Goal: Task Accomplishment & Management: Complete application form

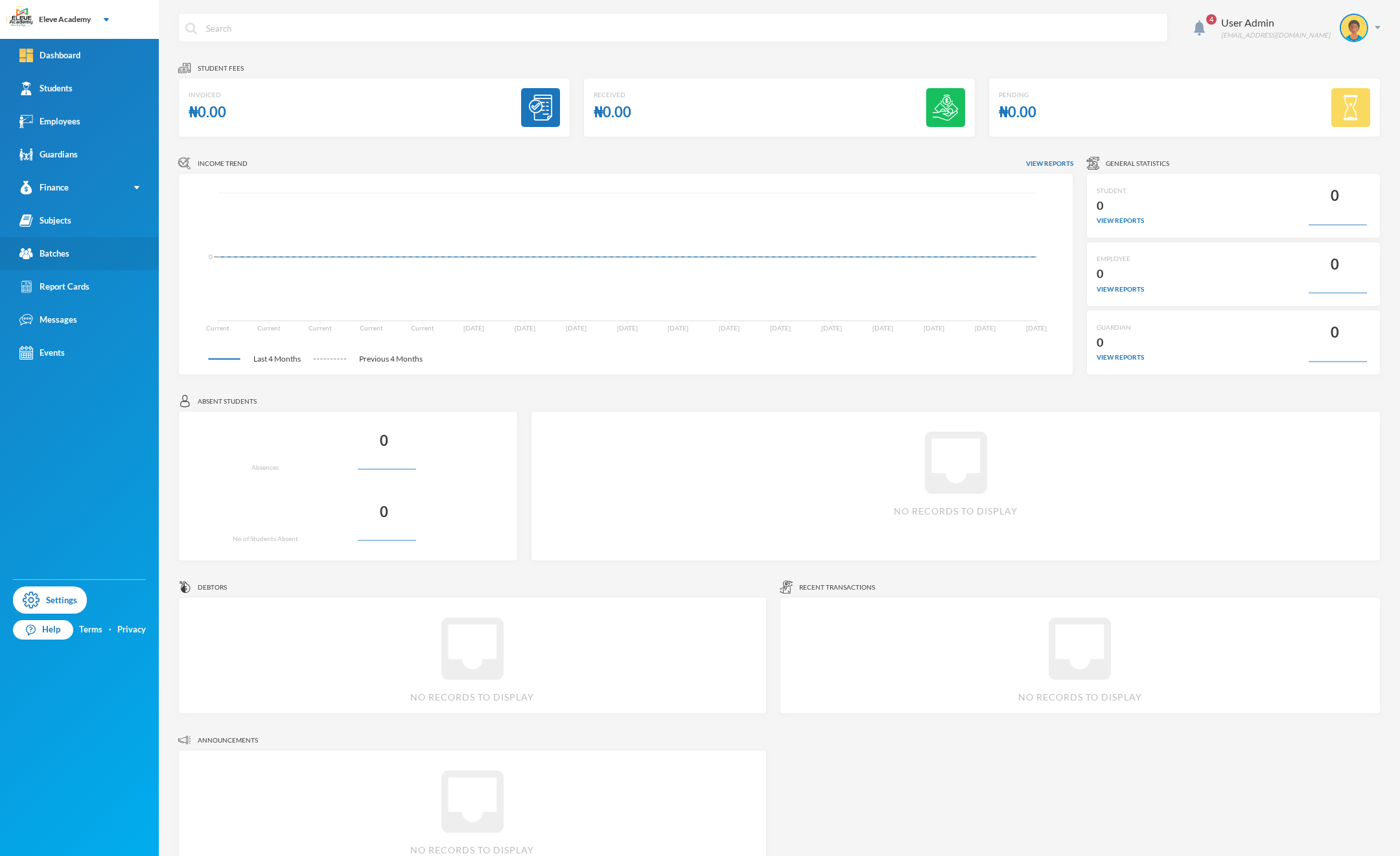
click at [92, 262] on link "Batches" at bounding box center [79, 254] width 159 height 33
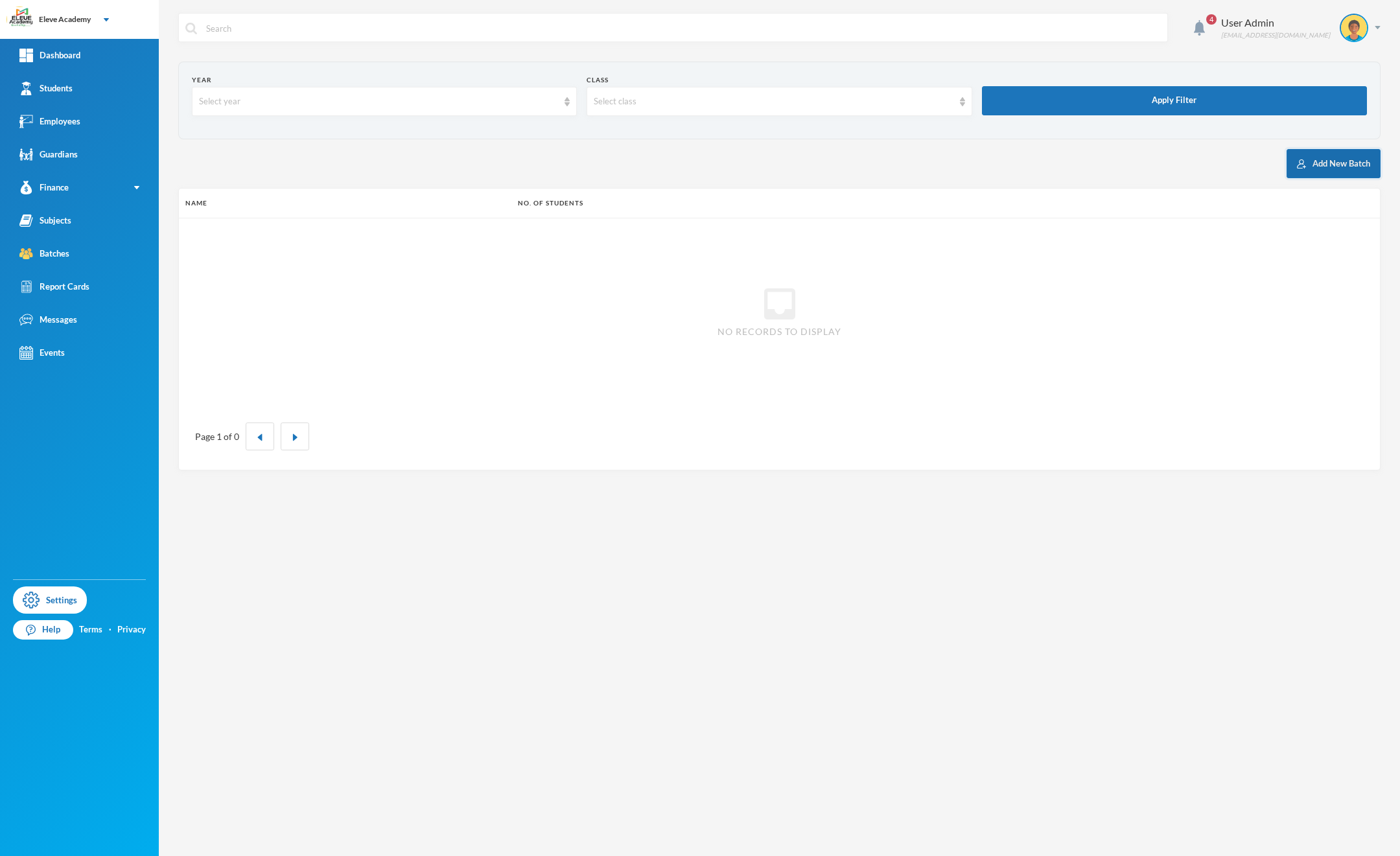
click at [1317, 159] on button "Add New Batch" at bounding box center [1334, 163] width 94 height 29
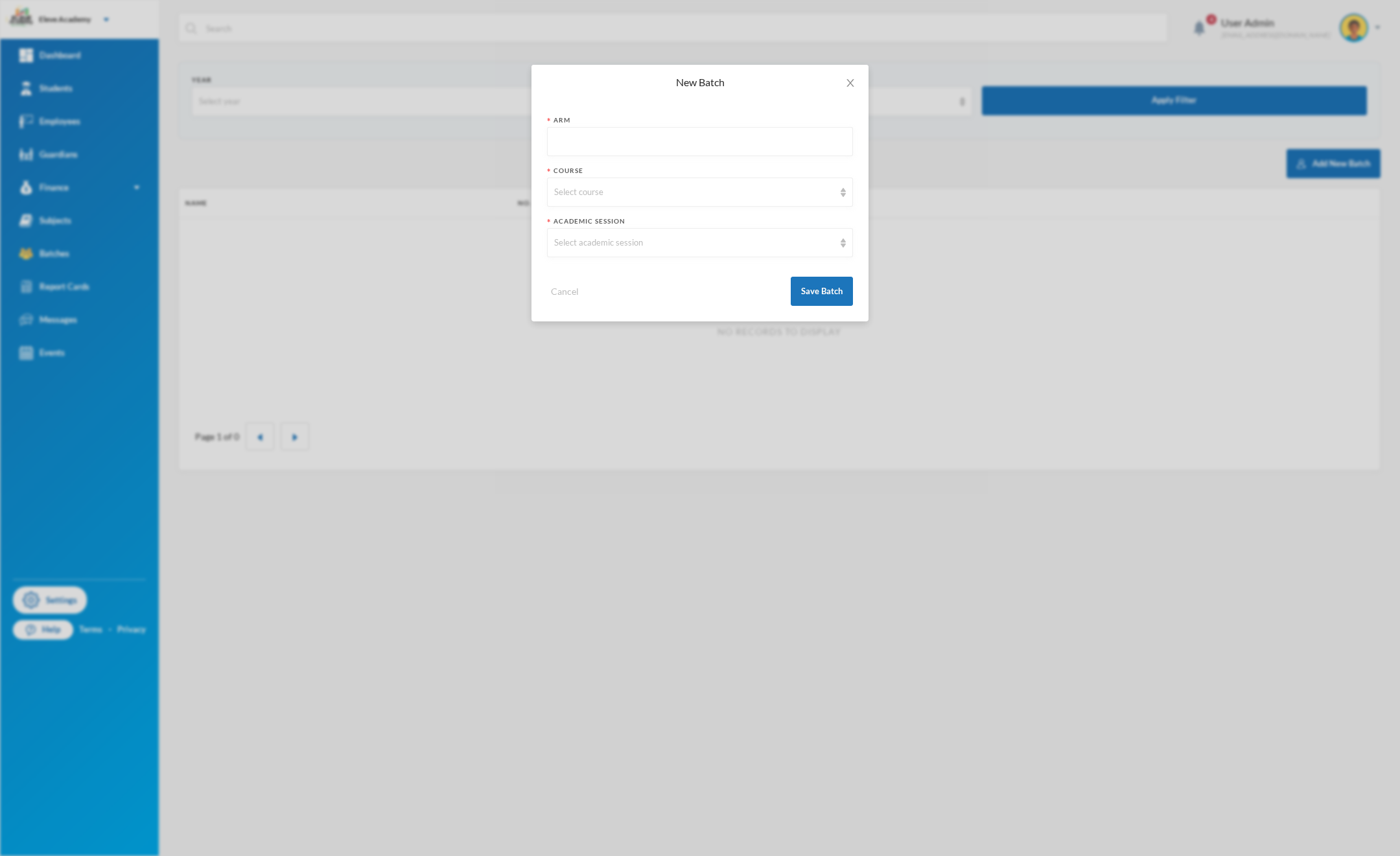
click at [581, 139] on input "text" at bounding box center [700, 142] width 292 height 29
type input "A"
click at [609, 186] on div "Select course" at bounding box center [694, 192] width 280 height 13
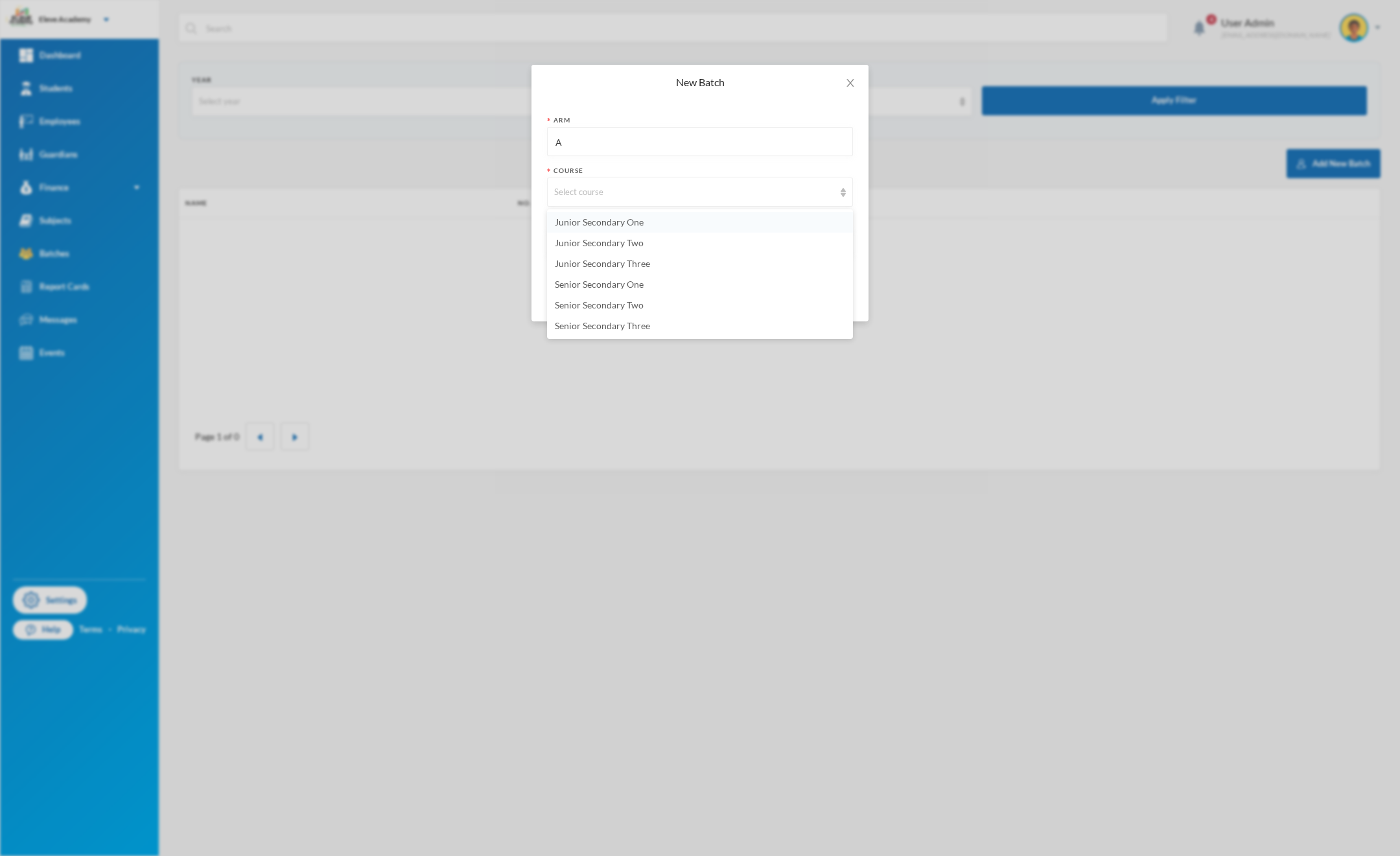
click at [607, 224] on span "Junior Secondary One" at bounding box center [599, 222] width 89 height 11
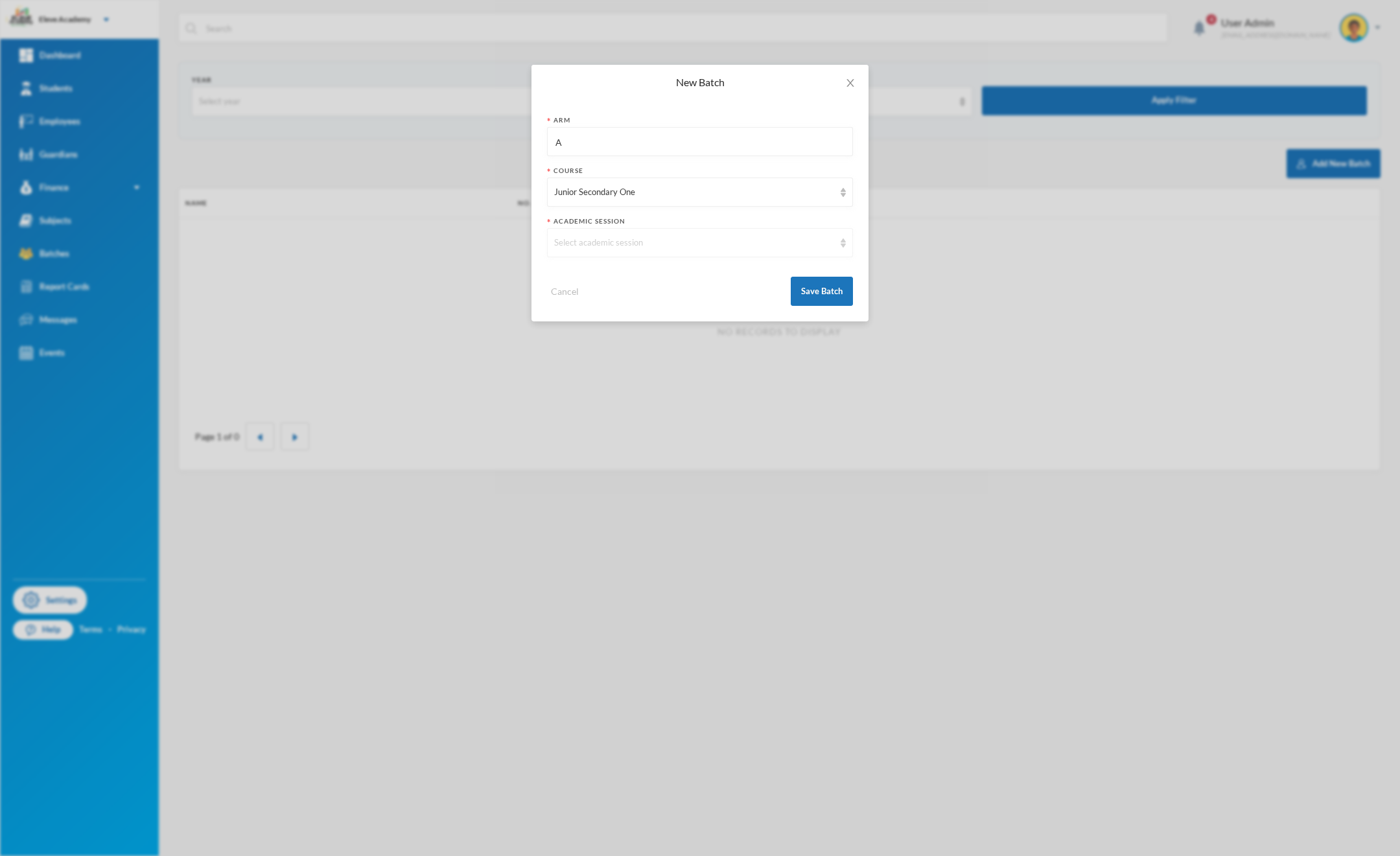
click at [594, 246] on div "Select academic session" at bounding box center [694, 243] width 280 height 13
click at [605, 277] on li "2025/2026" at bounding box center [699, 273] width 306 height 21
click at [807, 296] on button "Save Batch" at bounding box center [822, 291] width 62 height 29
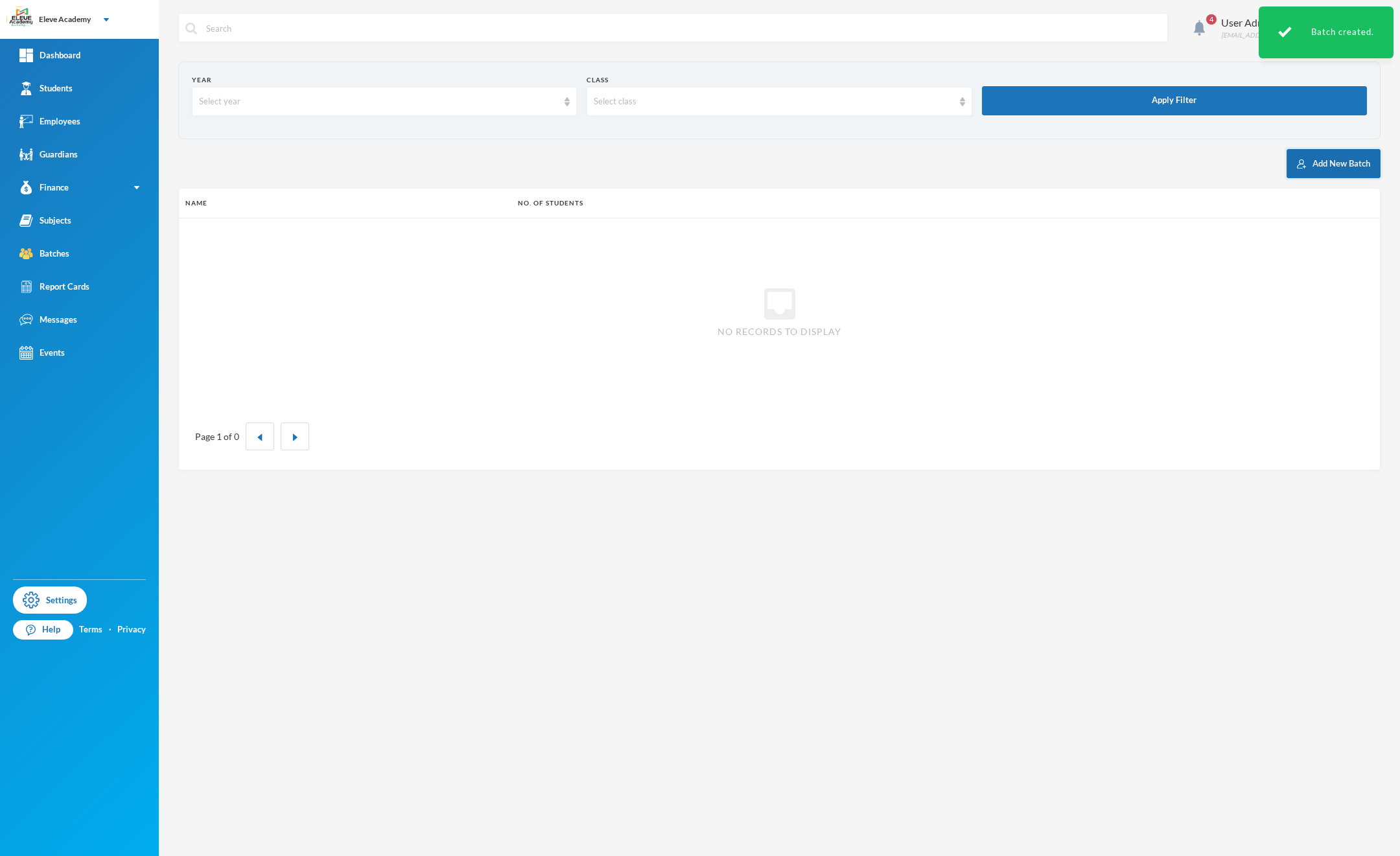
click at [1308, 167] on button "Add New Batch" at bounding box center [1334, 163] width 94 height 29
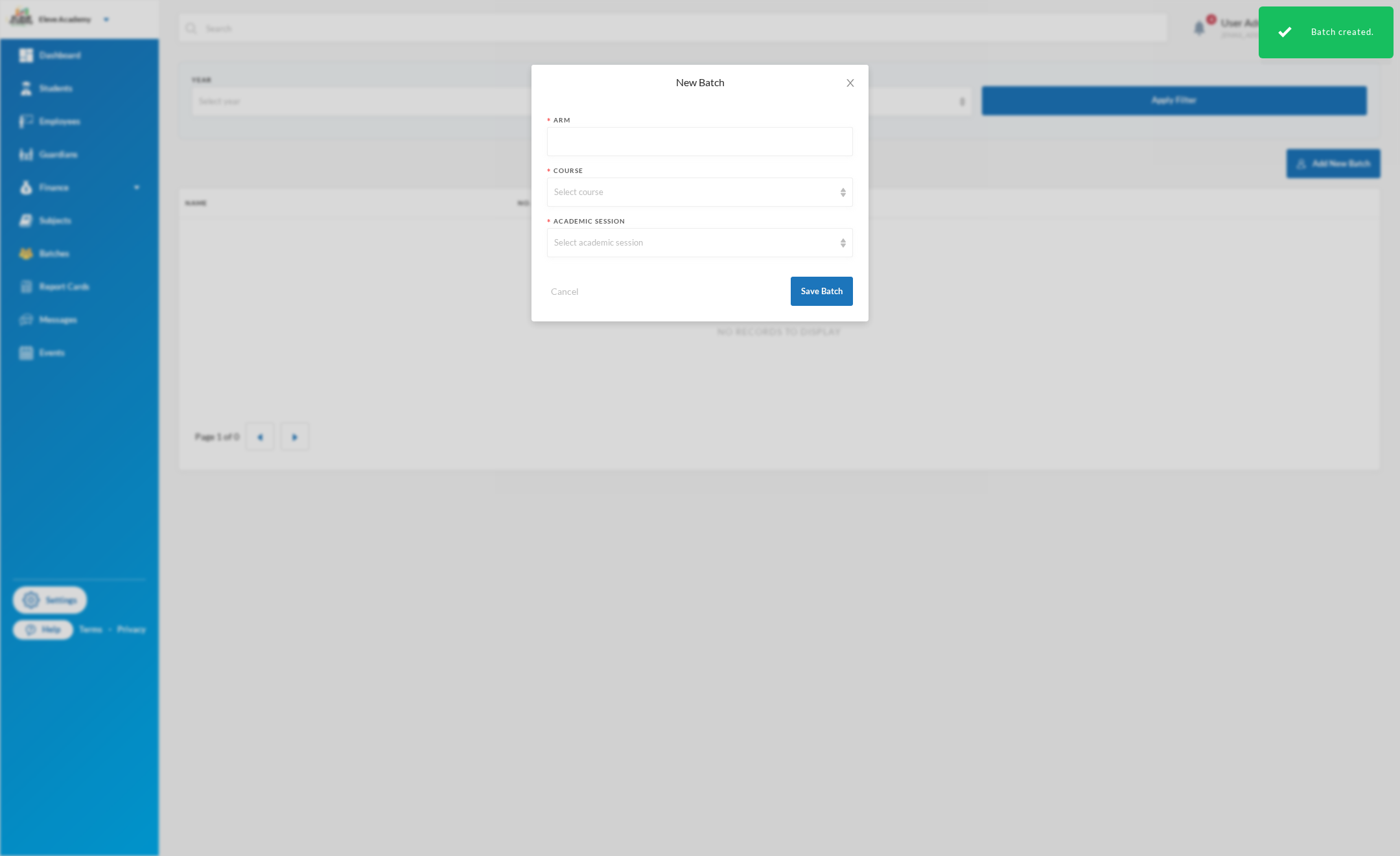
click at [570, 144] on input "text" at bounding box center [700, 142] width 292 height 29
type input "A"
click at [638, 188] on div "Select course" at bounding box center [694, 192] width 280 height 13
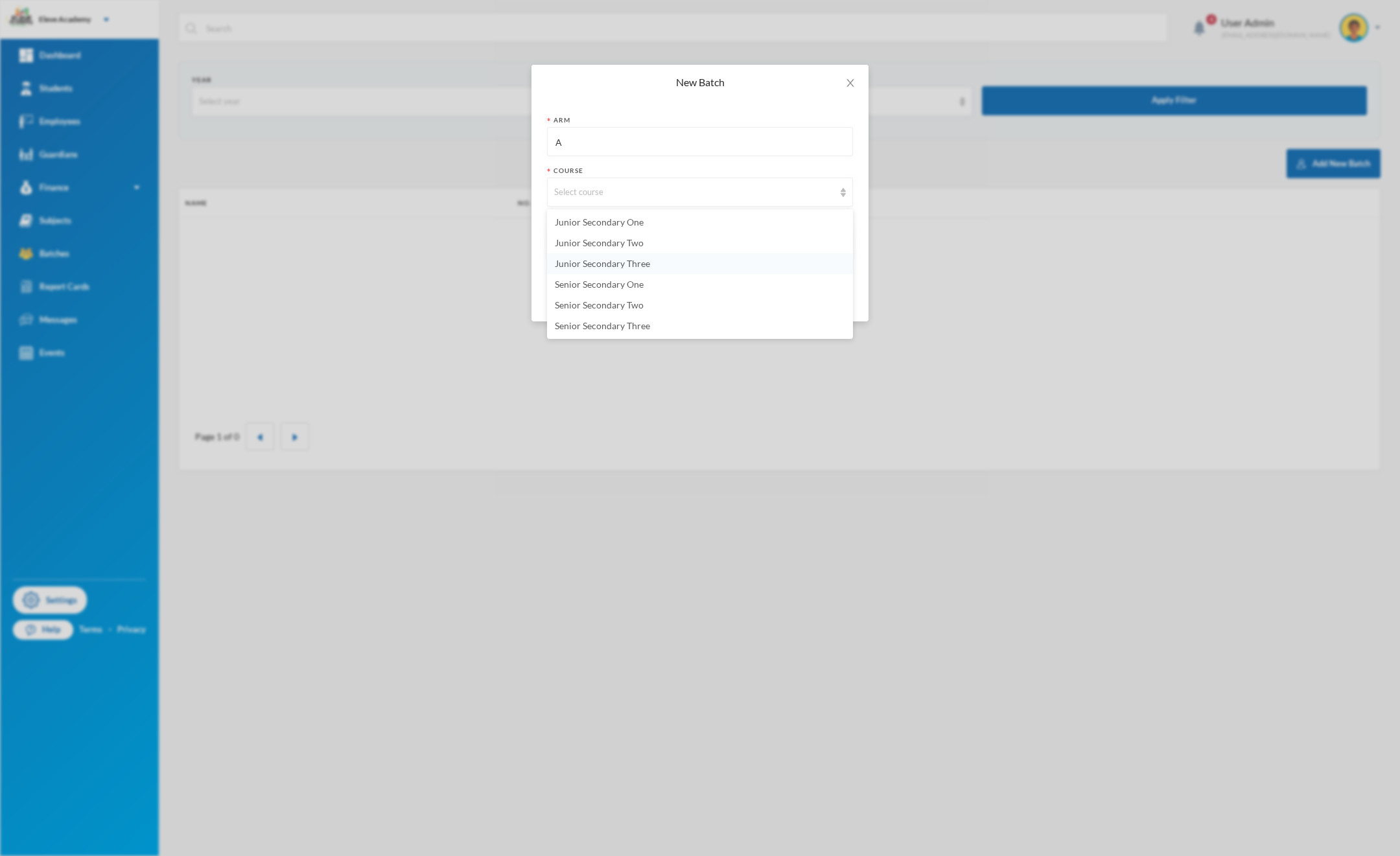
click at [646, 262] on span "Junior Secondary Three" at bounding box center [602, 263] width 95 height 11
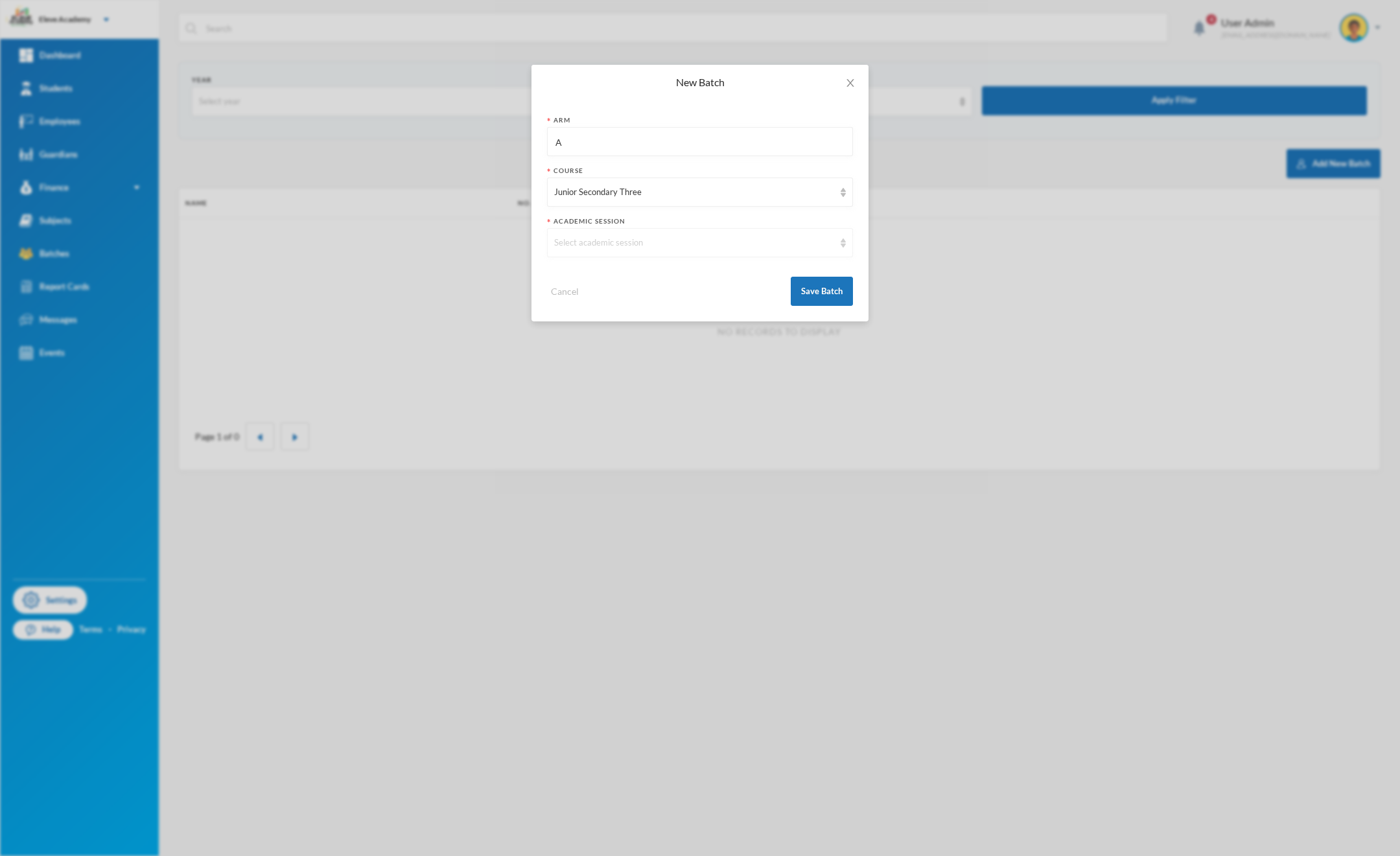
click at [686, 256] on div "Select academic session" at bounding box center [699, 242] width 306 height 29
click at [638, 273] on li "2025/2026" at bounding box center [699, 273] width 306 height 21
click at [800, 291] on button "Save Batch" at bounding box center [822, 291] width 62 height 29
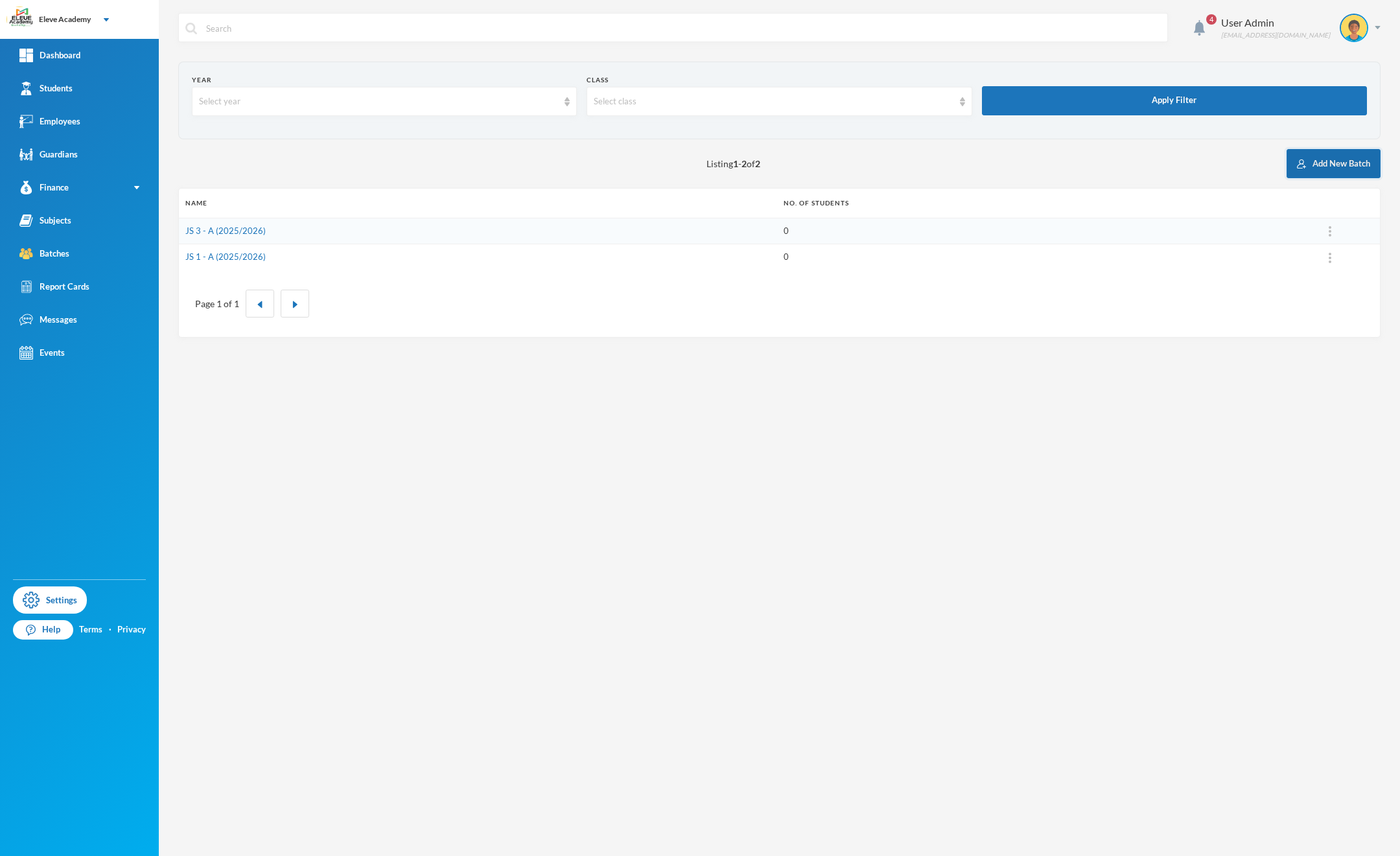
click at [1319, 161] on button "Add New Batch" at bounding box center [1334, 163] width 94 height 29
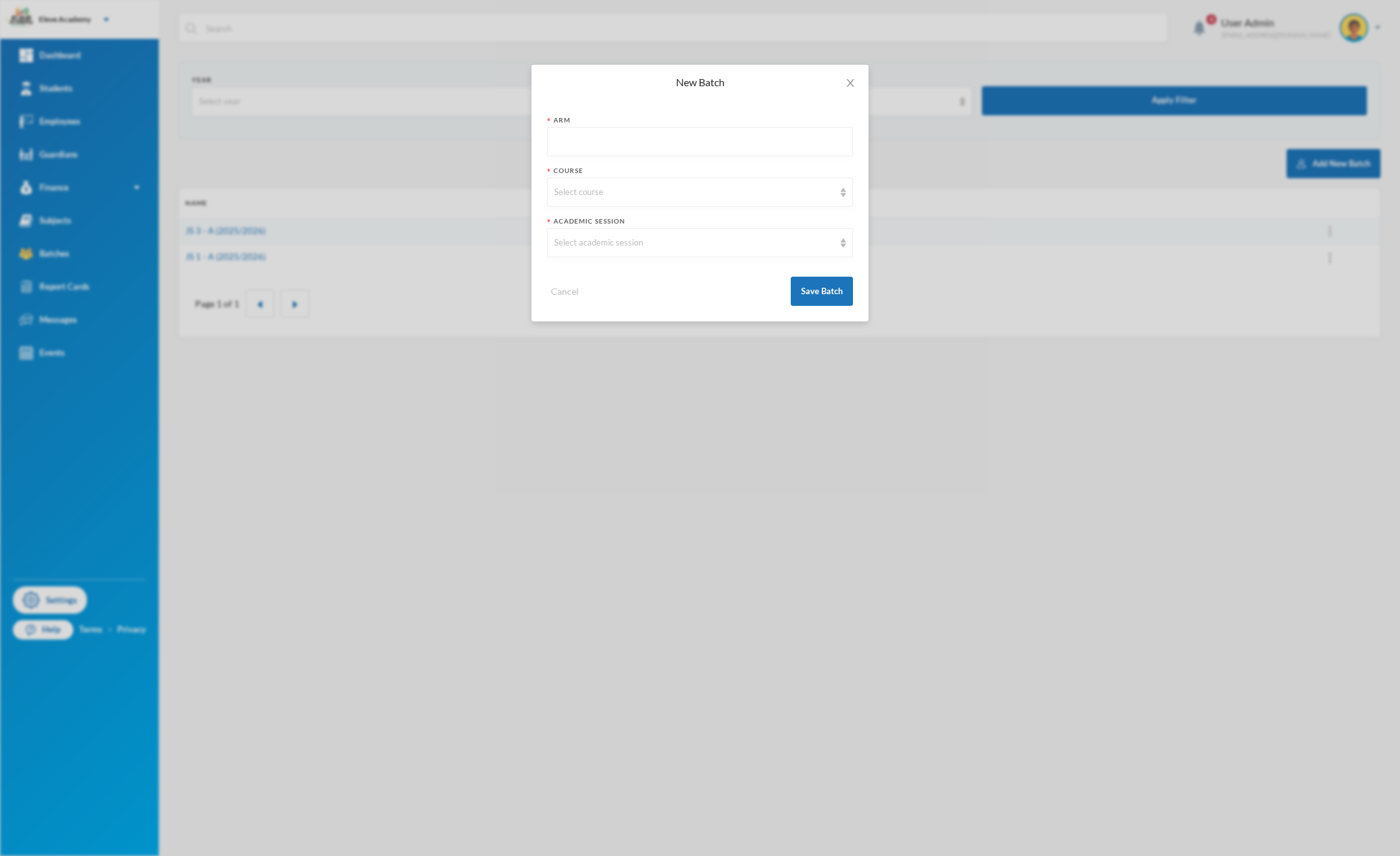
click at [596, 140] on input "text" at bounding box center [700, 142] width 292 height 29
type input "A"
click at [577, 190] on div "Select course" at bounding box center [694, 192] width 280 height 13
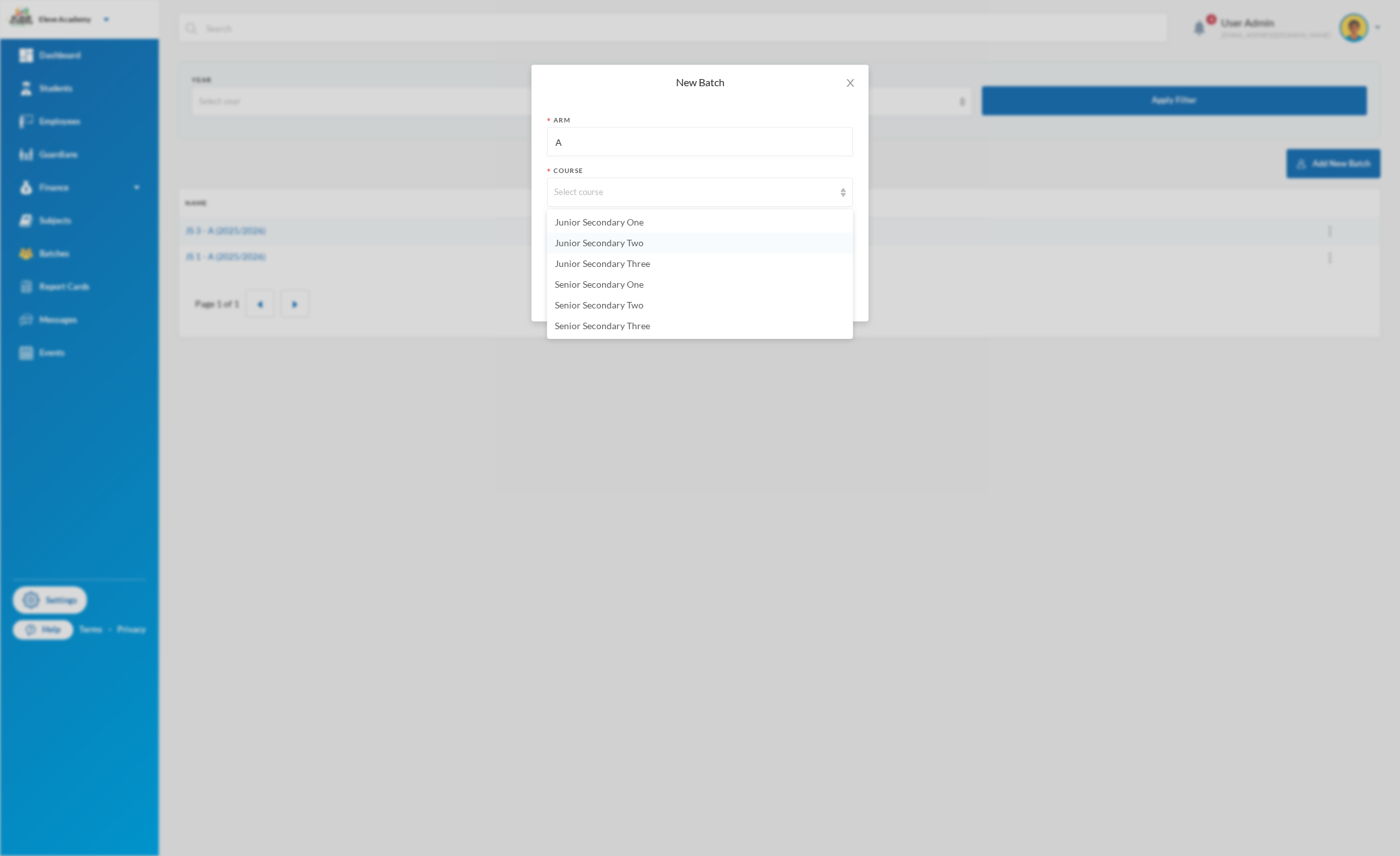
click at [606, 244] on span "Junior Secondary Two" at bounding box center [599, 243] width 89 height 11
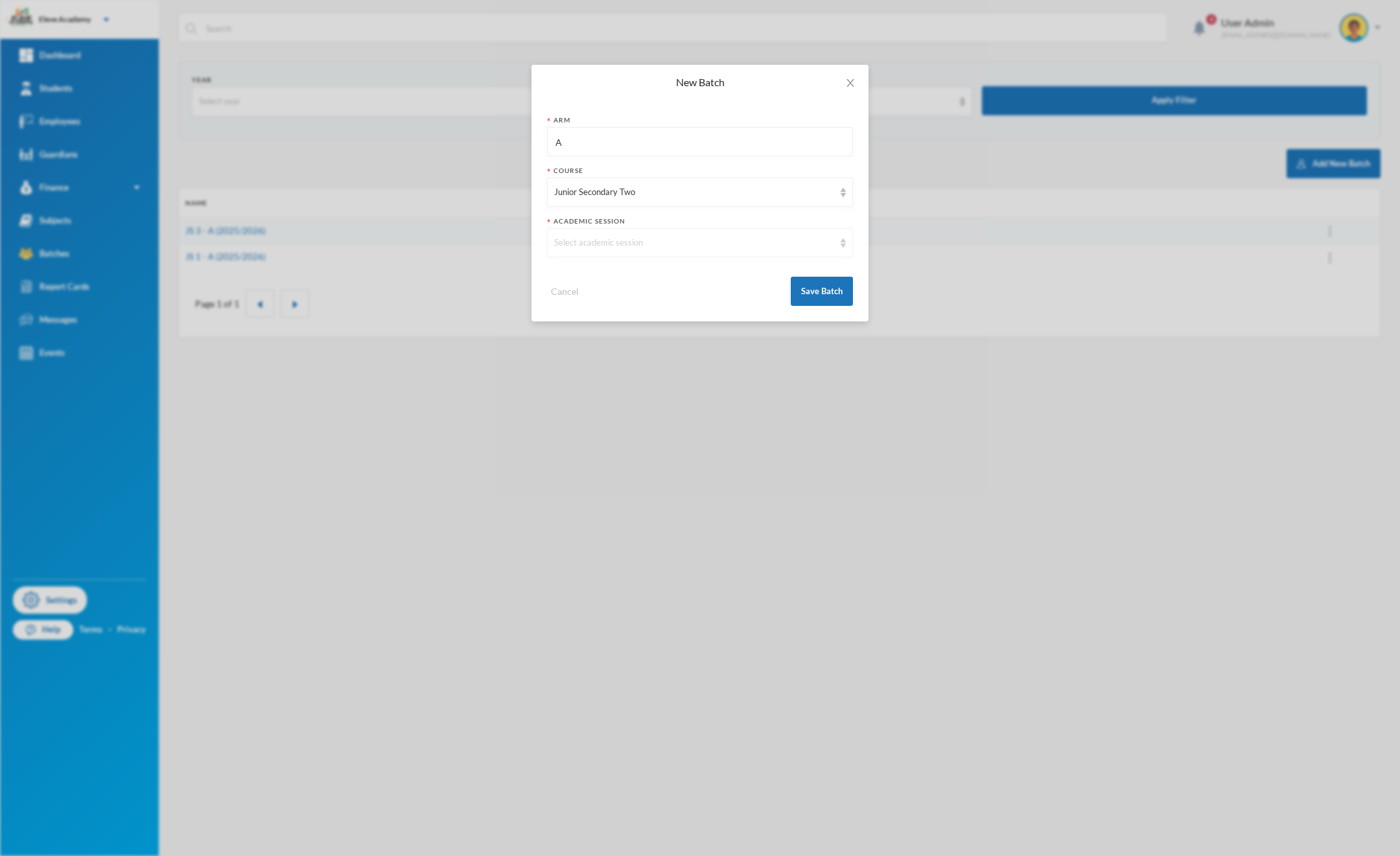
click at [589, 250] on div "Select academic session" at bounding box center [699, 242] width 306 height 29
click at [589, 271] on span "2025/2026" at bounding box center [577, 273] width 45 height 11
click at [805, 298] on button "Save Batch" at bounding box center [822, 291] width 62 height 29
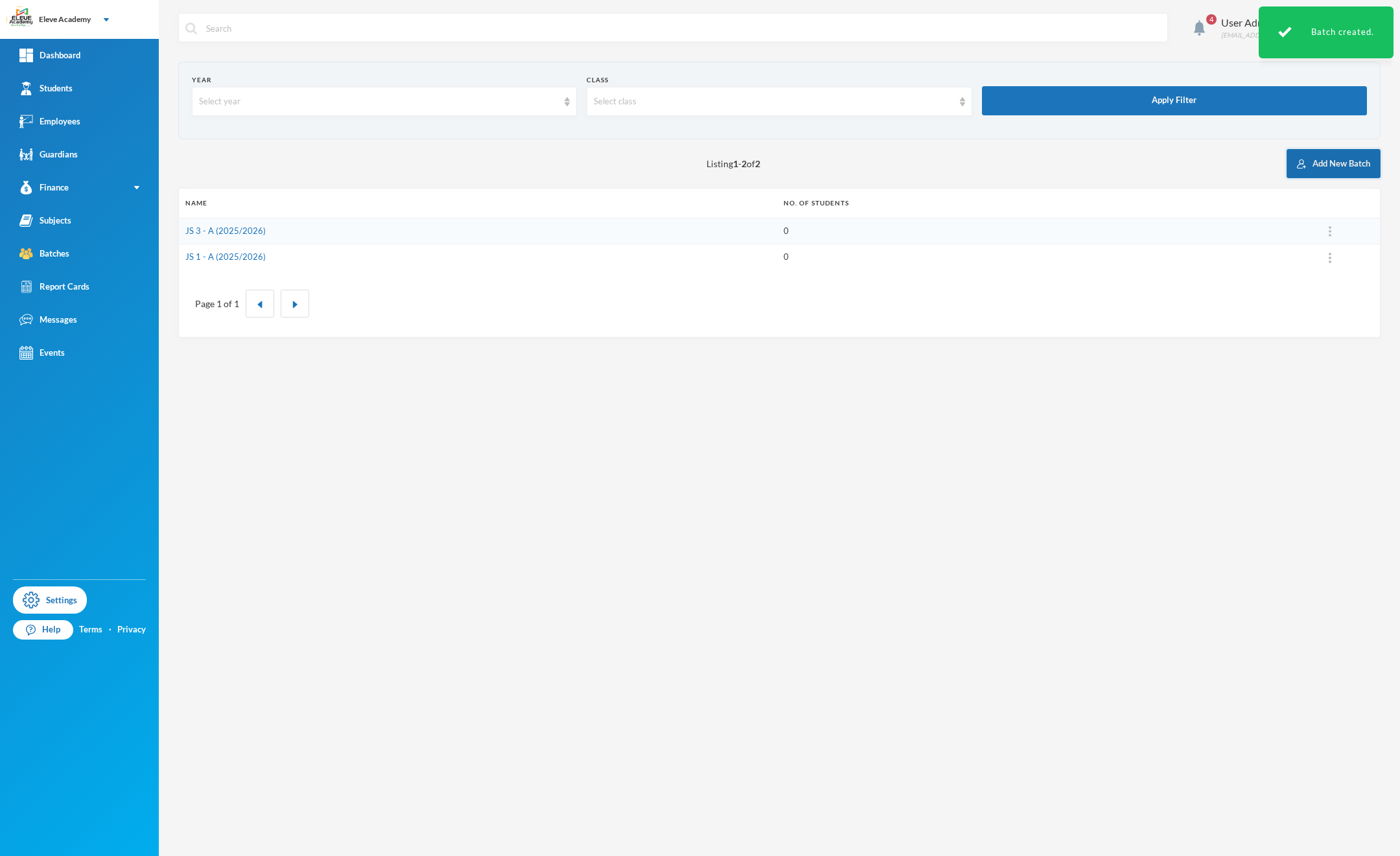
click at [1307, 161] on button "Add New Batch" at bounding box center [1334, 163] width 94 height 29
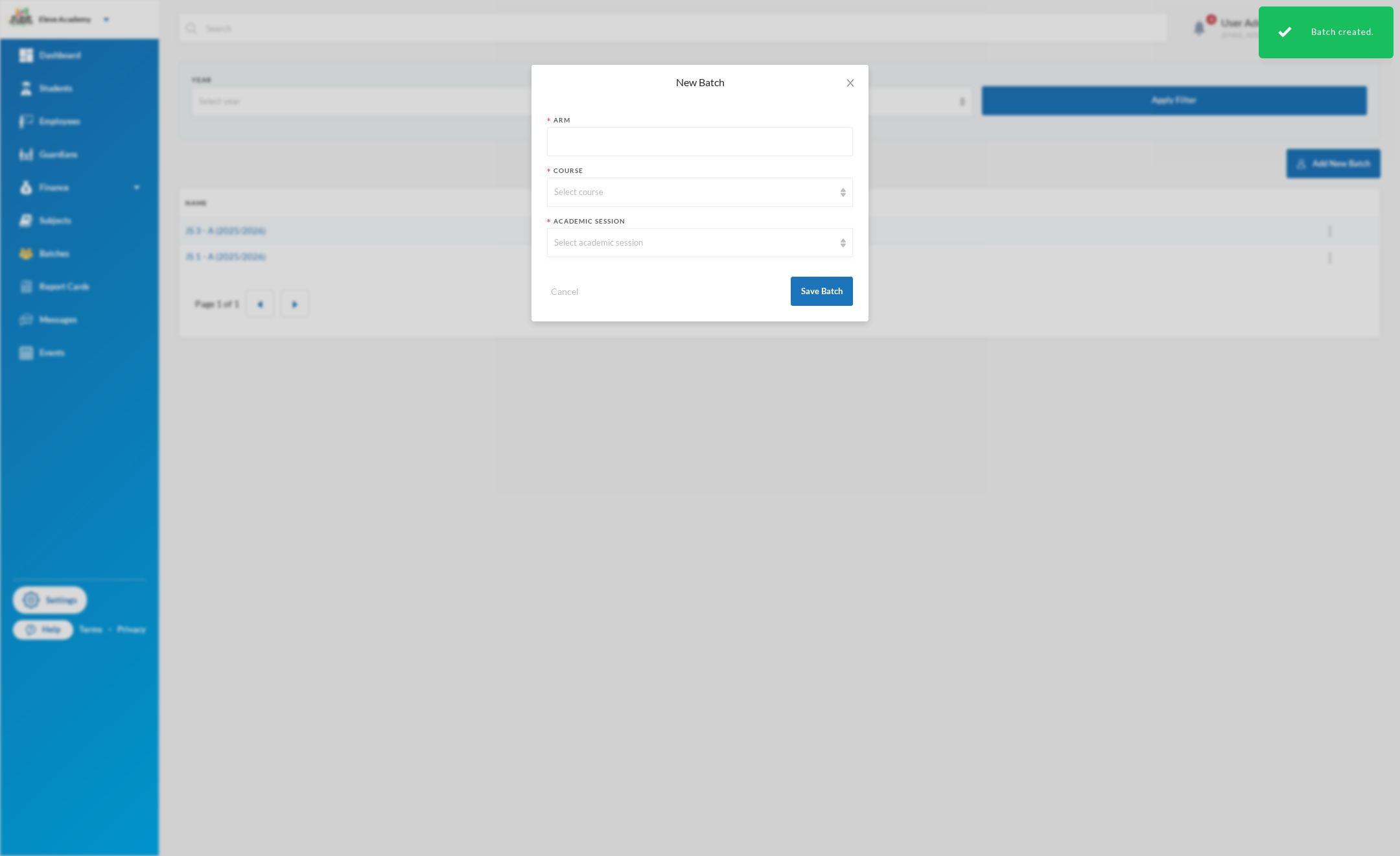
click at [618, 130] on input "text" at bounding box center [700, 142] width 292 height 29
type input "A"
click at [597, 188] on div "Select course" at bounding box center [694, 192] width 280 height 13
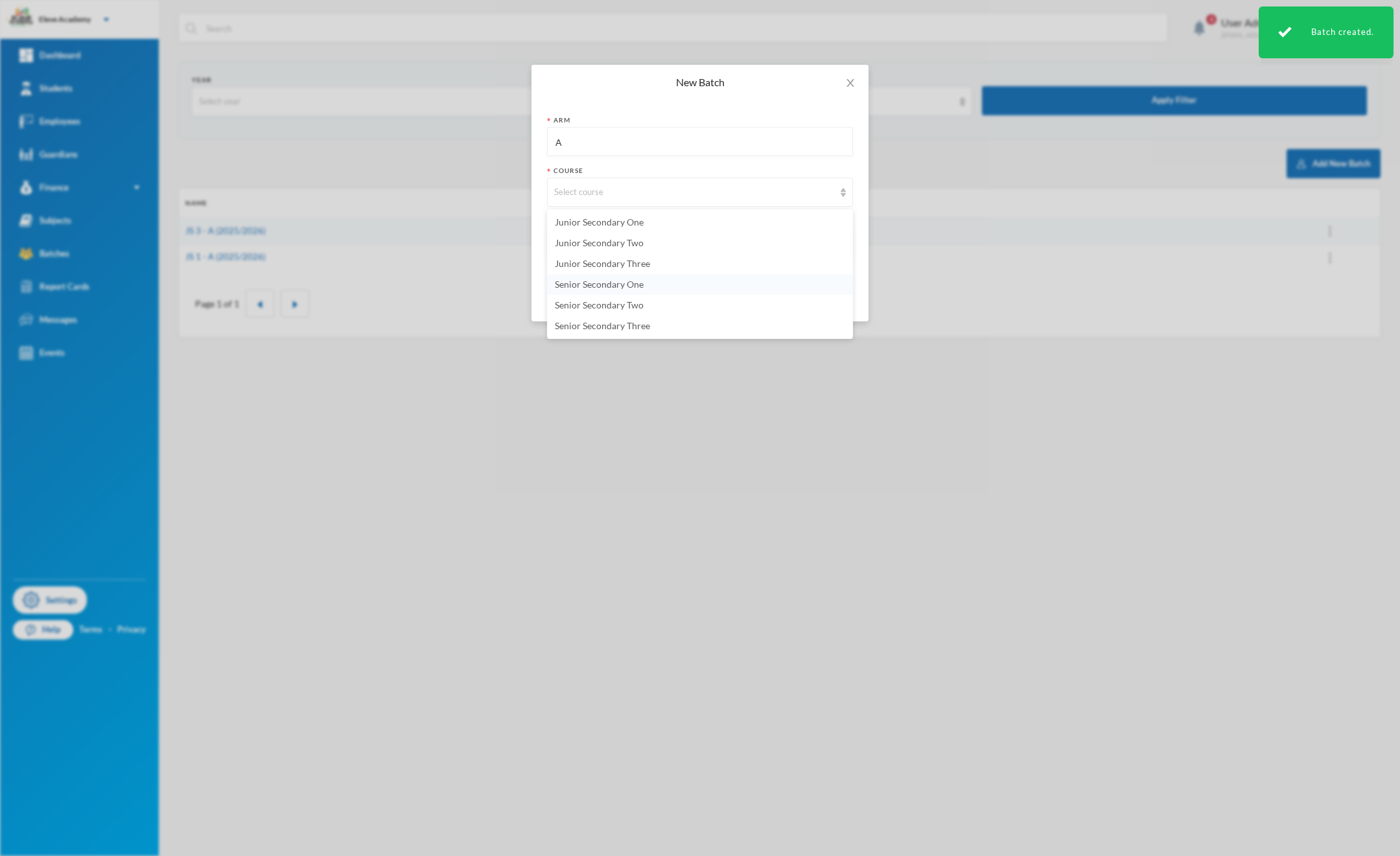
click at [604, 281] on span "Senior Secondary One" at bounding box center [599, 284] width 89 height 11
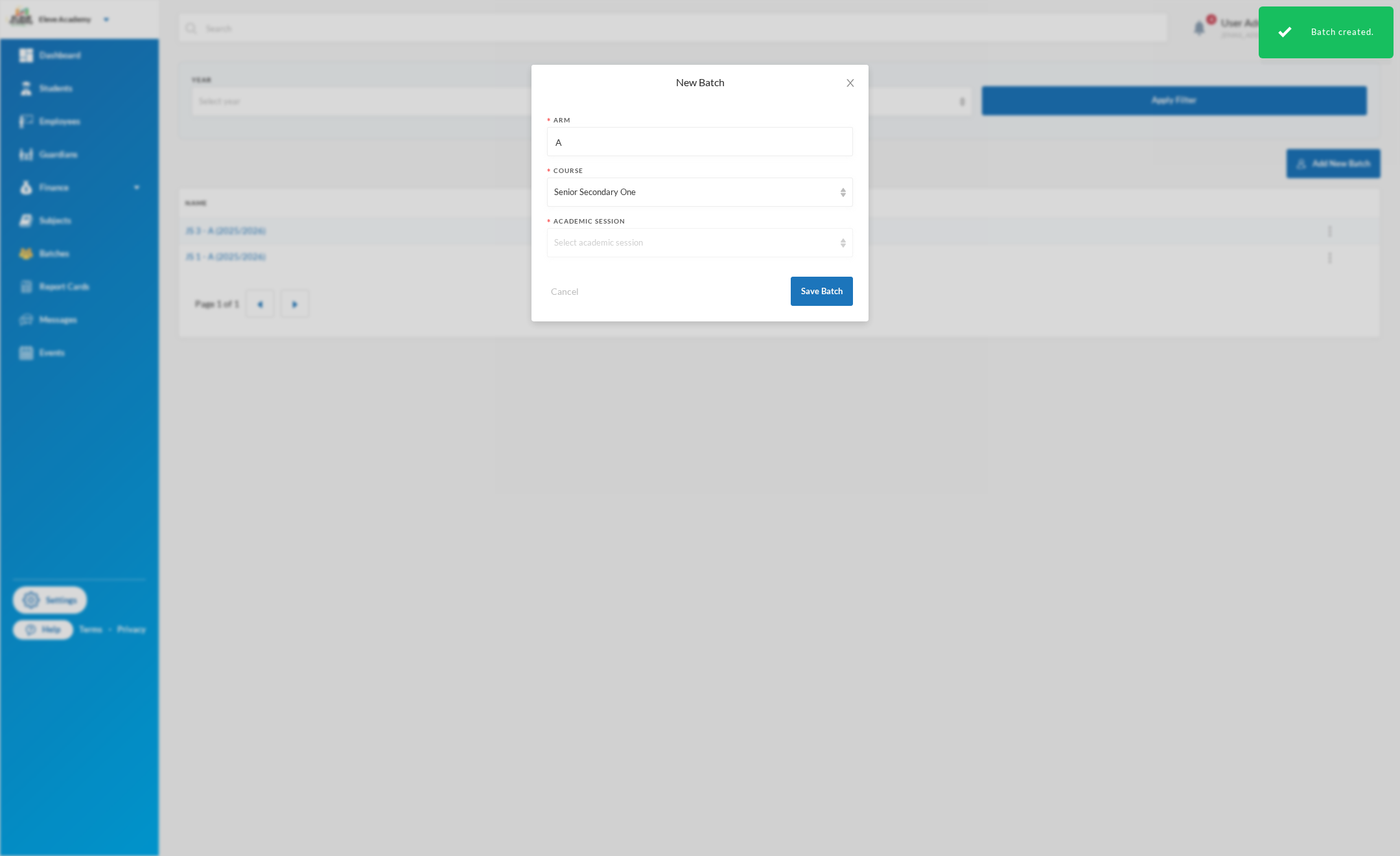
click at [602, 233] on div "Select academic session" at bounding box center [699, 242] width 306 height 29
click at [593, 276] on span "2025/2026" at bounding box center [577, 273] width 45 height 11
click at [814, 301] on button "Save Batch" at bounding box center [822, 291] width 62 height 29
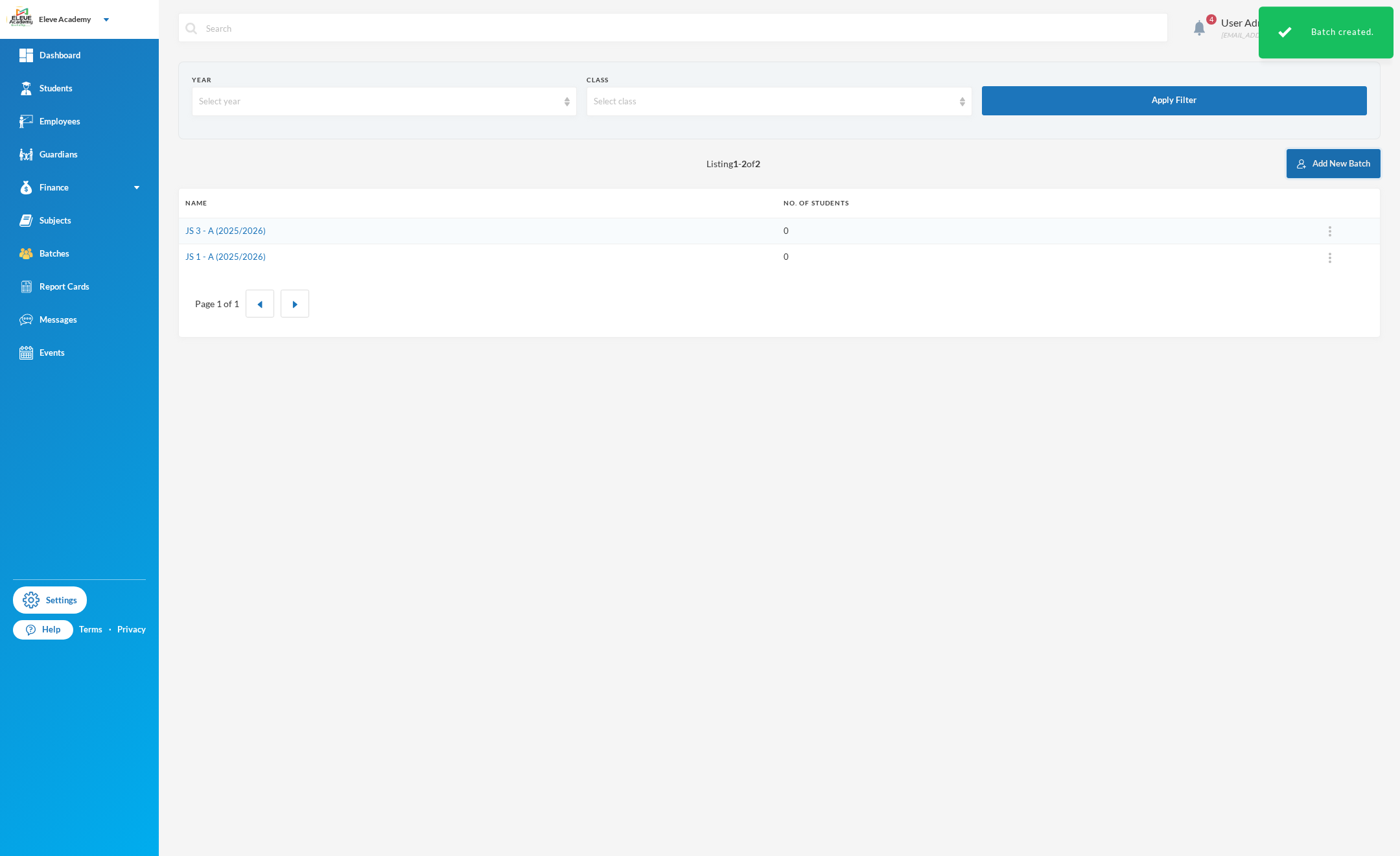
click at [1342, 161] on button "Add New Batch" at bounding box center [1334, 163] width 94 height 29
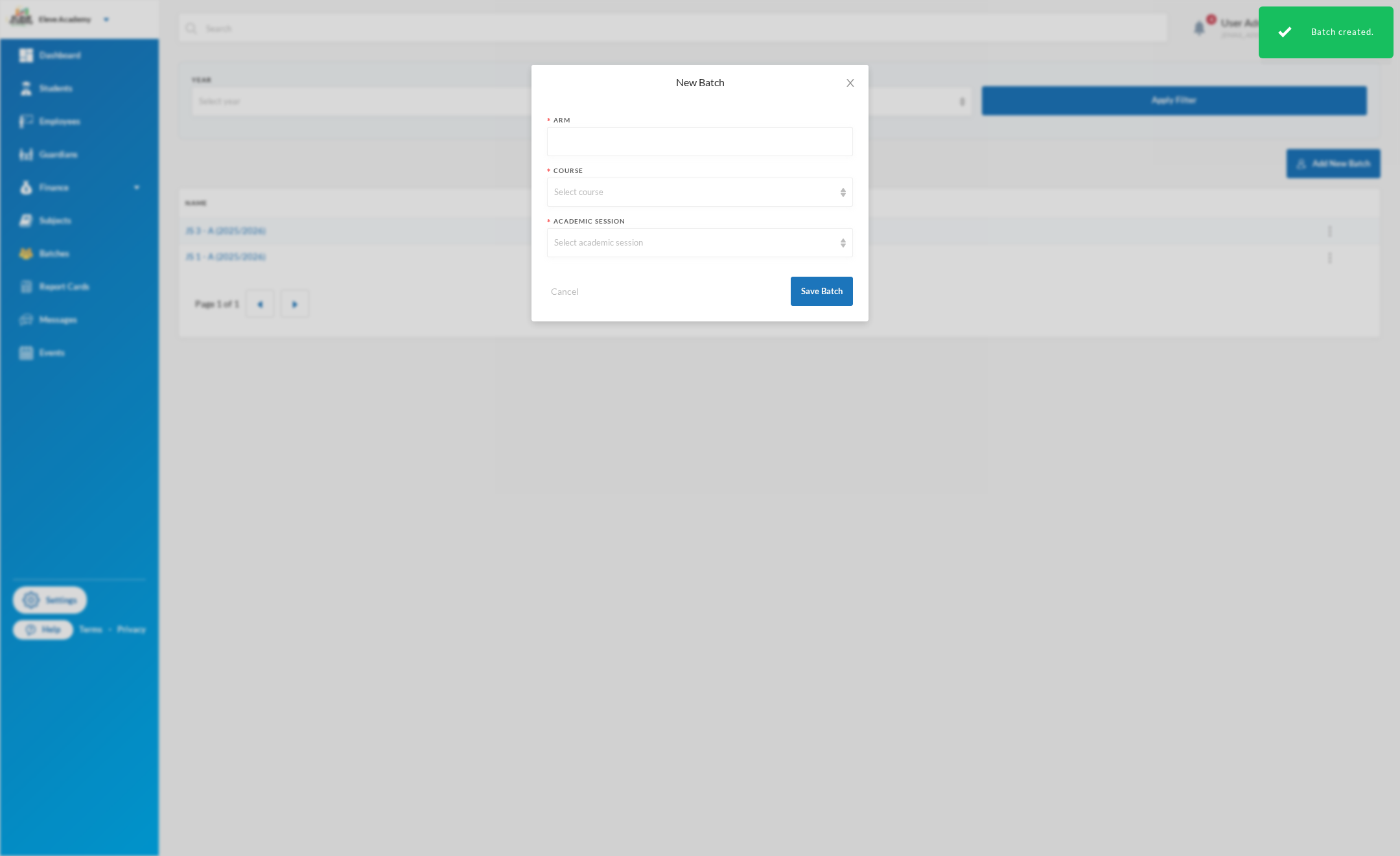
click at [685, 142] on input "text" at bounding box center [700, 142] width 292 height 29
type input "A"
click at [668, 178] on div "Select course" at bounding box center [699, 192] width 306 height 29
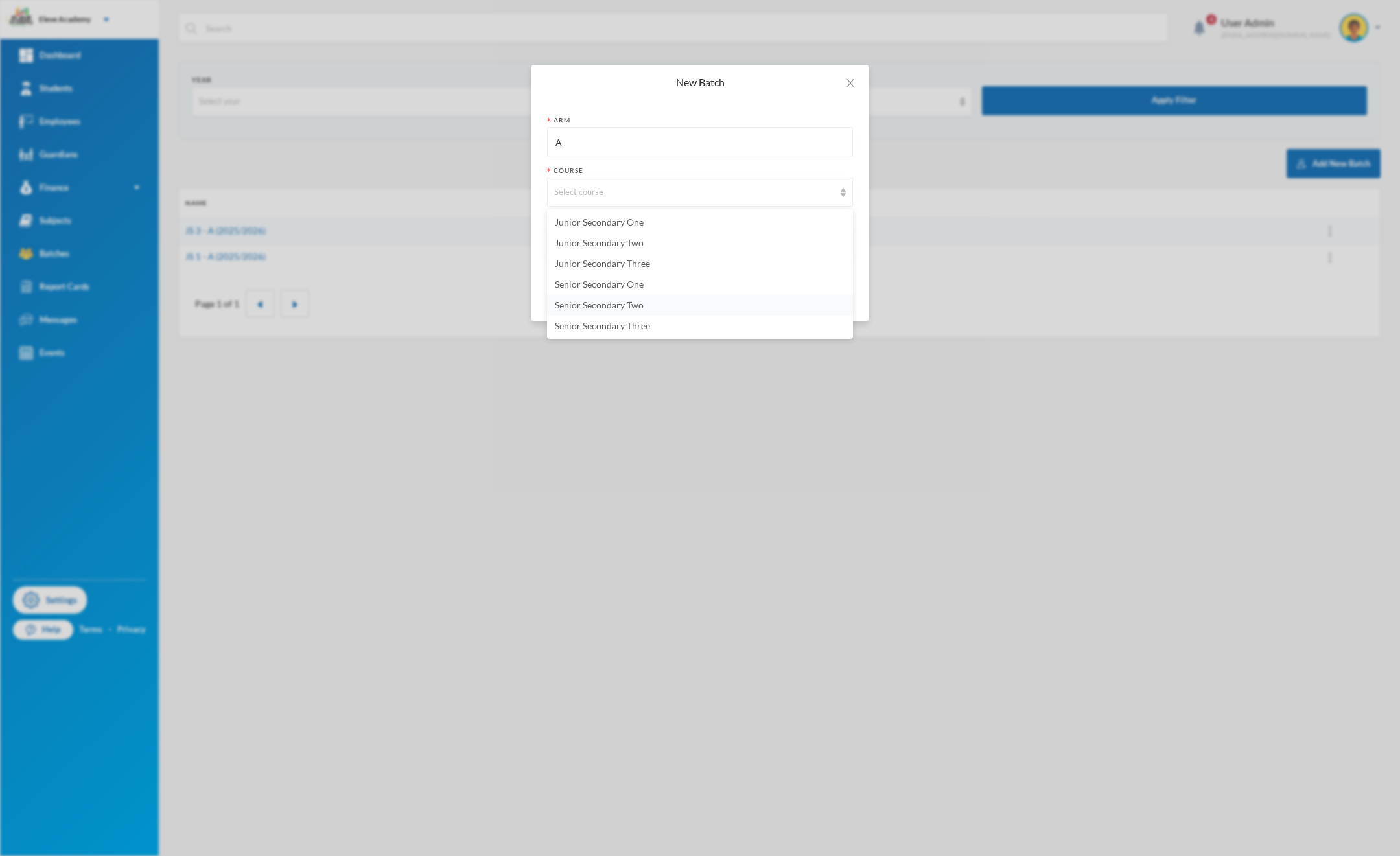
click at [608, 303] on span "Senior Secondary Two" at bounding box center [599, 305] width 89 height 11
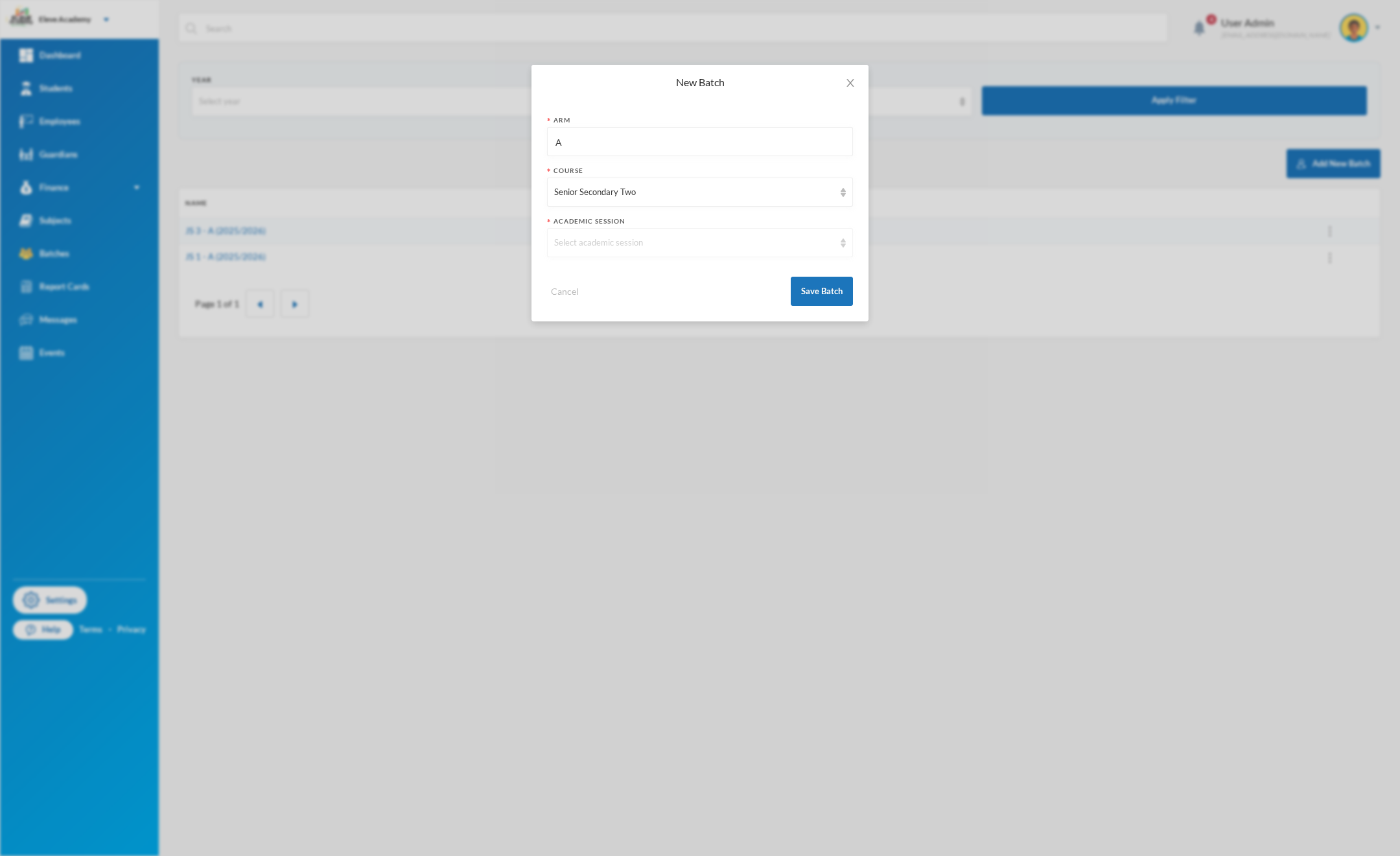
click at [616, 244] on div "Select academic session" at bounding box center [694, 243] width 280 height 13
click at [729, 269] on li "2025/2026" at bounding box center [699, 273] width 306 height 21
click at [644, 275] on div "Cancel Save Batch" at bounding box center [699, 286] width 306 height 39
click at [804, 289] on button "Save Batch" at bounding box center [822, 291] width 62 height 29
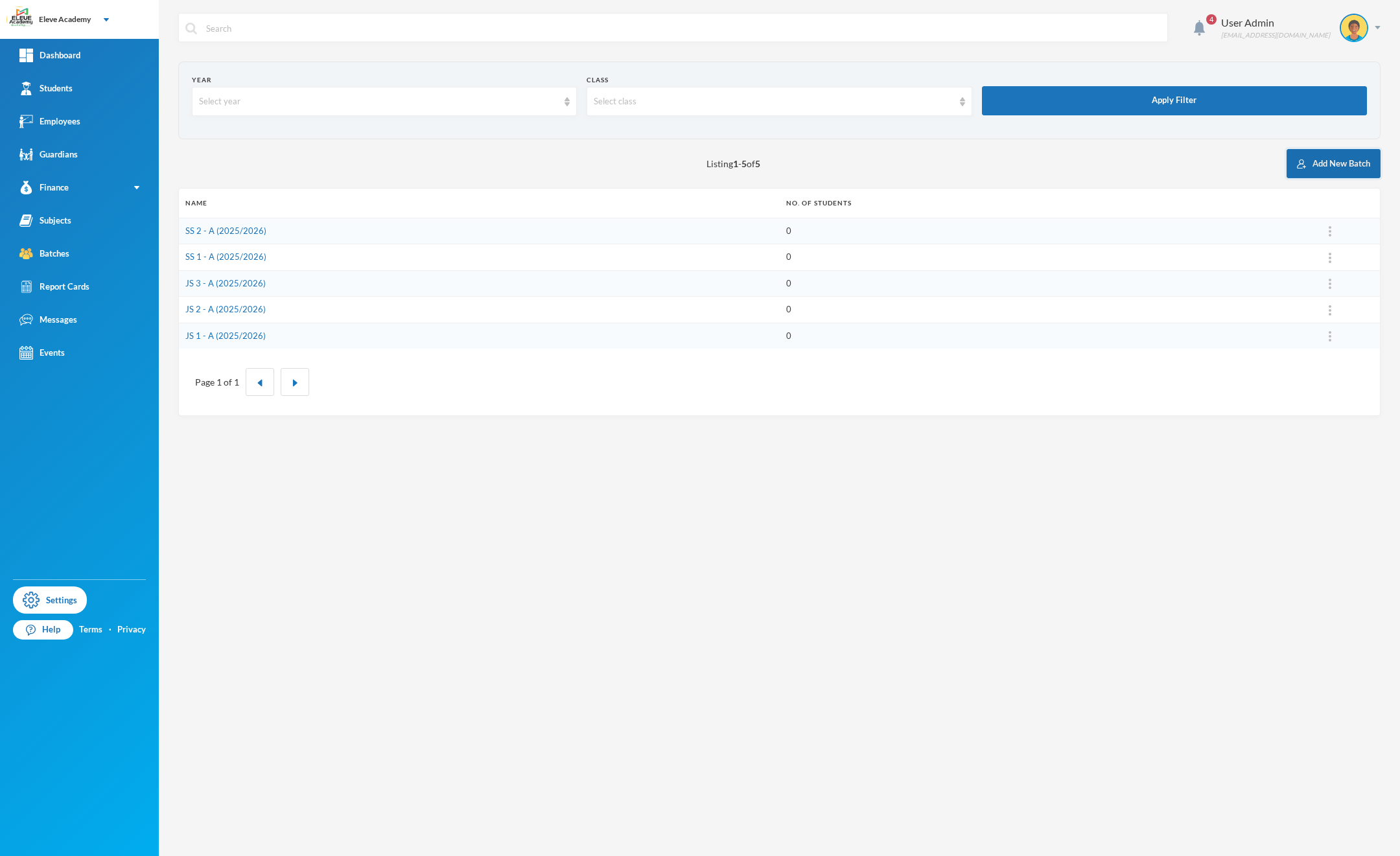
click at [1317, 166] on button "Add New Batch" at bounding box center [1334, 163] width 94 height 29
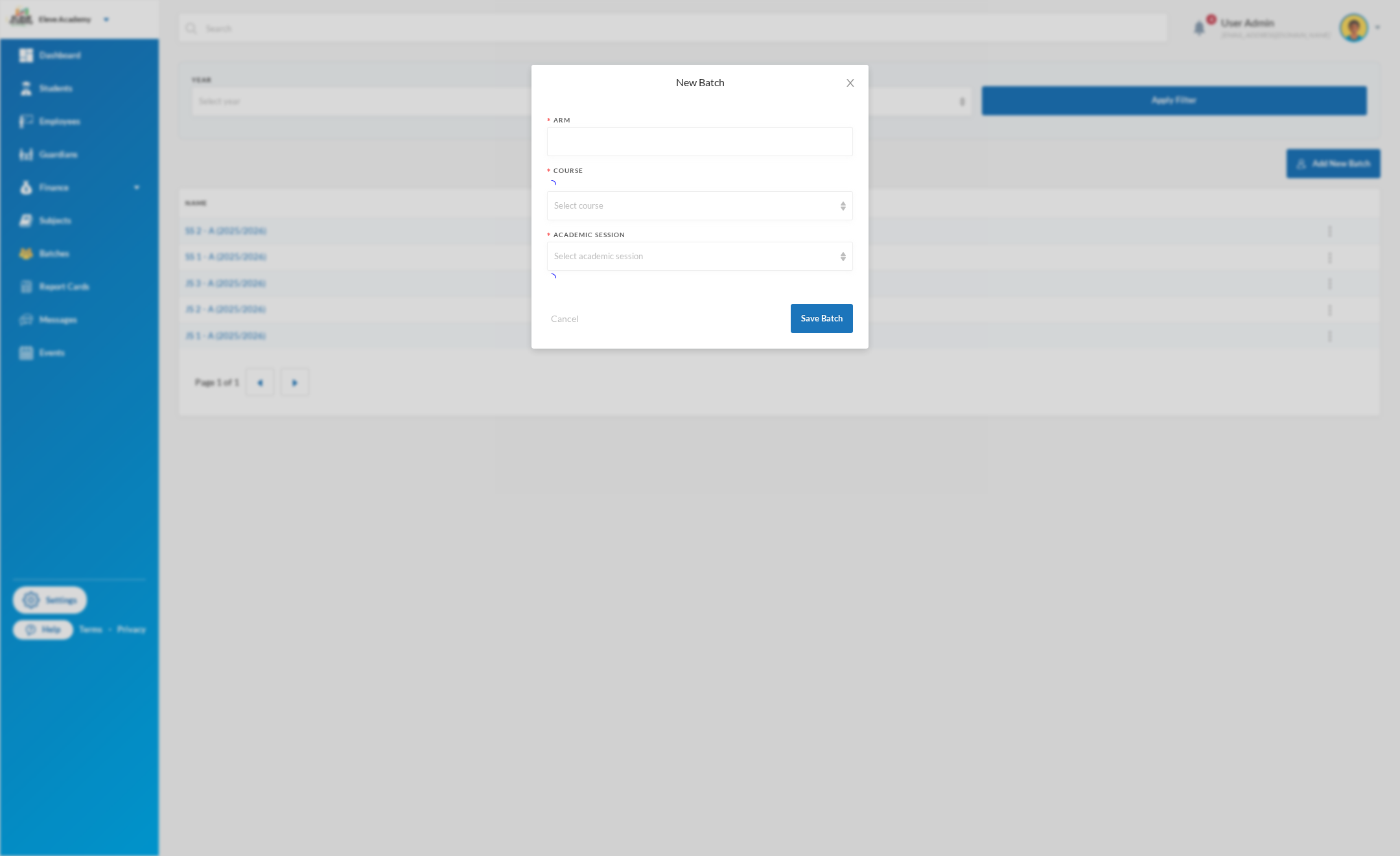
click at [663, 145] on input "text" at bounding box center [700, 142] width 292 height 29
type input "A"
click at [622, 202] on div "Select course" at bounding box center [699, 192] width 306 height 29
click at [604, 326] on span "Senior Secondary Three" at bounding box center [602, 326] width 95 height 11
click at [604, 248] on div "Select academic session" at bounding box center [694, 243] width 280 height 13
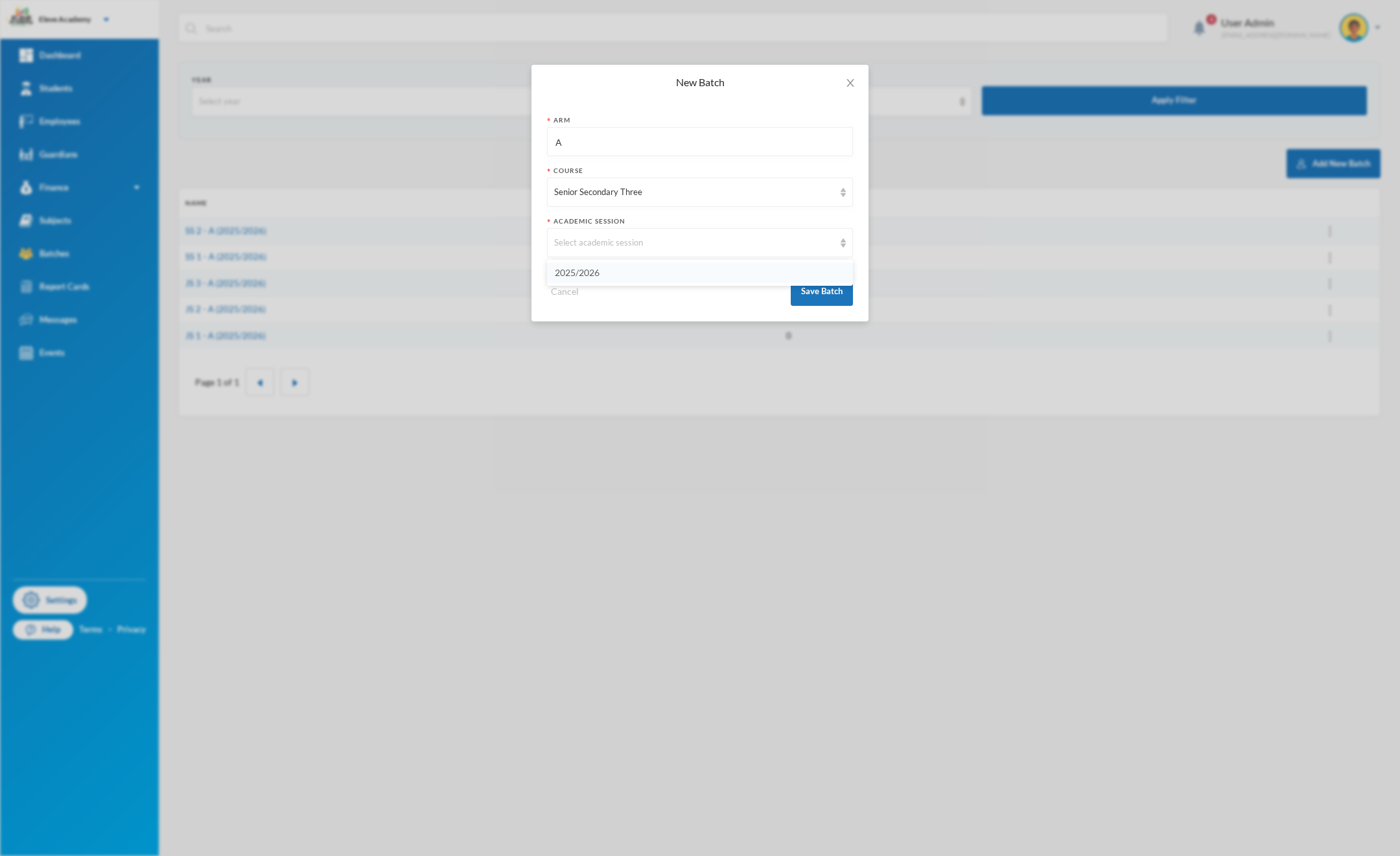
click at [598, 270] on span "2025/2026" at bounding box center [577, 273] width 45 height 11
click at [821, 290] on button "Save Batch" at bounding box center [822, 291] width 62 height 29
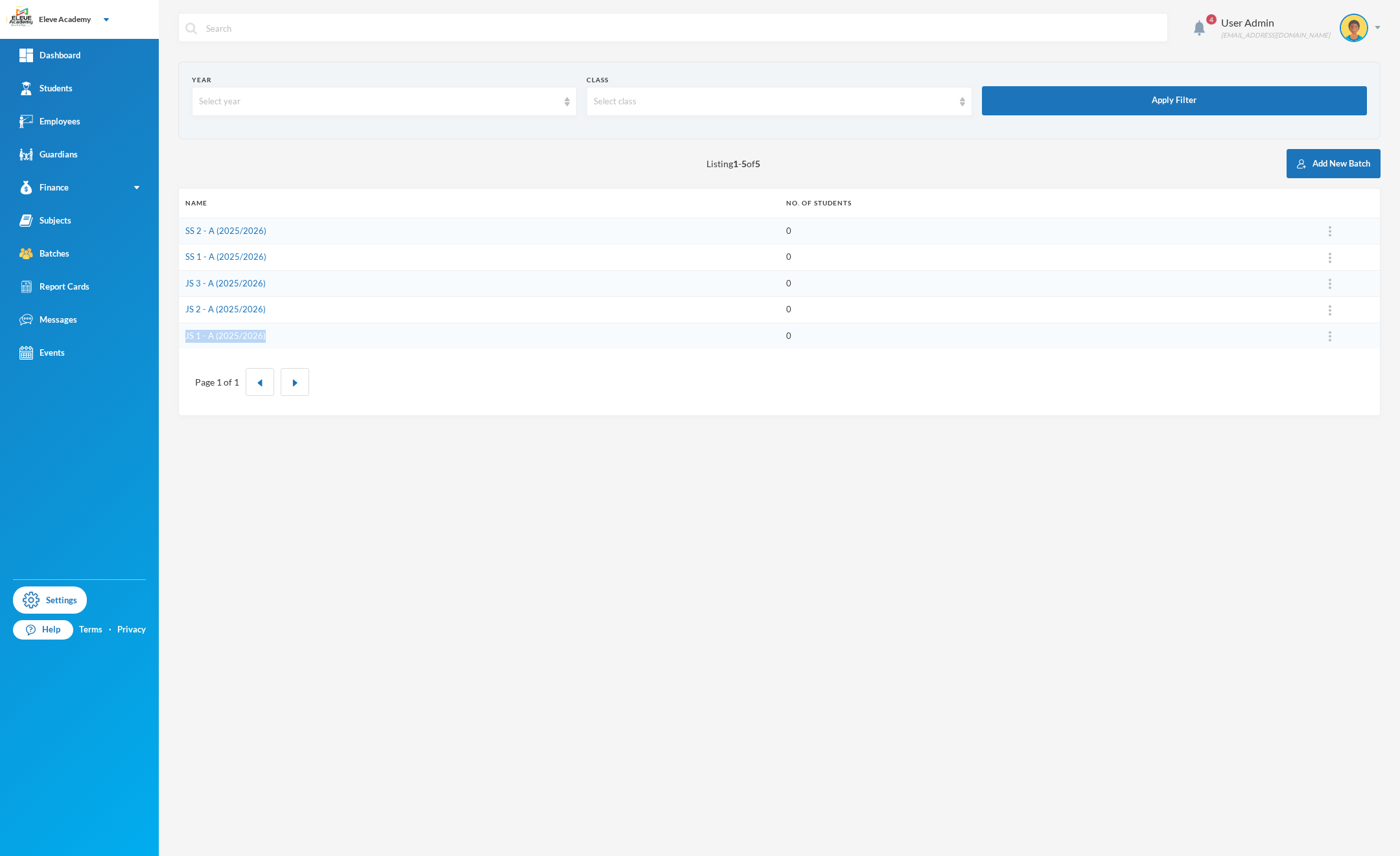
drag, startPoint x: 274, startPoint y: 340, endPoint x: 179, endPoint y: 338, distance: 95.0
click at [179, 338] on td "JS 1 - A (2025/2026)" at bounding box center [480, 336] width 601 height 26
copy link "JS 1 - A (2025/2026)"
click at [396, 813] on div "4 User Admin admin@bluebic.com Year Select year Class Select class Apply Filter…" at bounding box center [779, 428] width 1241 height 856
drag, startPoint x: 275, startPoint y: 313, endPoint x: 184, endPoint y: 311, distance: 91.0
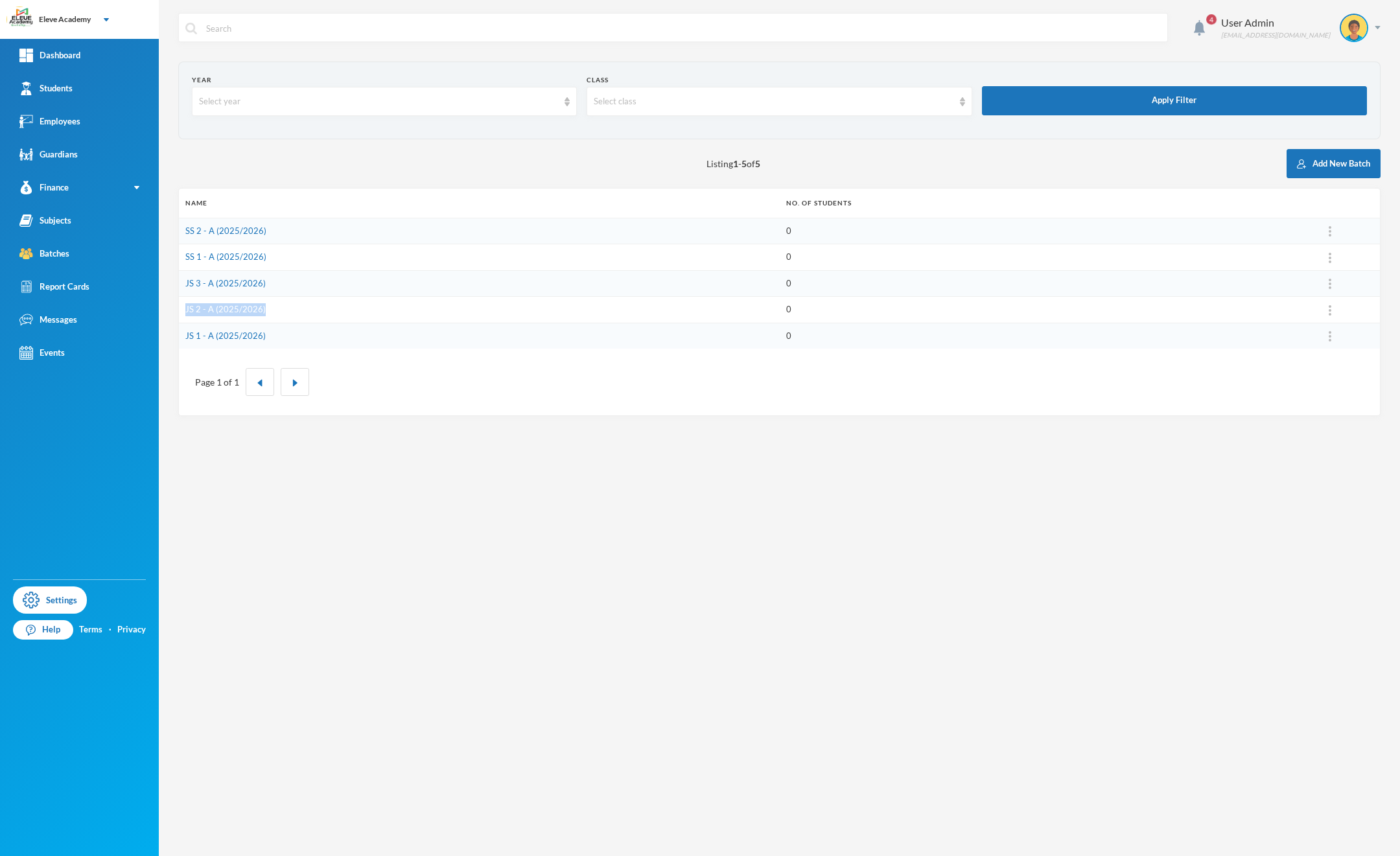
click at [184, 311] on td "JS 2 - A (2025/2026)" at bounding box center [480, 310] width 601 height 26
copy link "JS 2 - A (2025/2026)"
click at [248, 844] on div "4 User Admin admin@bluebic.com Year Select year Class Select class Apply Filter…" at bounding box center [779, 428] width 1241 height 856
drag, startPoint x: 283, startPoint y: 281, endPoint x: 180, endPoint y: 286, distance: 103.1
click at [180, 286] on td "JS 3 - A (2025/2026)" at bounding box center [480, 283] width 601 height 26
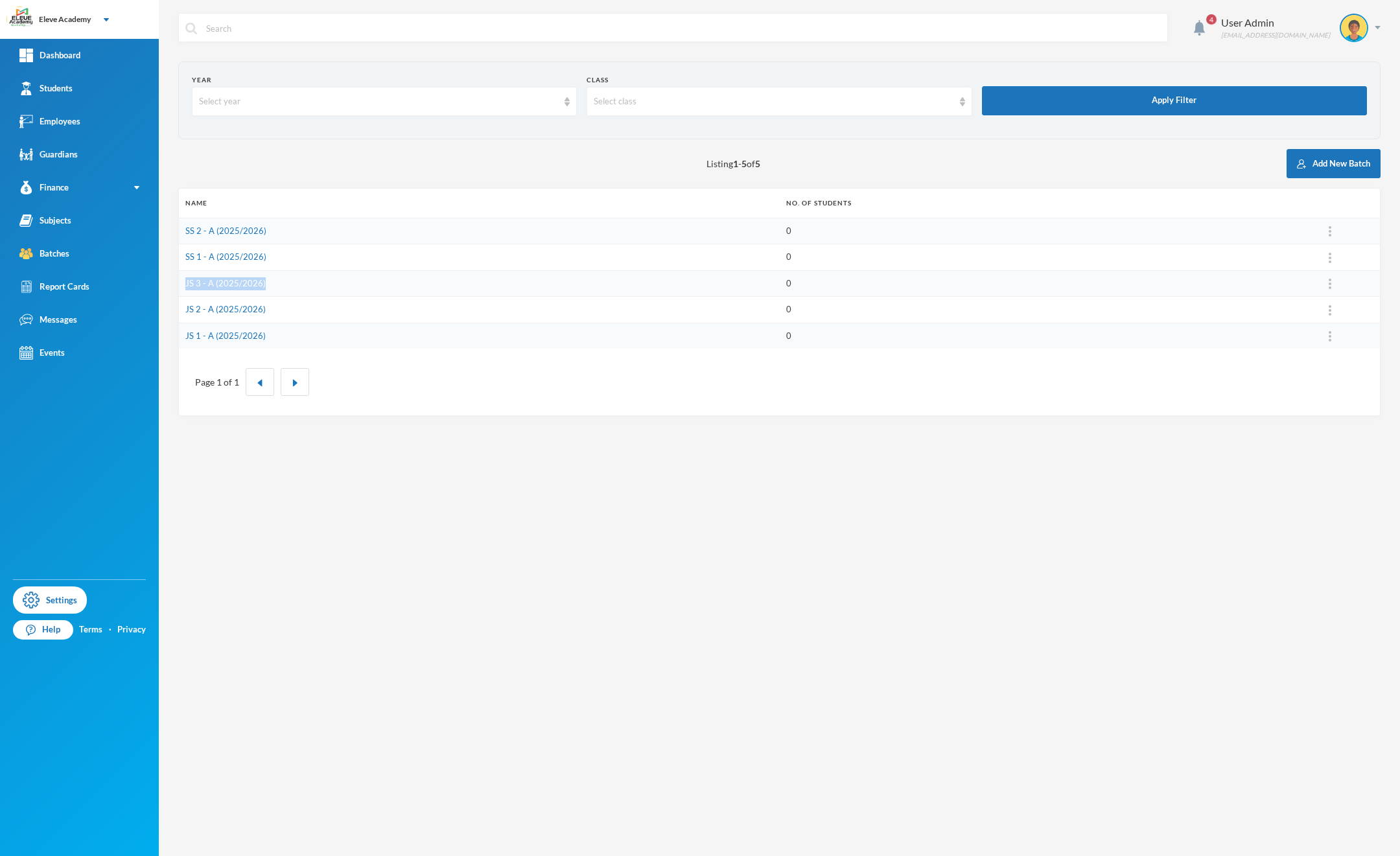
copy link "JS 3 - A (2025/2026)"
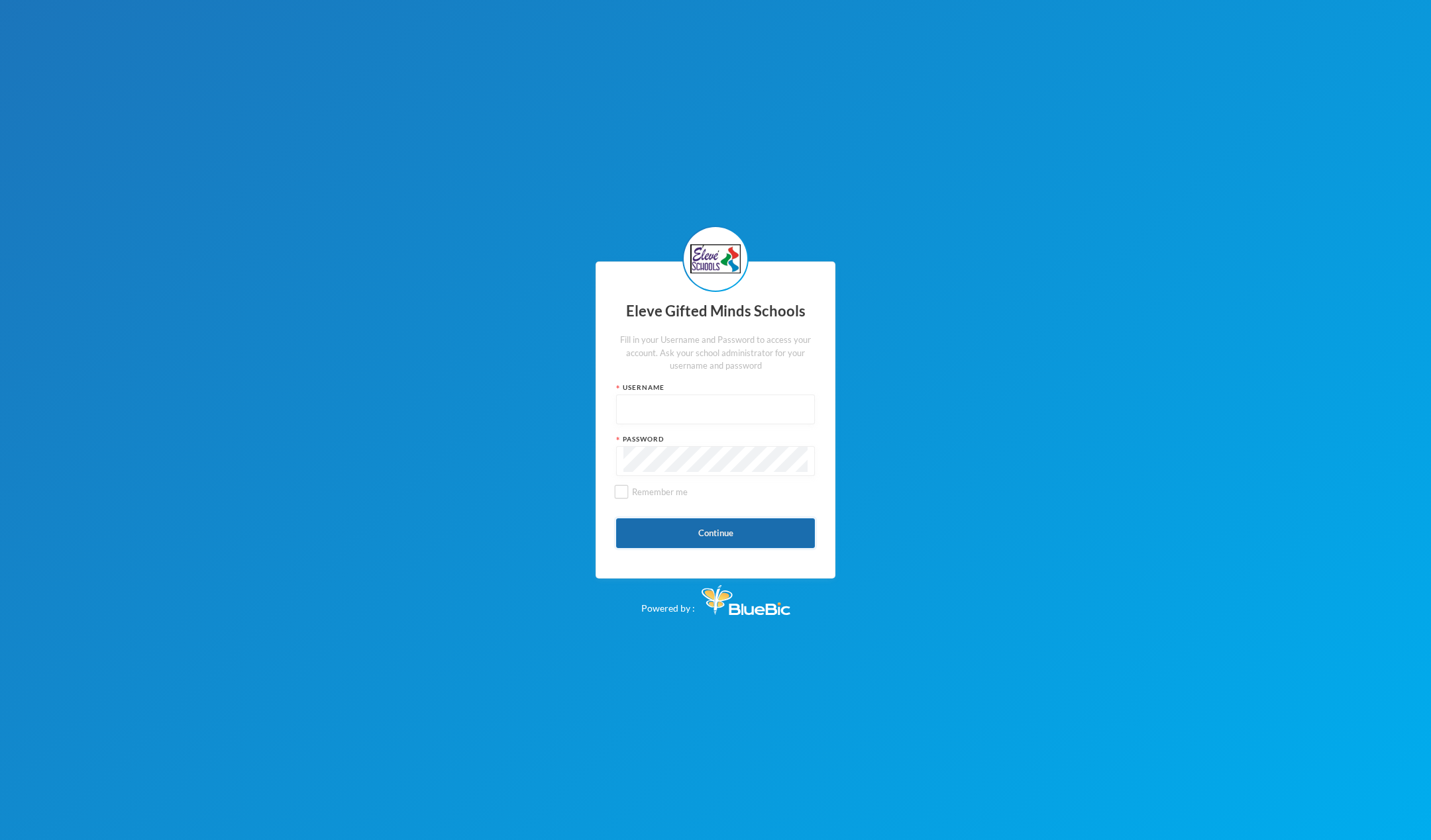
type input "admin"
click at [698, 542] on button "Continue" at bounding box center [716, 533] width 199 height 30
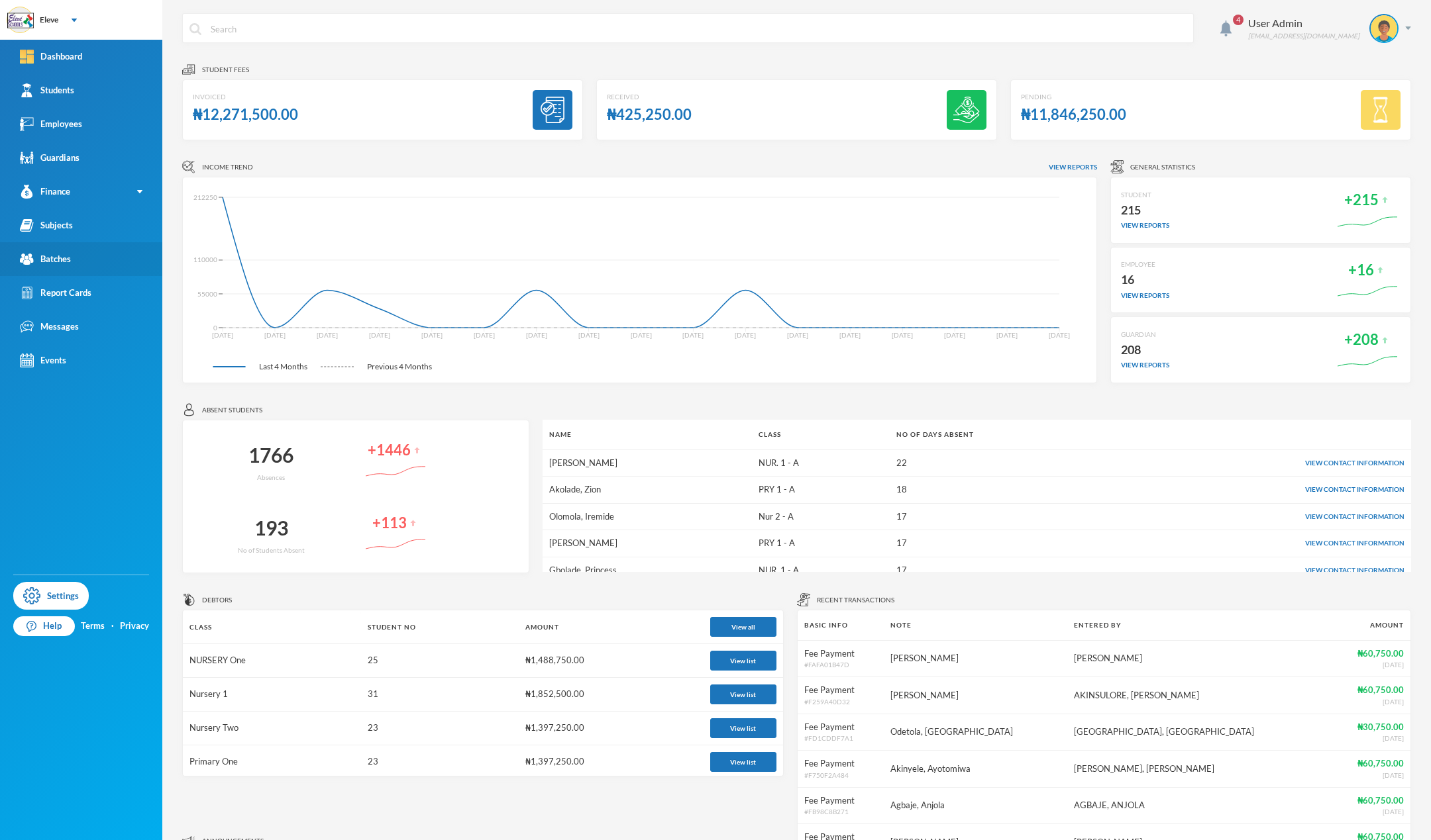
click at [67, 255] on div "Batches" at bounding box center [46, 259] width 51 height 14
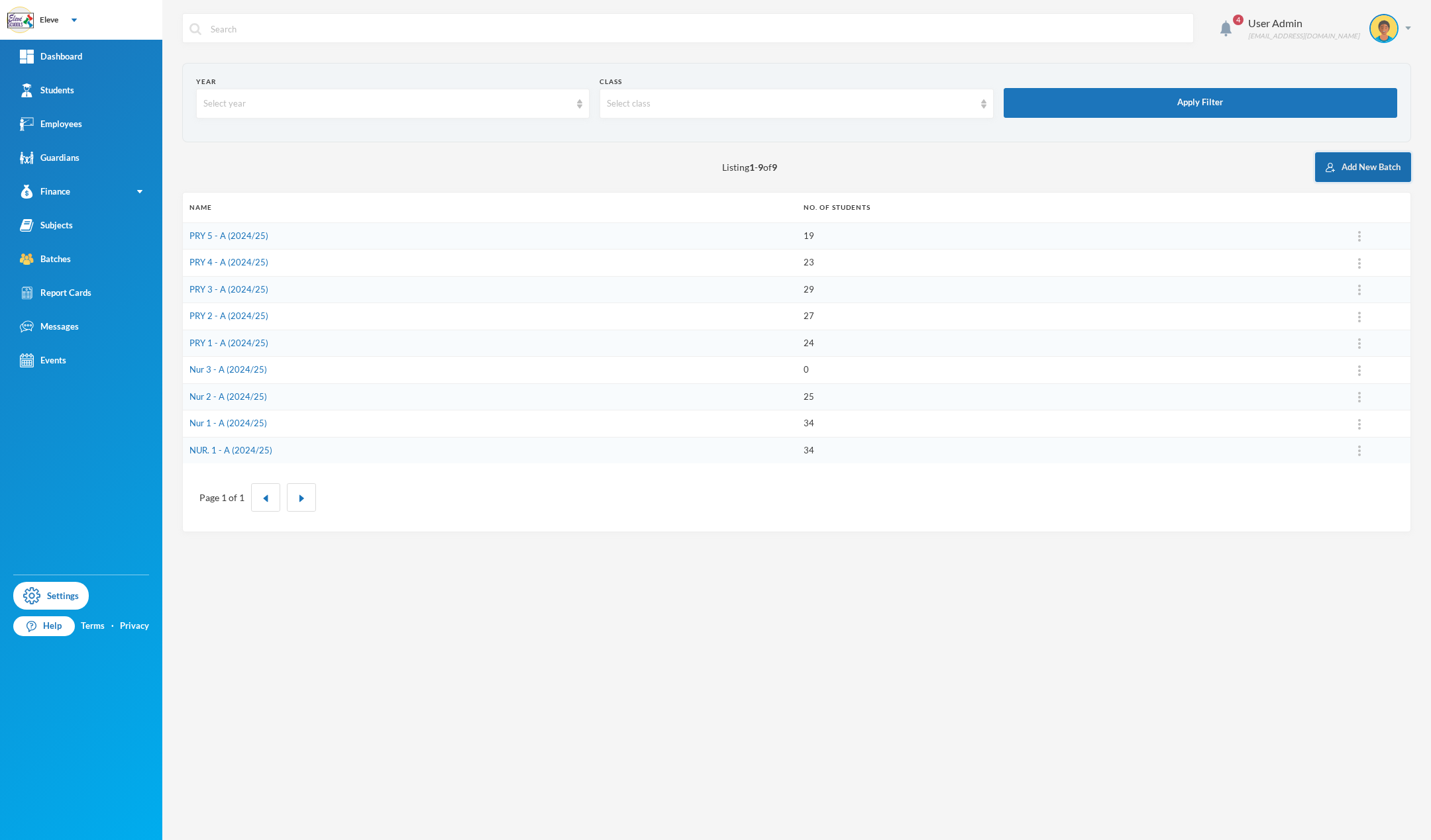
click at [1346, 174] on button "Add New Batch" at bounding box center [1363, 167] width 96 height 30
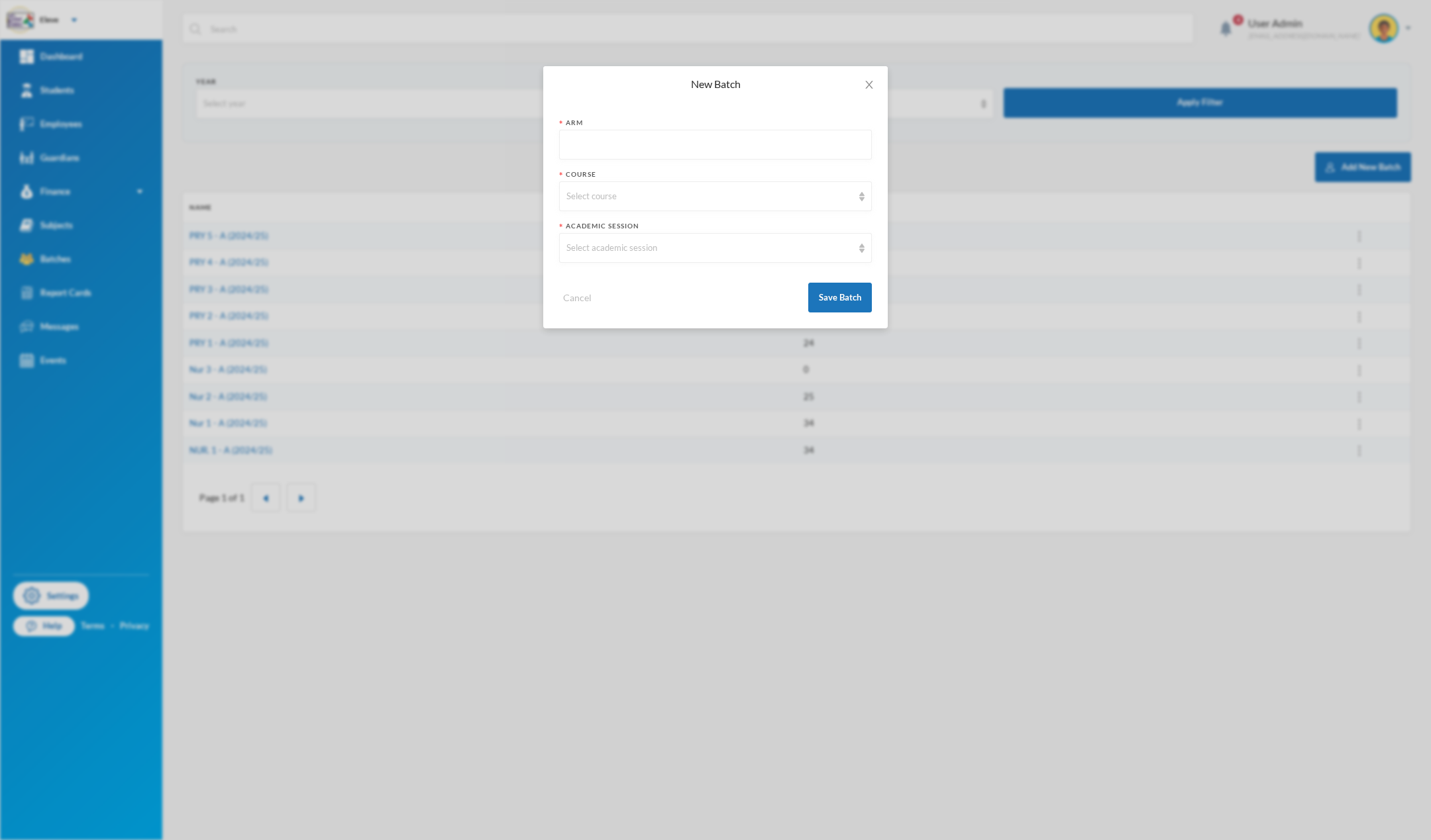
click at [621, 263] on form "Arm Course Select course Academic Session Select academic session Cancel Save B…" at bounding box center [715, 215] width 313 height 195
click at [659, 245] on div "Select academic session" at bounding box center [709, 248] width 286 height 13
click at [600, 303] on span "2025/2026" at bounding box center [590, 299] width 46 height 11
click at [596, 148] on input "text" at bounding box center [716, 145] width 298 height 30
type input "A"
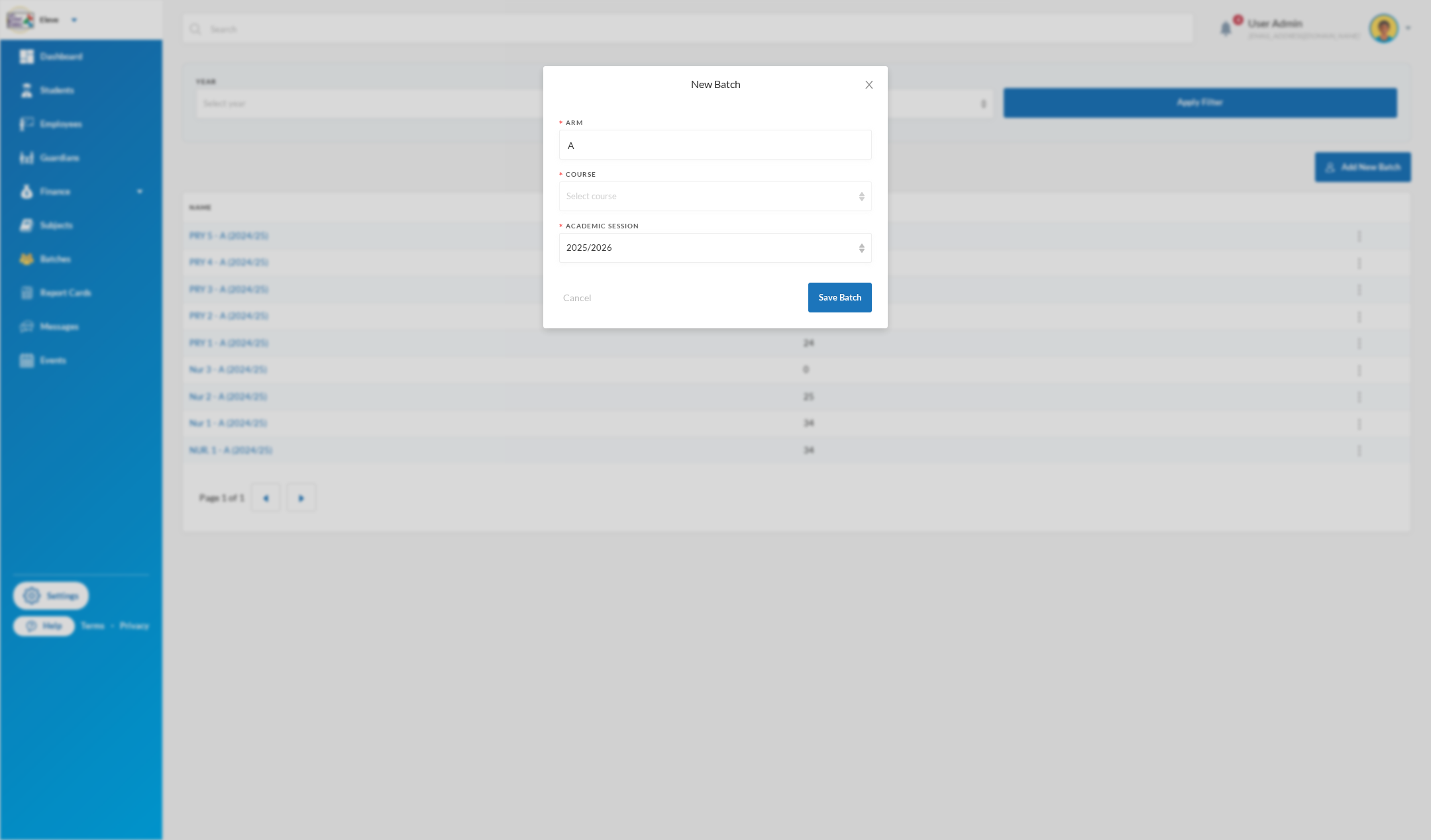
click at [591, 190] on div "Select course" at bounding box center [709, 196] width 286 height 13
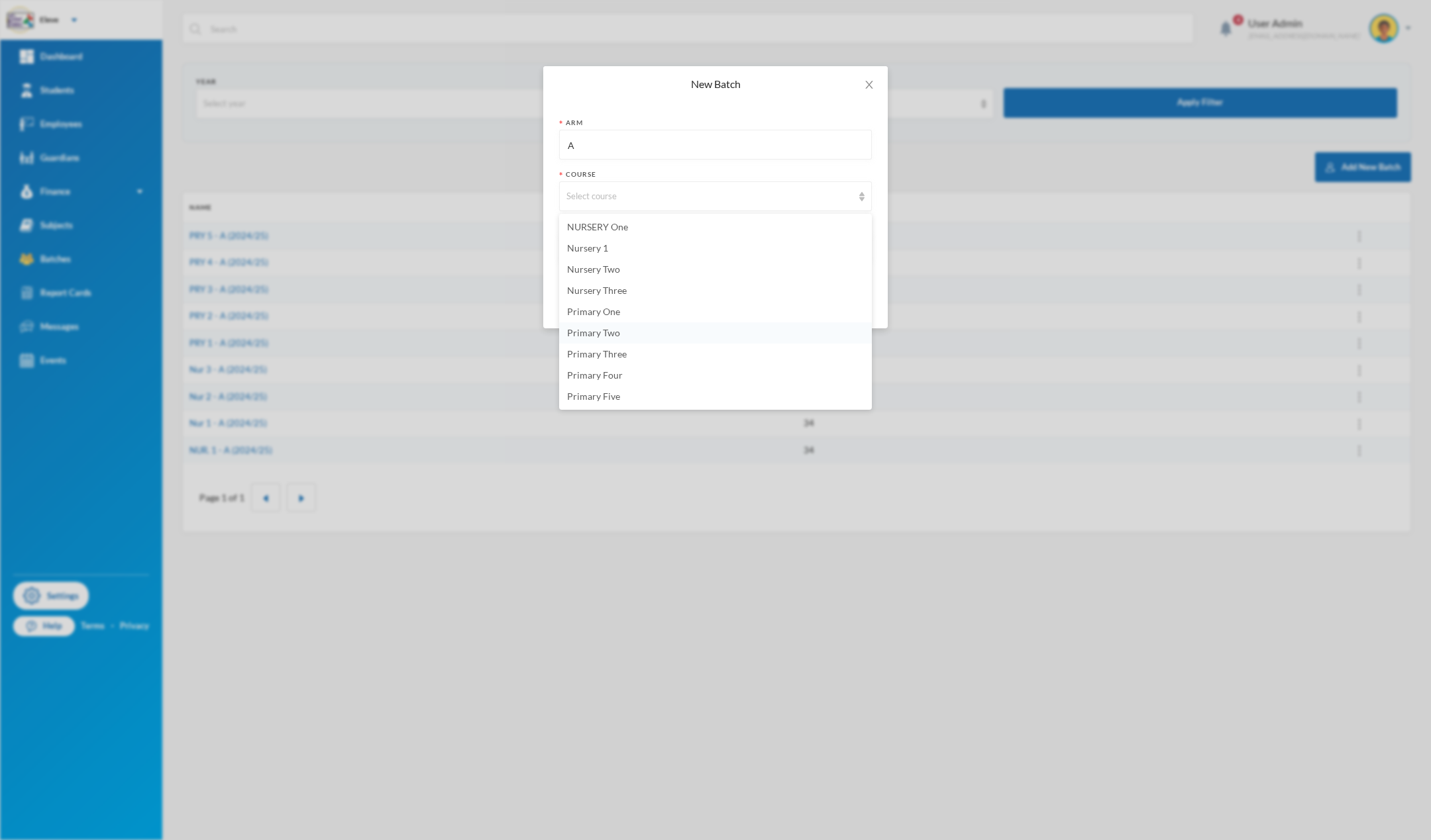
click at [605, 332] on span "Primary Two" at bounding box center [593, 333] width 53 height 11
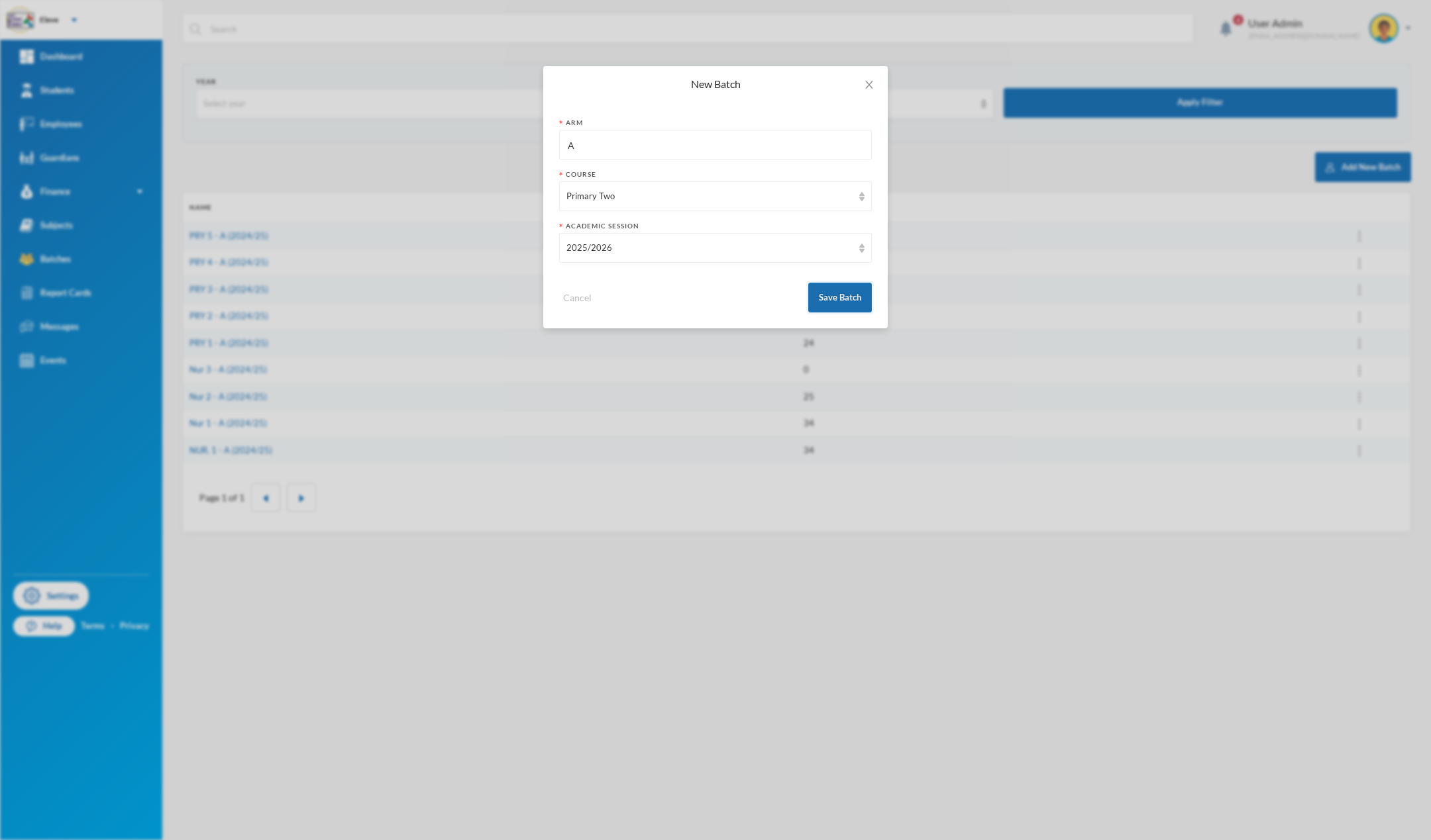
click at [830, 299] on button "Save Batch" at bounding box center [840, 297] width 64 height 30
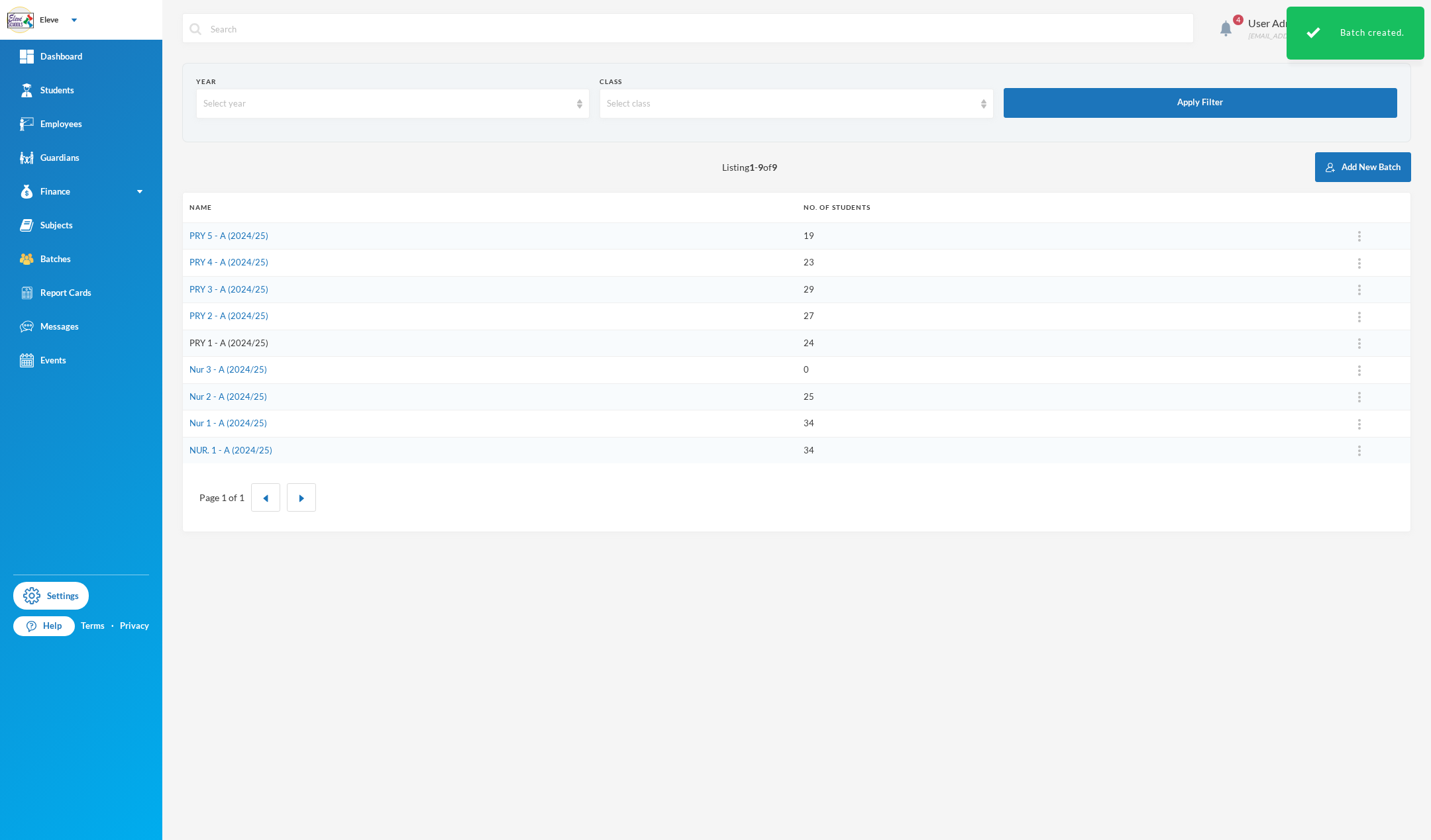
click at [241, 347] on link "PRY 1 - A (2024/25)" at bounding box center [229, 342] width 79 height 10
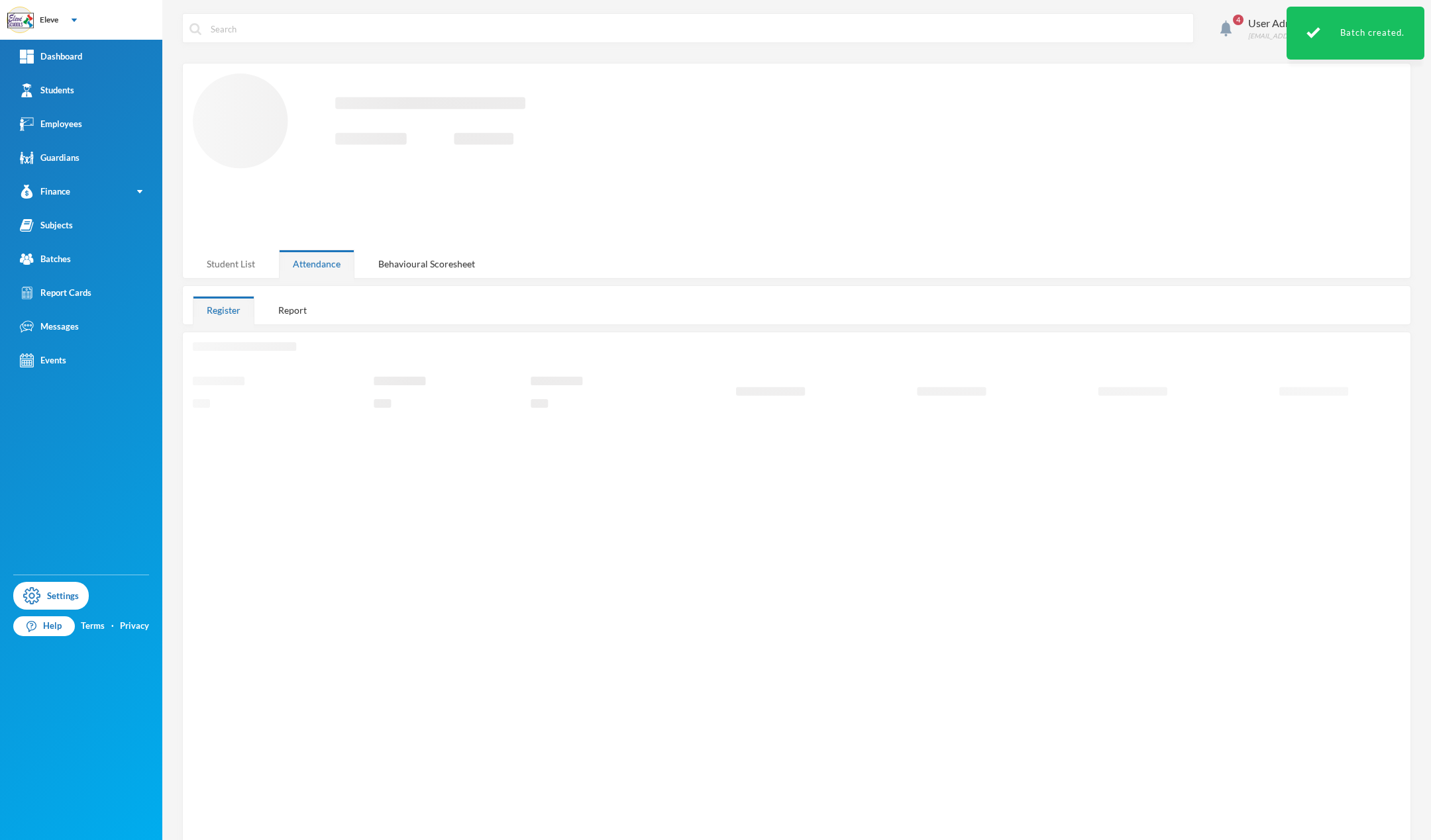
click at [233, 267] on div "Student List" at bounding box center [231, 263] width 76 height 28
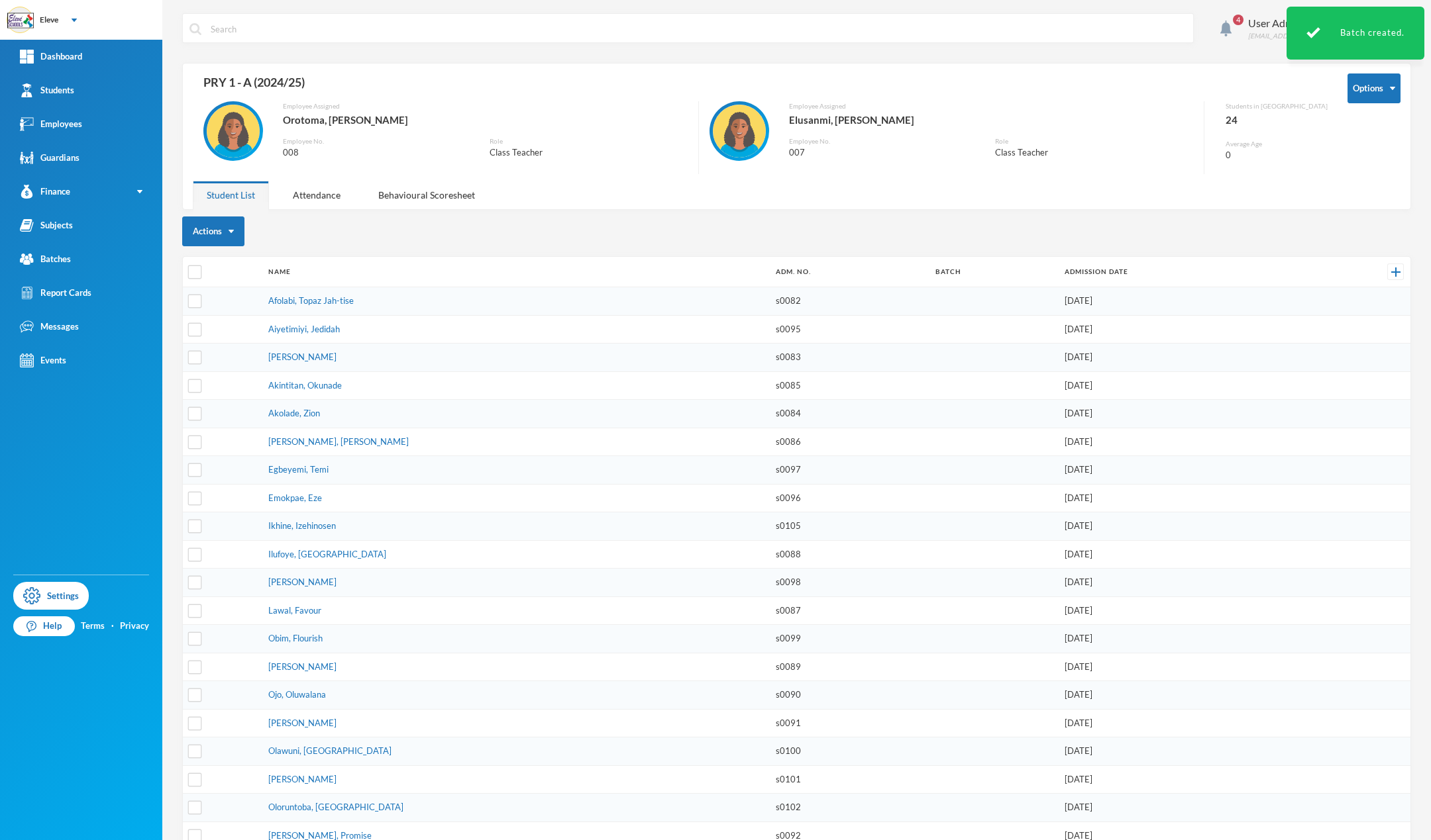
click at [233, 267] on th at bounding box center [223, 272] width 79 height 30
click at [197, 272] on img "button" at bounding box center [196, 274] width 12 height 12
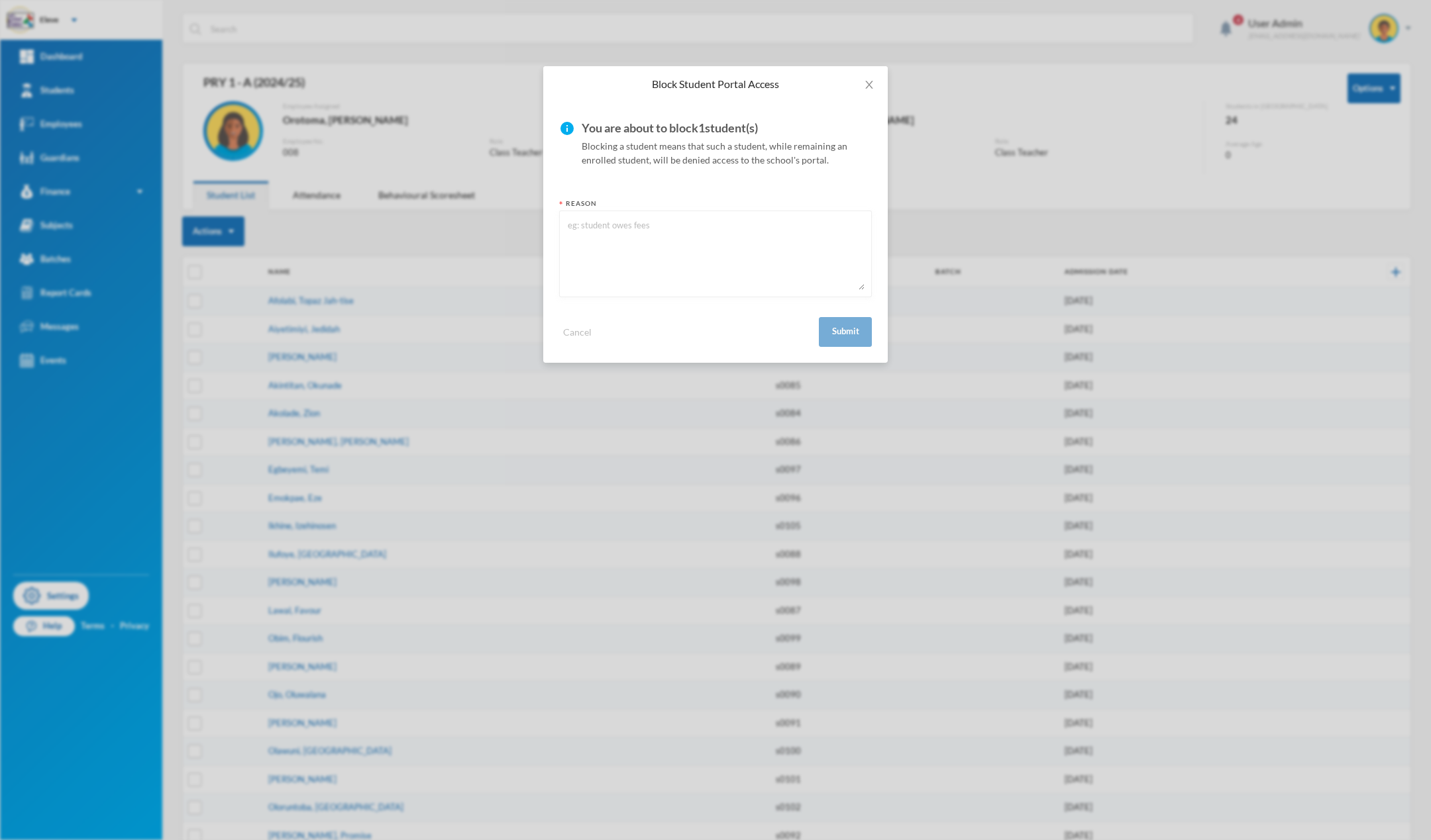
click at [331, 269] on div "Block Student Portal Access info You are about to block 1 student(s) Blocking a…" at bounding box center [716, 420] width 1431 height 840
click at [865, 77] on span "Close" at bounding box center [869, 85] width 37 height 37
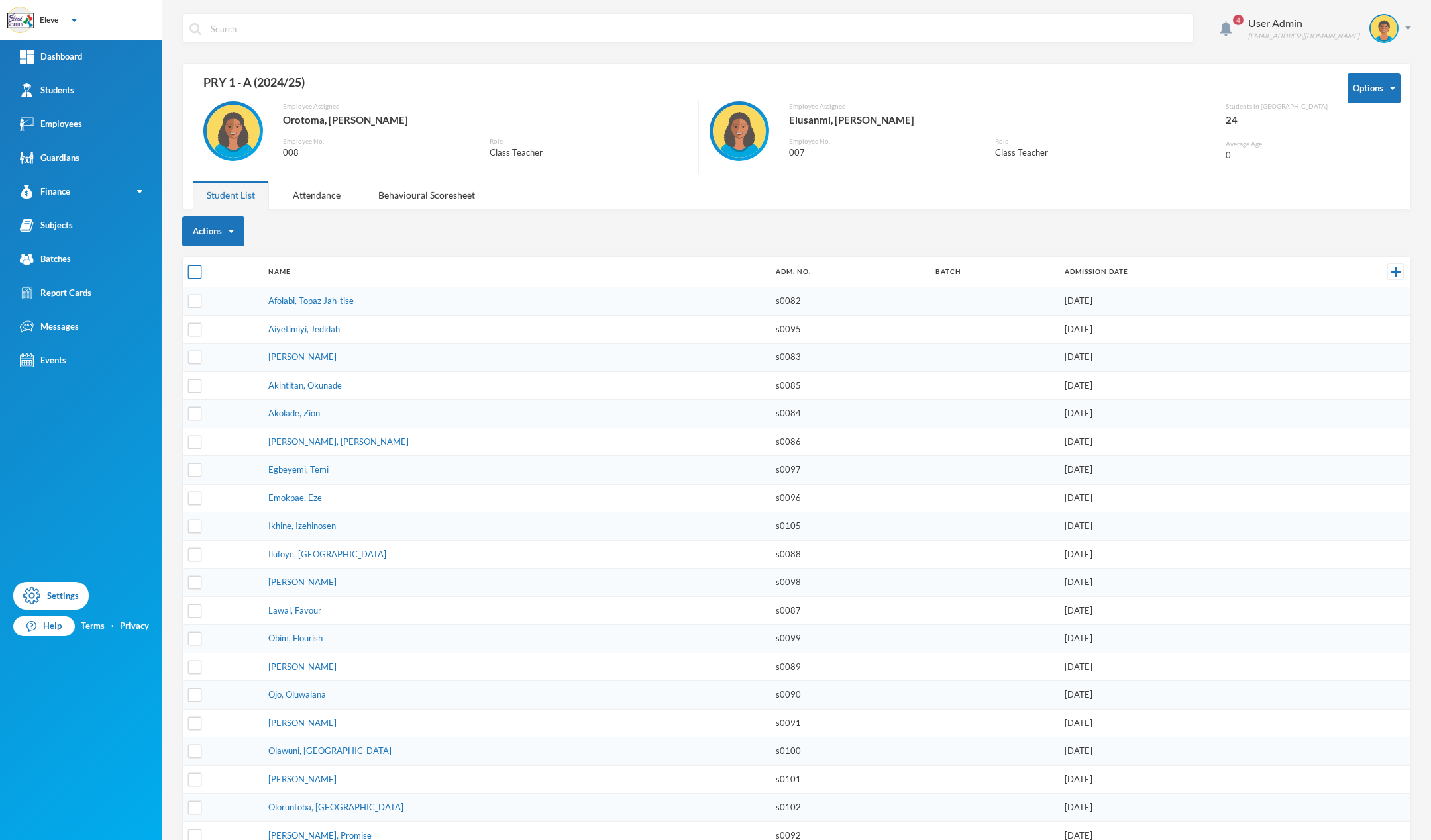
click at [198, 275] on input "checkbox" at bounding box center [195, 272] width 14 height 14
checkbox input "true"
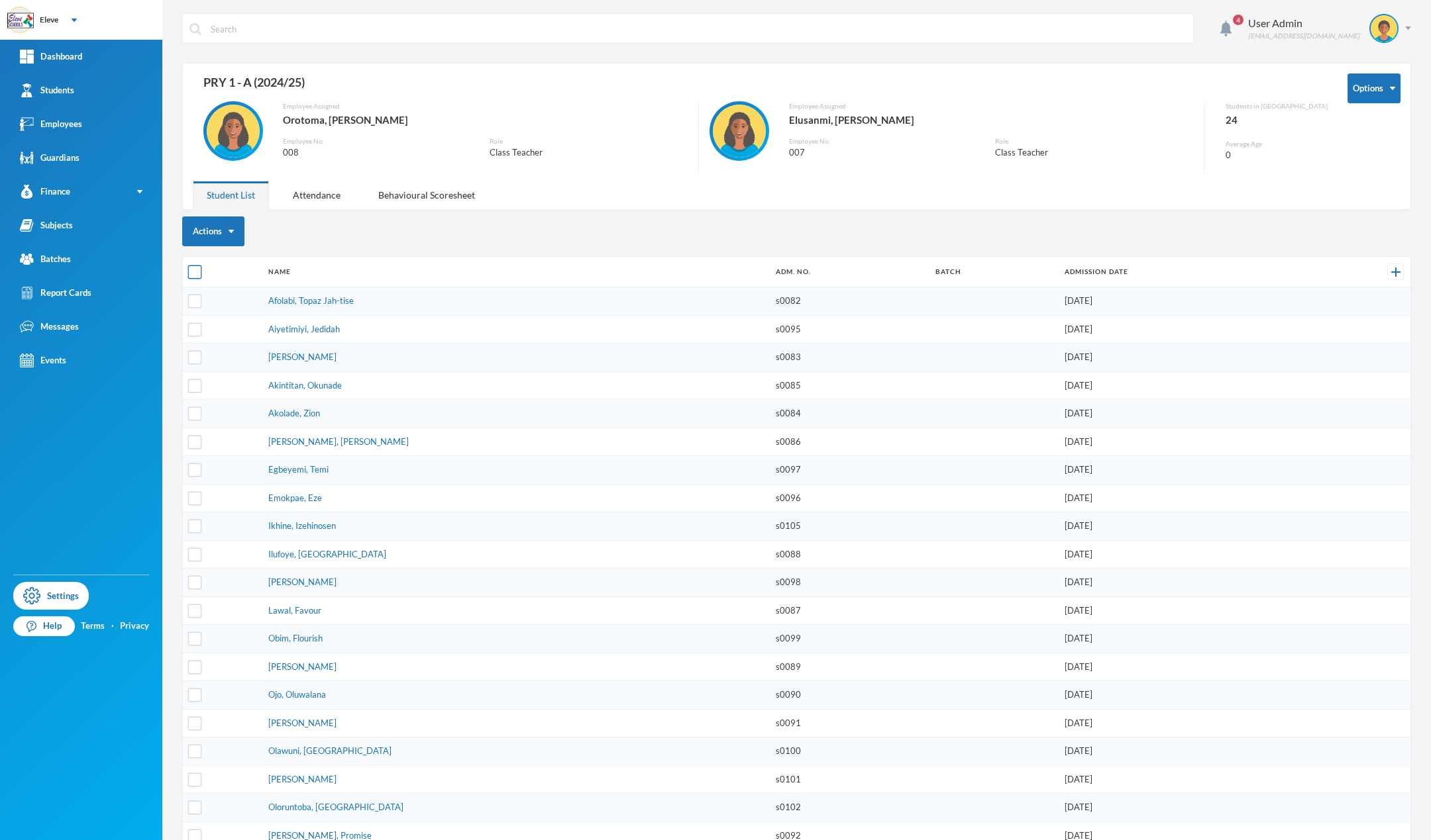
checkbox input "true"
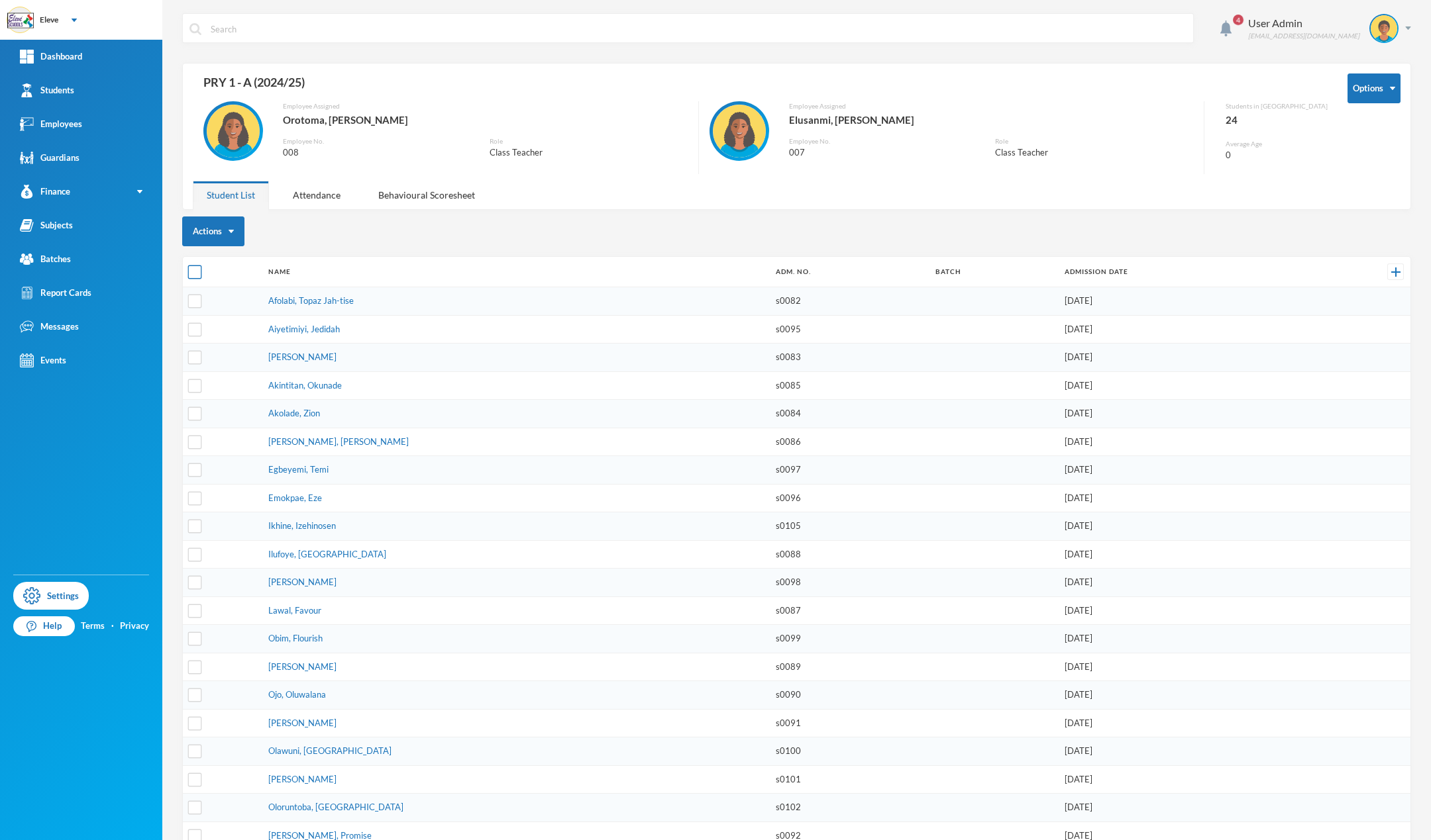
checkbox input "true"
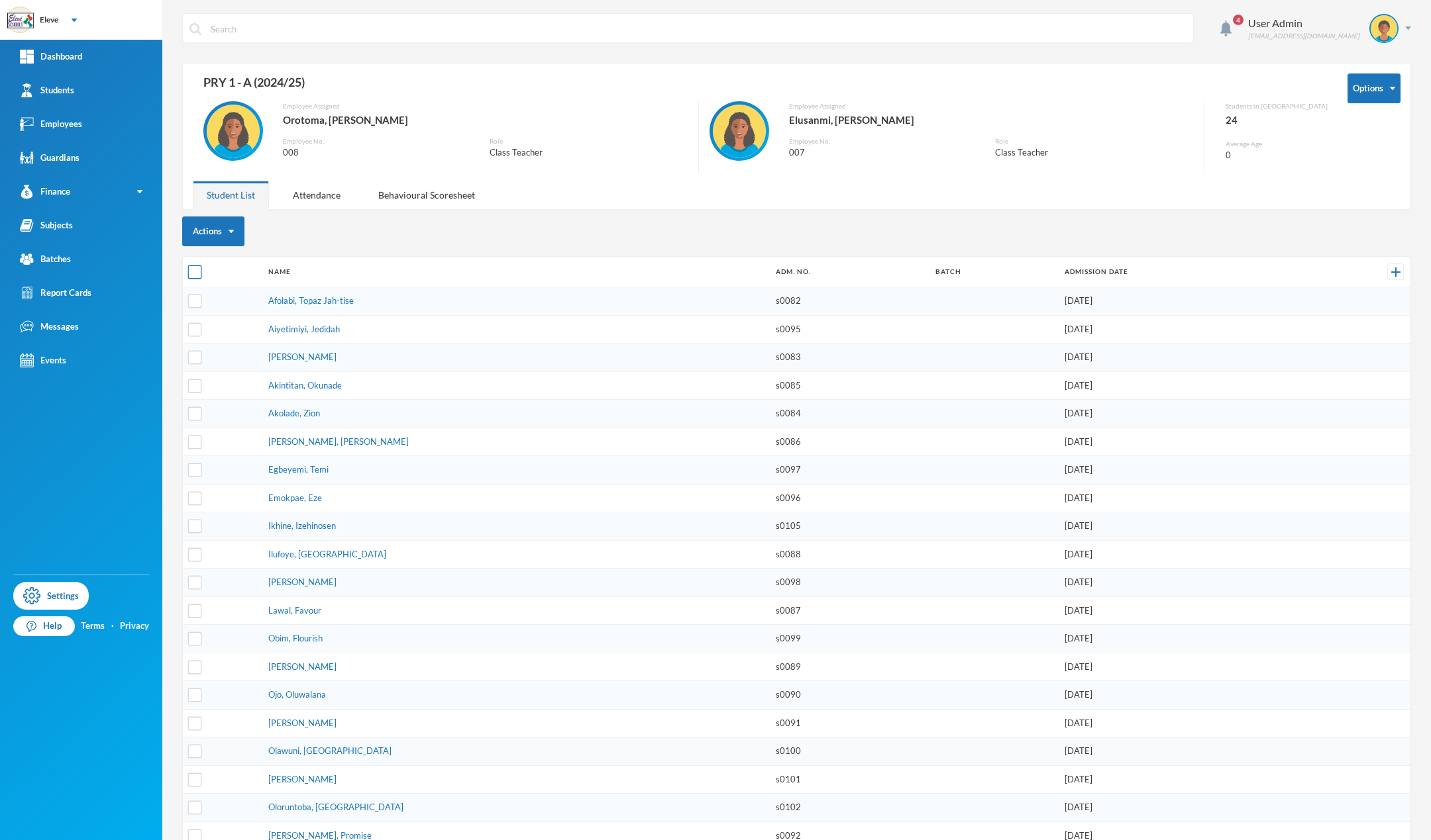
checkbox input "true"
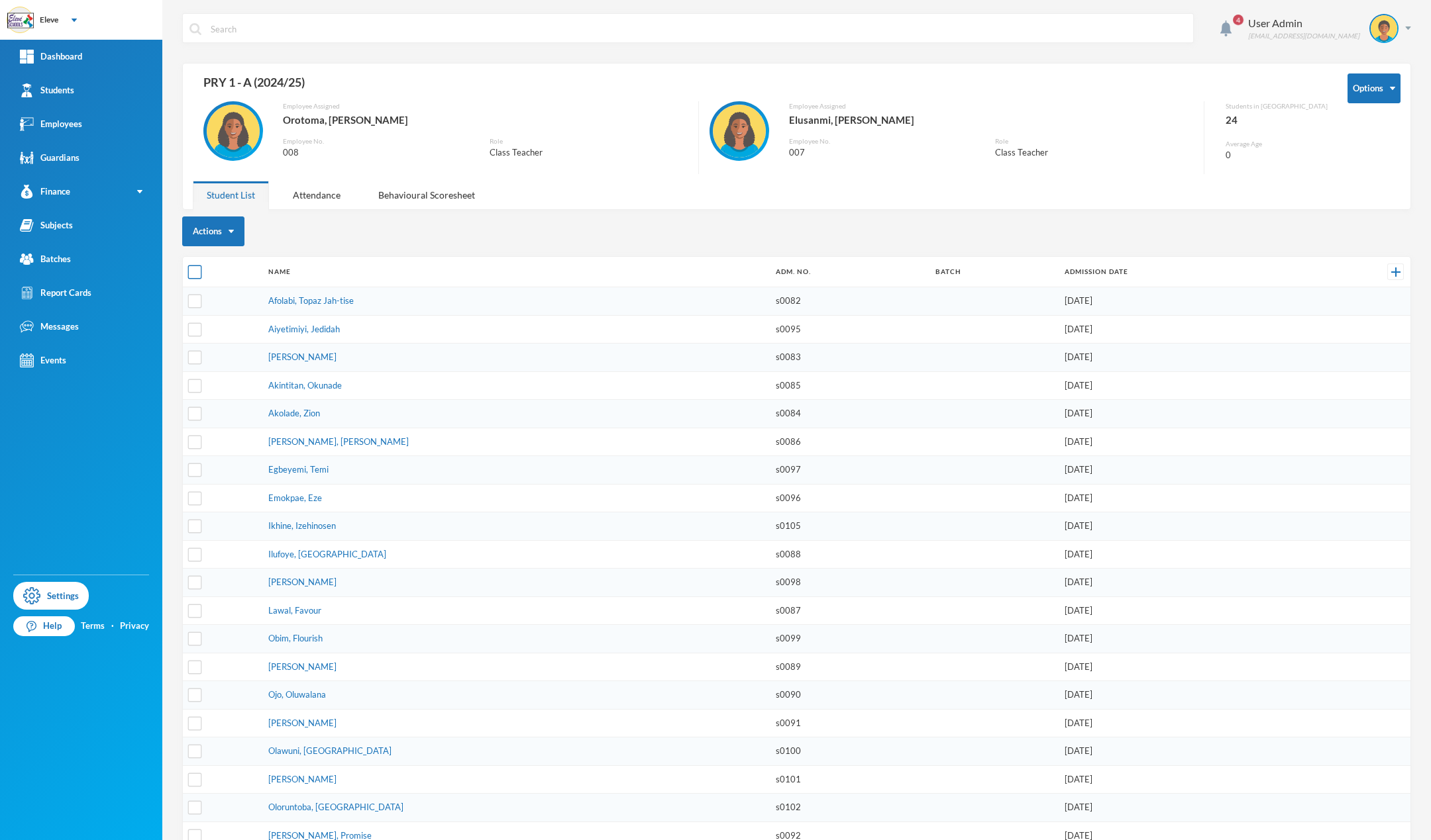
checkbox input "true"
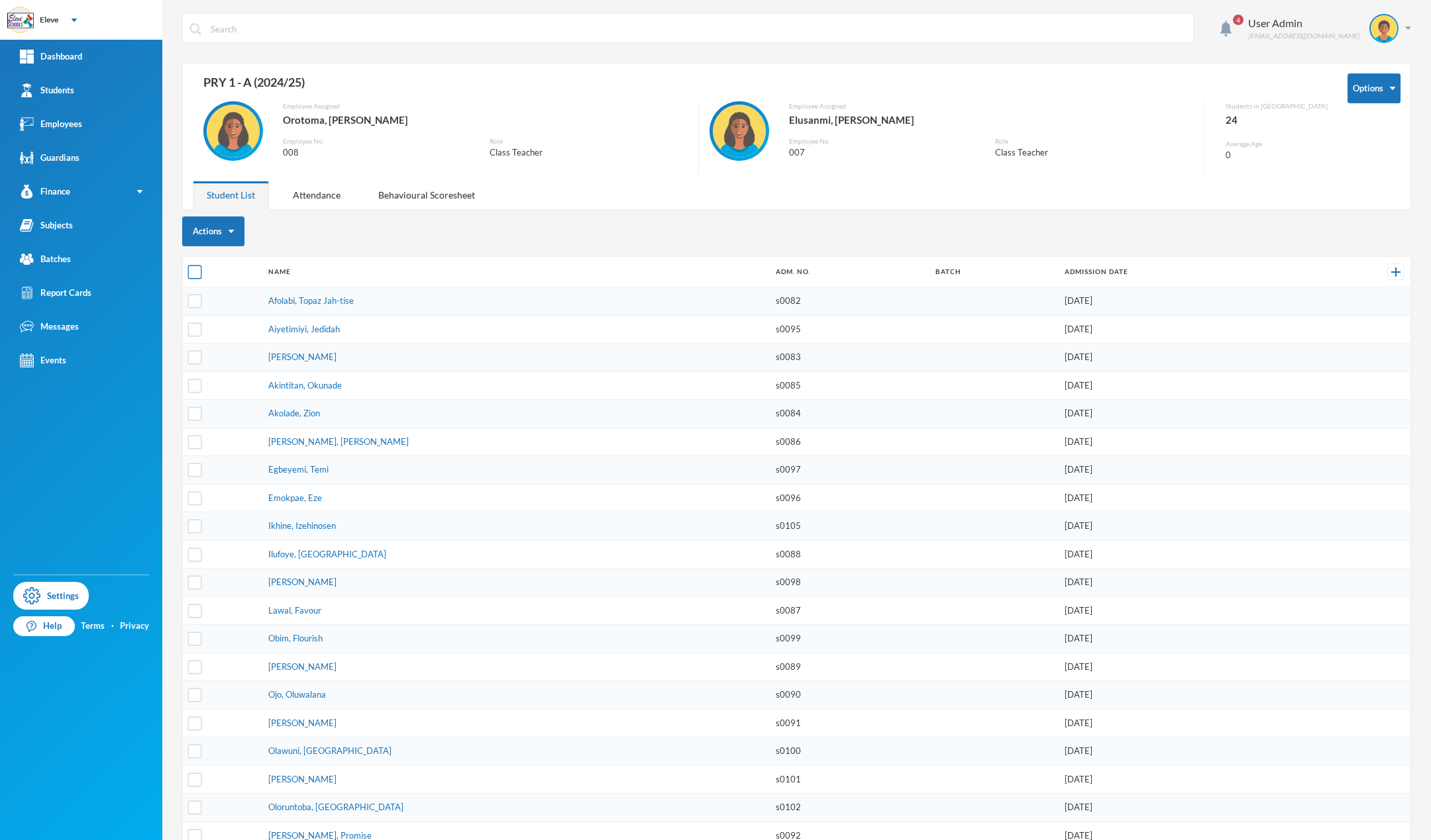
checkbox input "true"
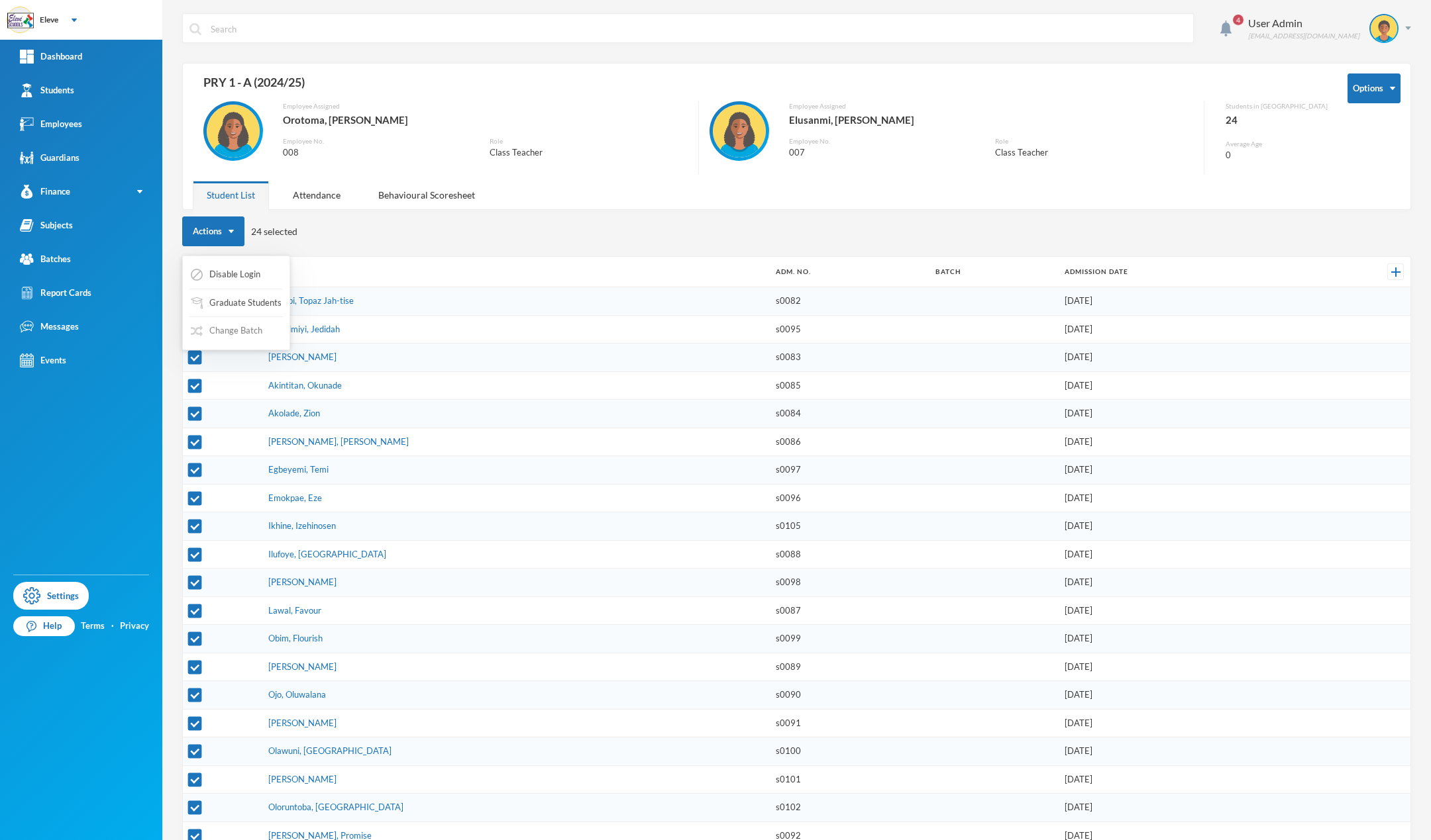
click at [225, 327] on button "Change Batch" at bounding box center [226, 331] width 74 height 24
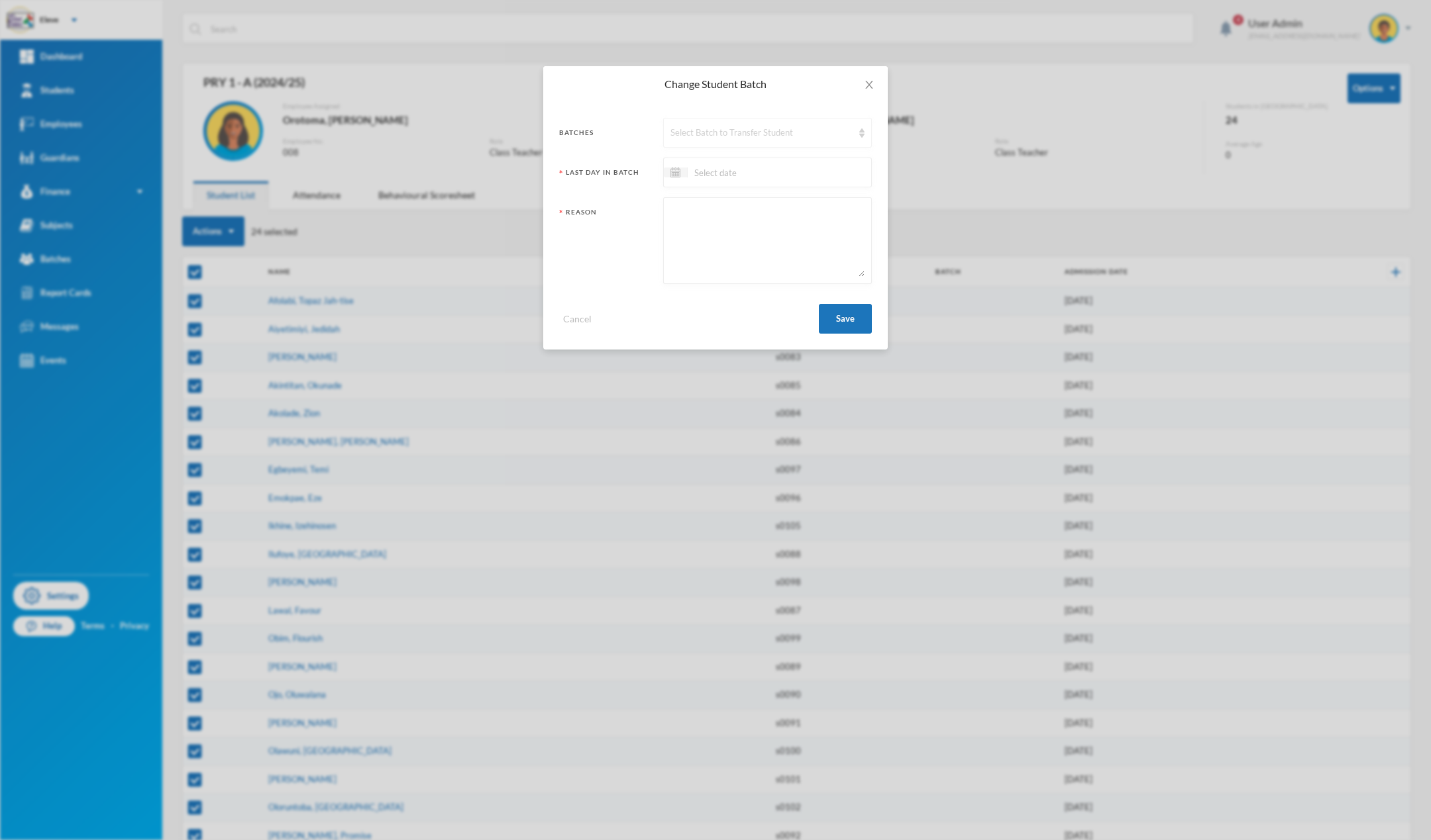
click at [758, 128] on div "Select Batch to Transfer Student" at bounding box center [761, 132] width 182 height 13
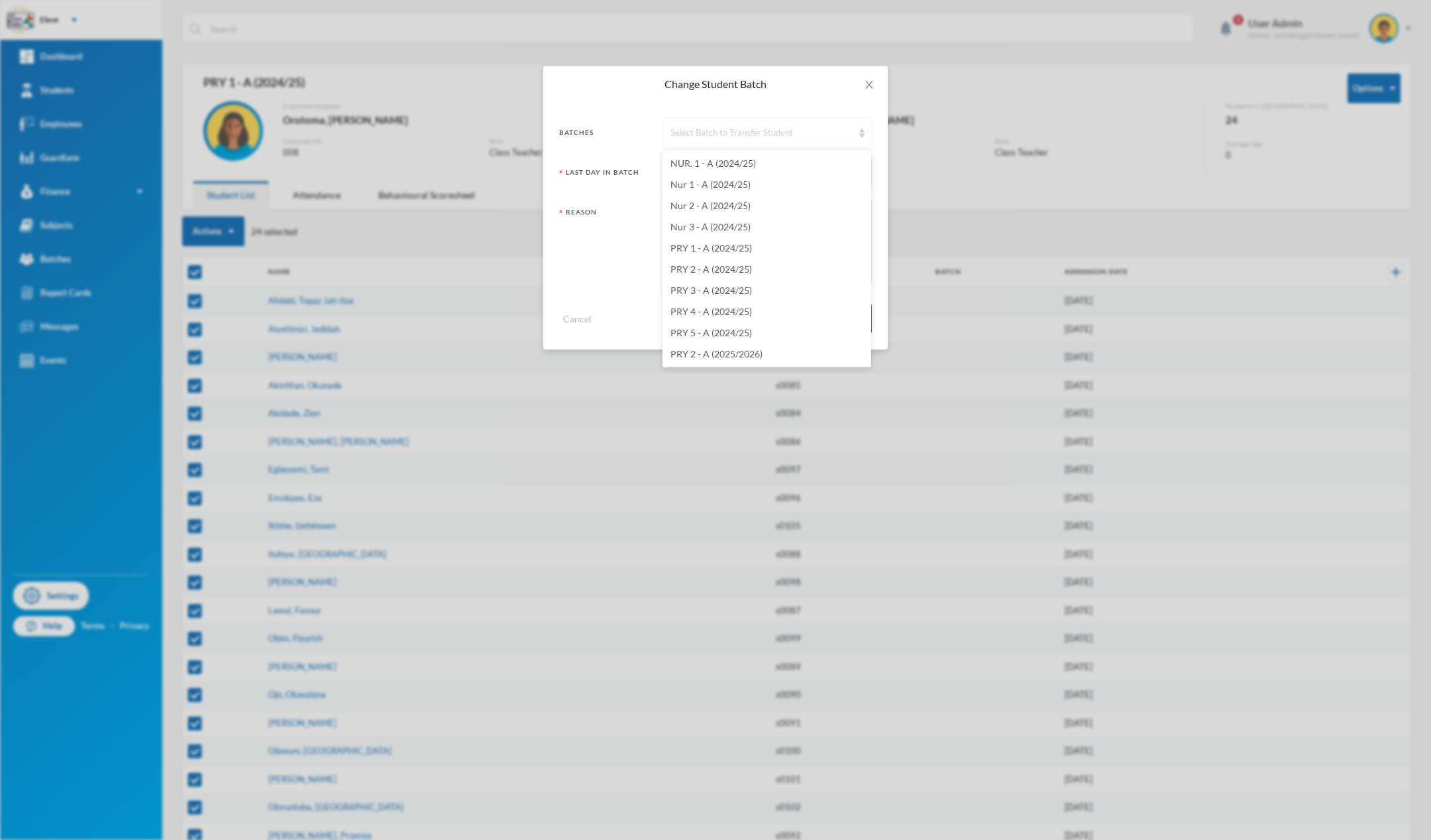
click at [758, 128] on div "Select Batch to Transfer Student" at bounding box center [761, 132] width 182 height 13
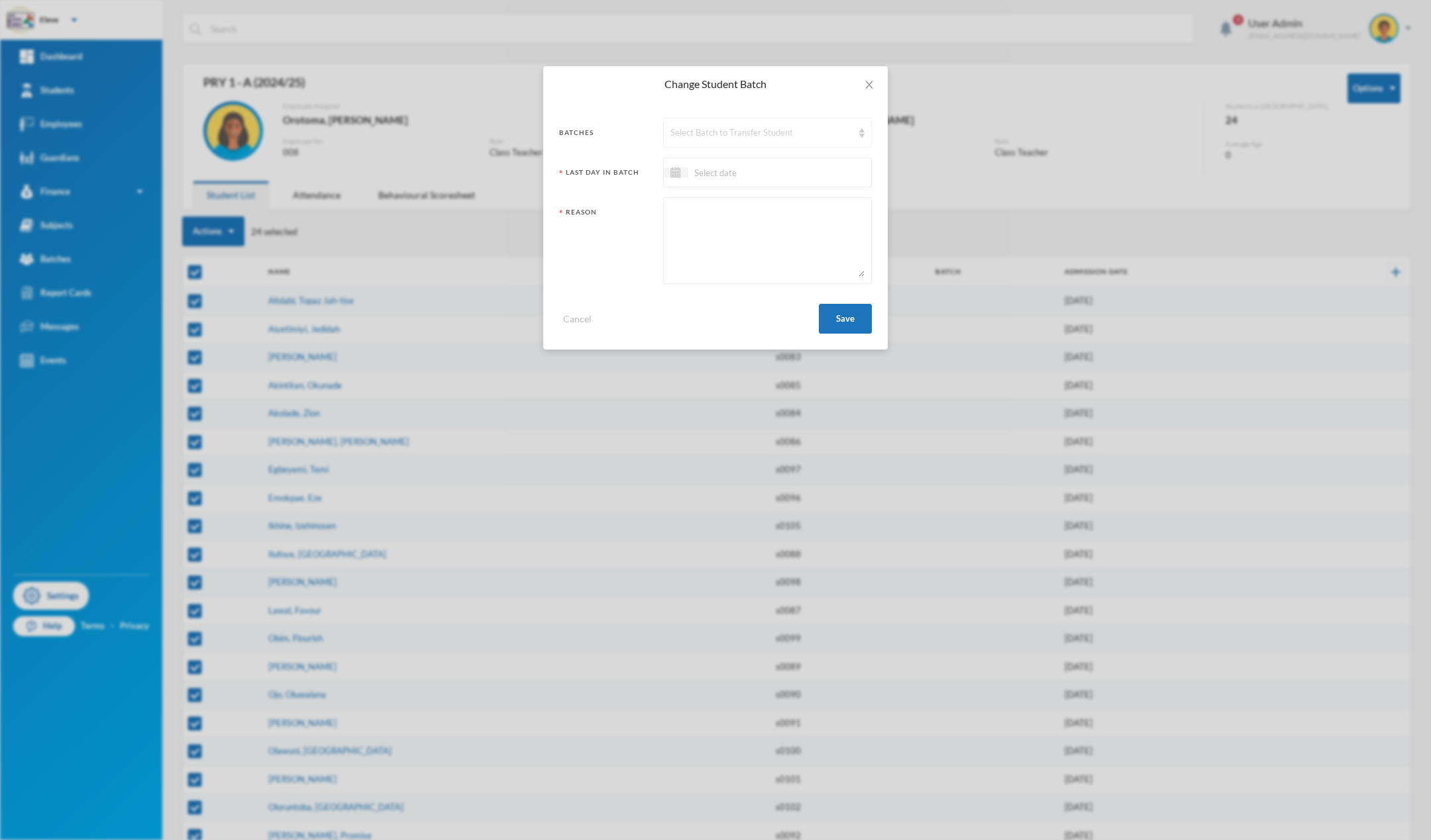
click at [754, 121] on div "Select Batch to Transfer Student" at bounding box center [767, 132] width 209 height 30
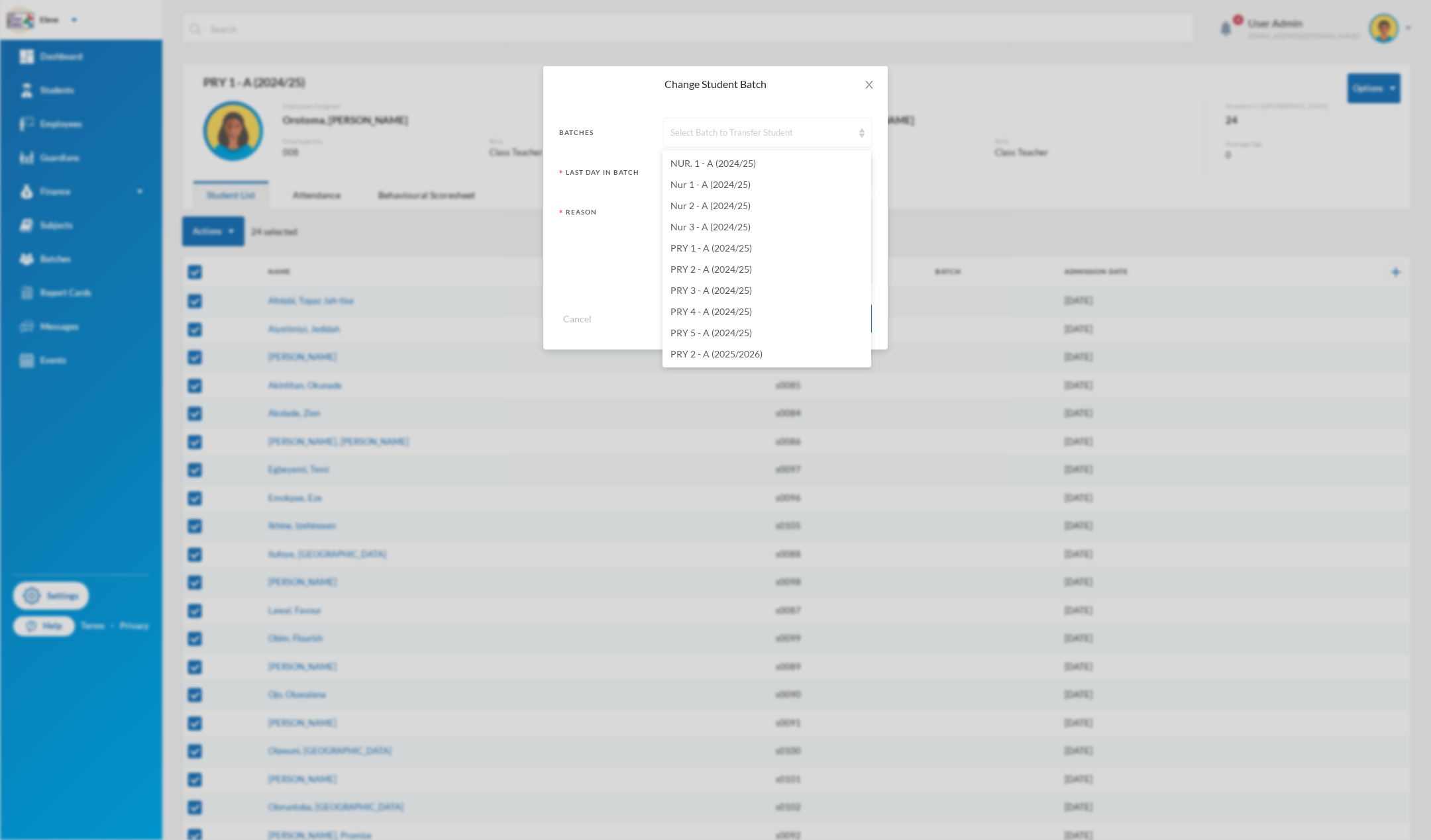
click at [736, 135] on div "Select Batch to Transfer Student" at bounding box center [761, 132] width 182 height 13
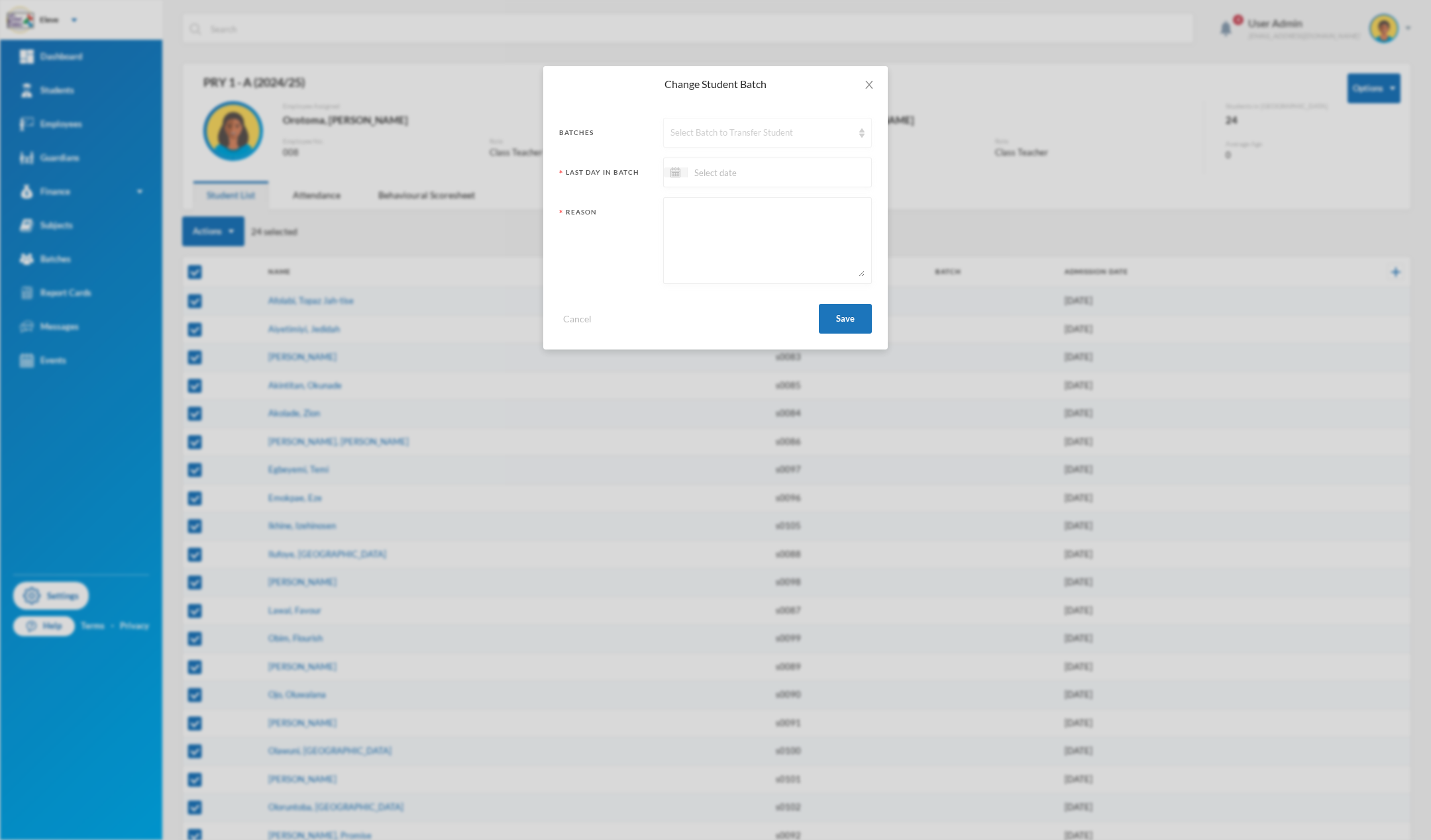
click at [686, 138] on div "Select Batch to Transfer Student" at bounding box center [761, 132] width 182 height 13
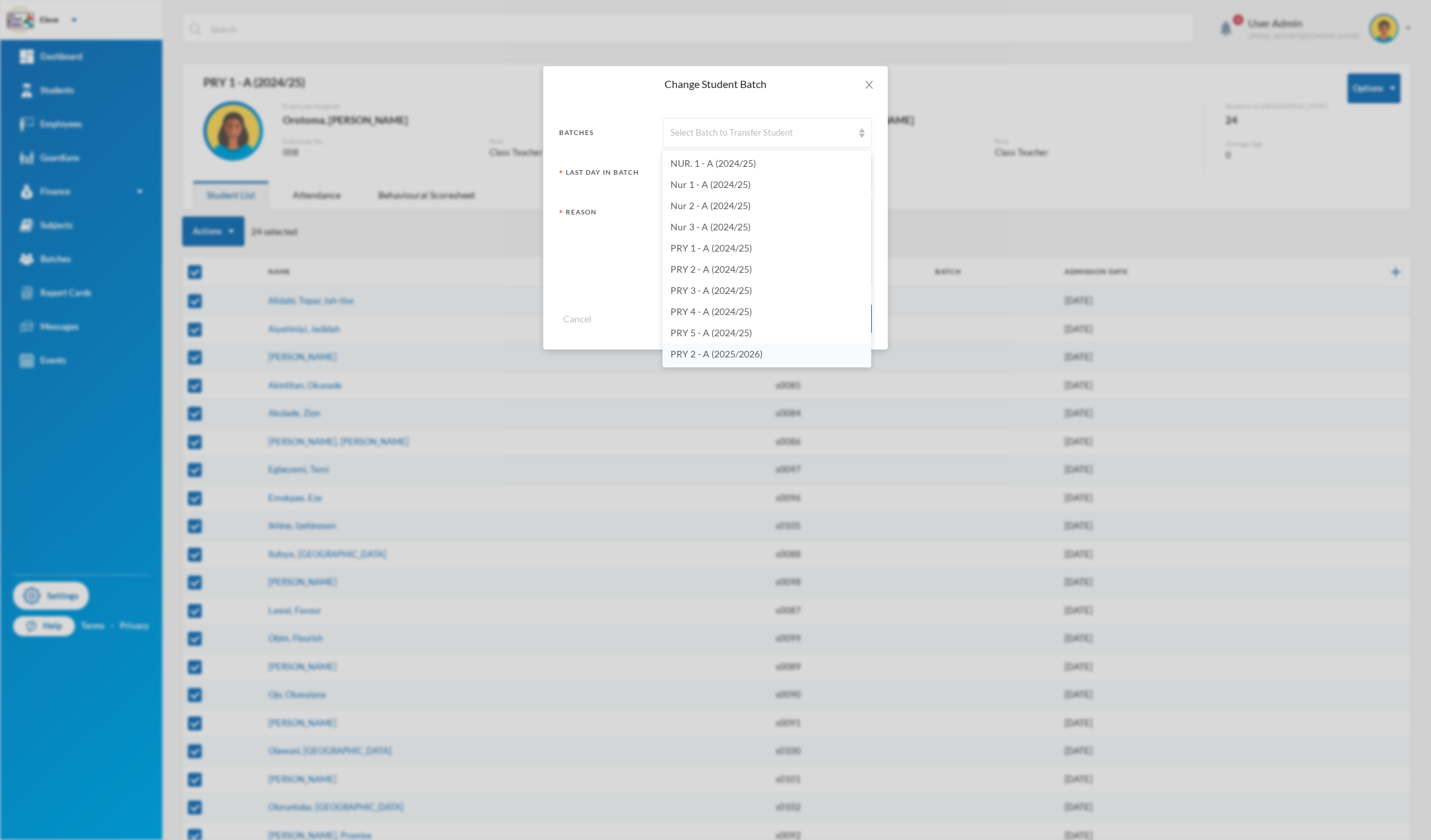
click at [708, 356] on span "PRY 2 - A (2025/2026)" at bounding box center [716, 354] width 92 height 11
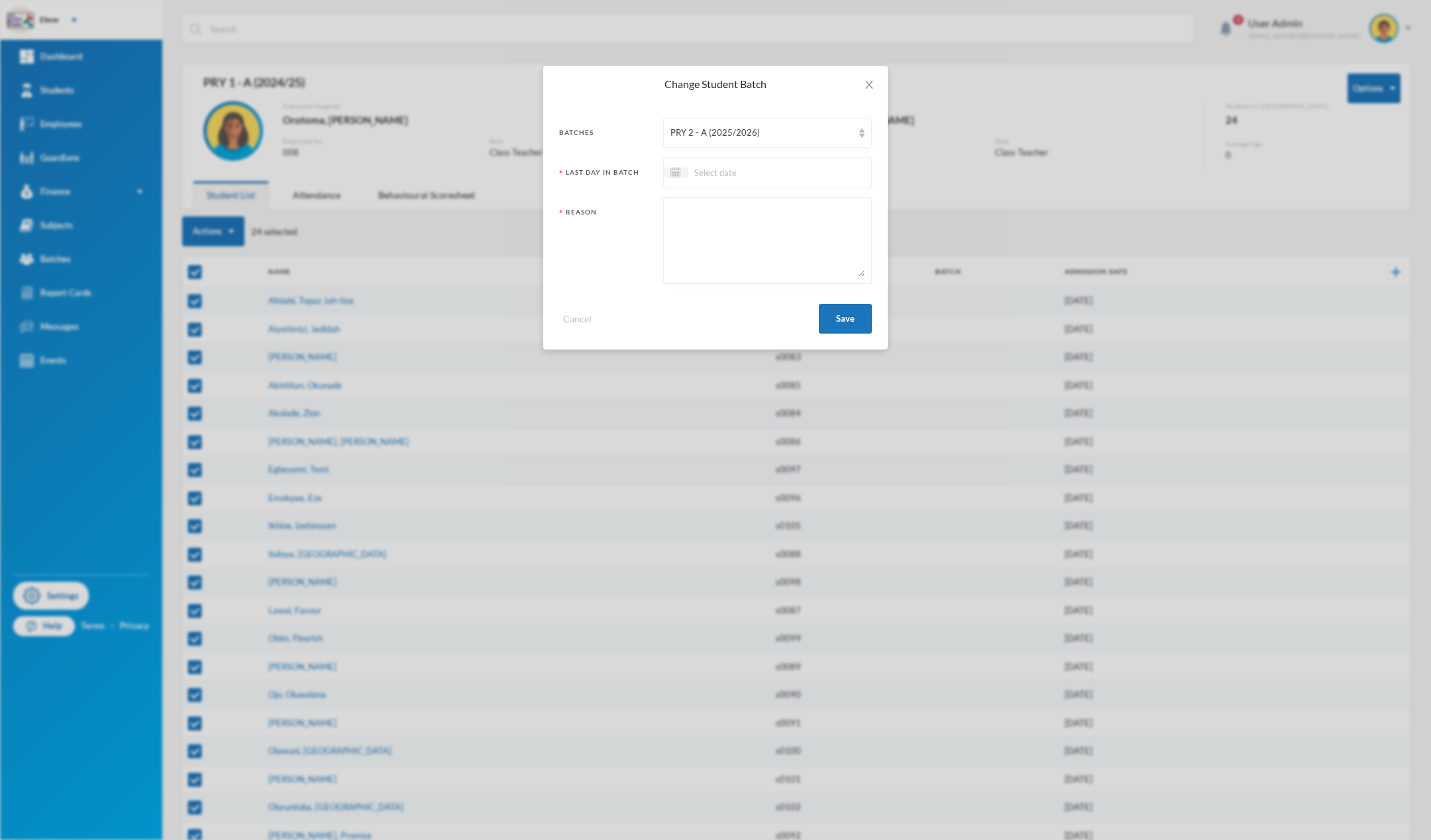
click at [719, 184] on div at bounding box center [767, 172] width 209 height 30
click at [739, 168] on input at bounding box center [743, 173] width 112 height 15
click at [791, 209] on span "Previous Month" at bounding box center [791, 206] width 12 height 12
click at [788, 315] on div "25" at bounding box center [786, 315] width 20 height 21
type input "[DATE]"
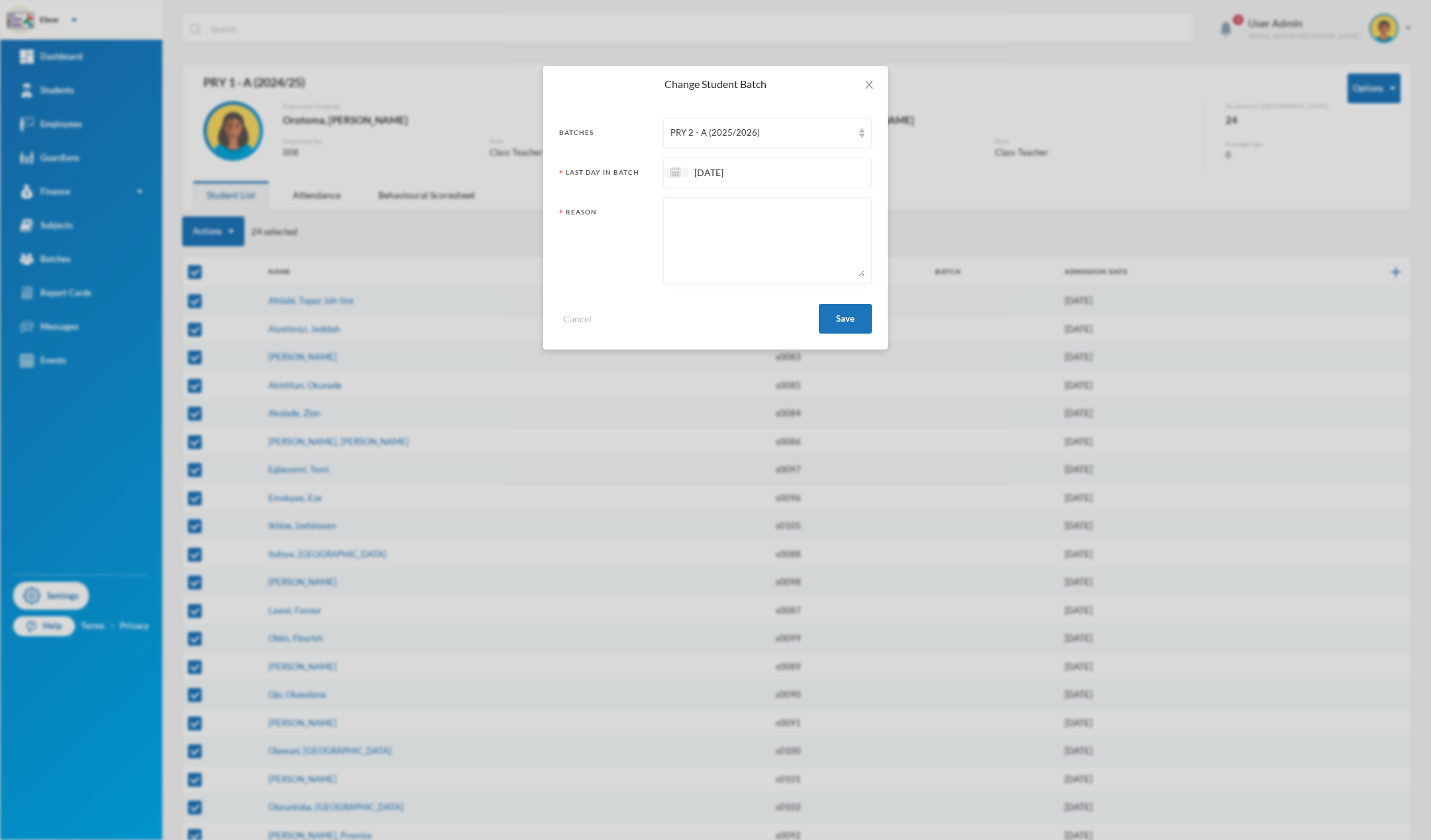
click at [706, 228] on textarea at bounding box center [767, 240] width 194 height 72
click at [868, 87] on icon "icon: close" at bounding box center [869, 85] width 8 height 8
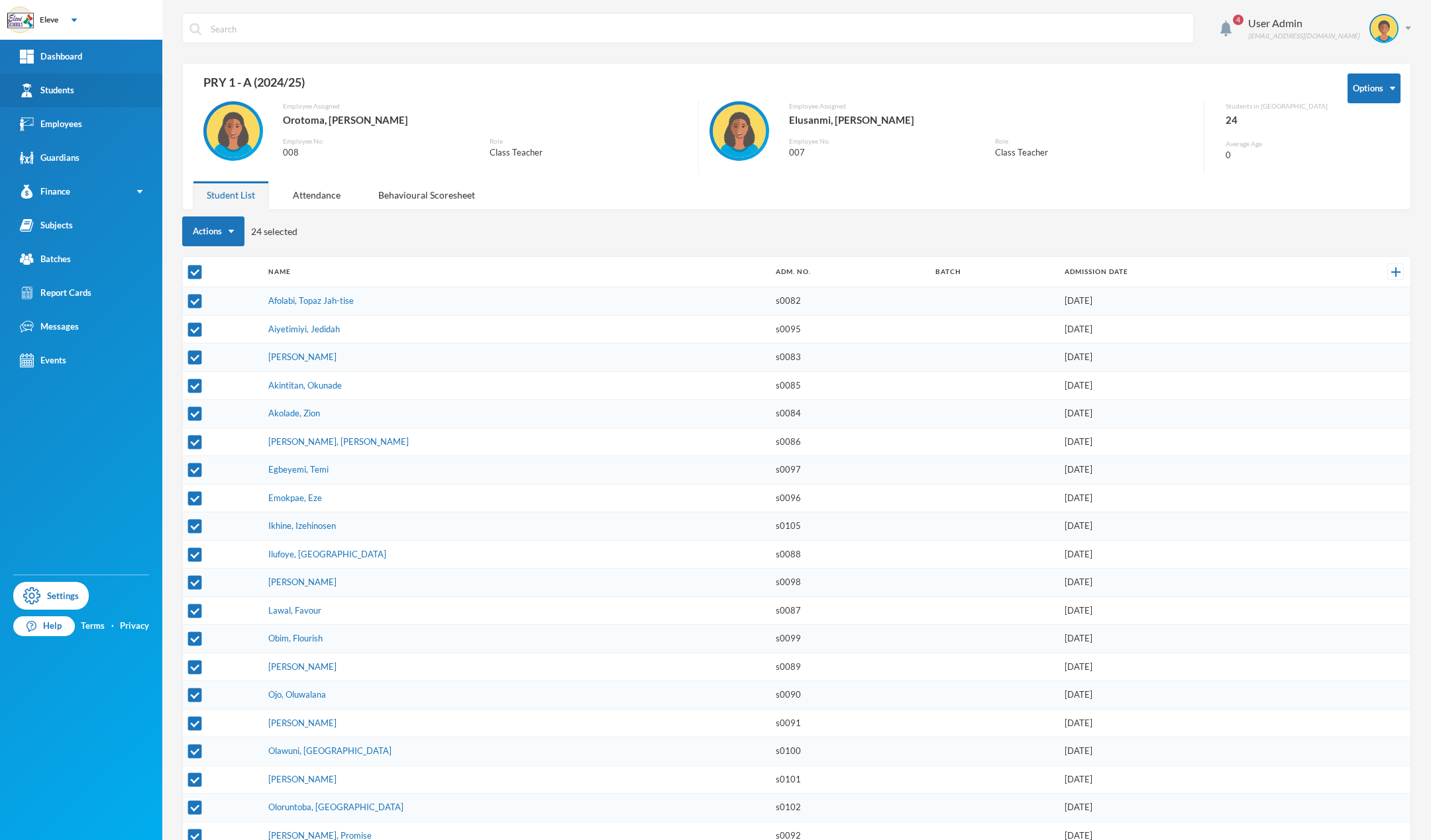
click at [52, 98] on link "Students" at bounding box center [81, 90] width 162 height 34
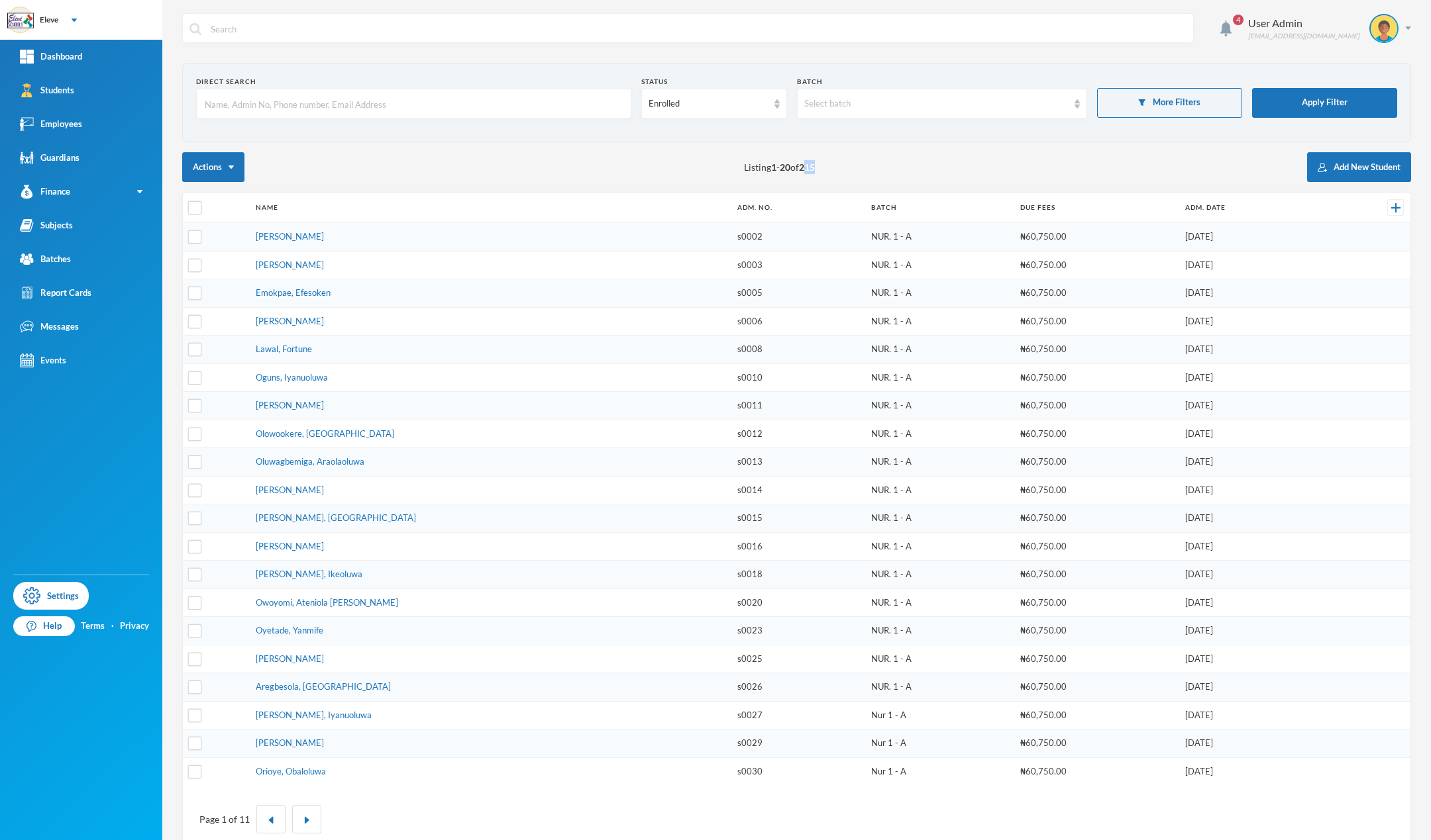
drag, startPoint x: 821, startPoint y: 167, endPoint x: 801, endPoint y: 168, distance: 20.0
click at [801, 168] on div "Actions Listing 1 - 20 of 215 Add New Student" at bounding box center [797, 167] width 1229 height 30
click at [895, 166] on div "Actions Listing 1 - 20 of 215 Add New Student" at bounding box center [797, 167] width 1229 height 30
click at [1027, 109] on div "Select batch" at bounding box center [936, 103] width 263 height 13
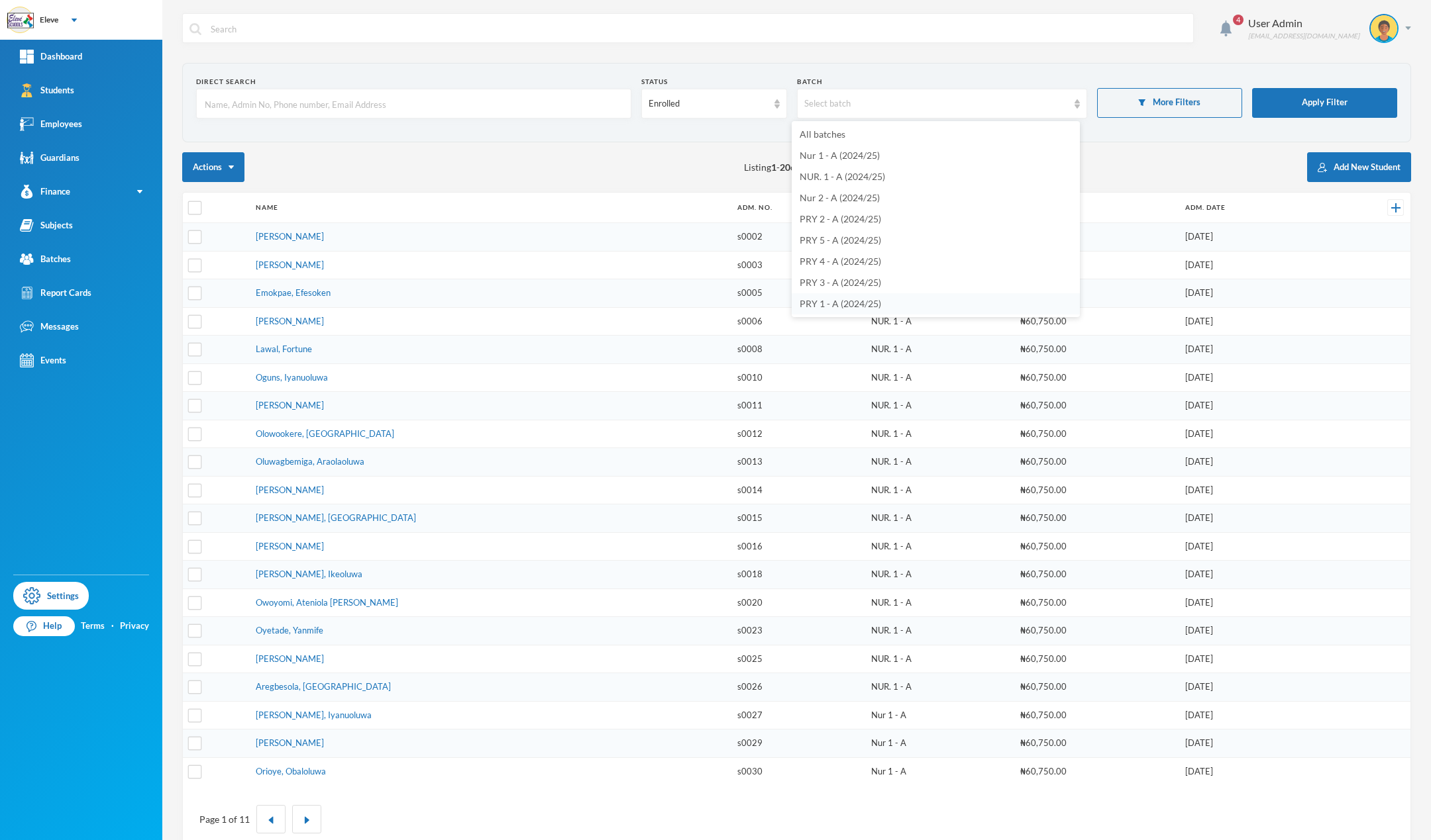
click at [844, 306] on span "PRY 1 - A (2024/25)" at bounding box center [840, 304] width 82 height 11
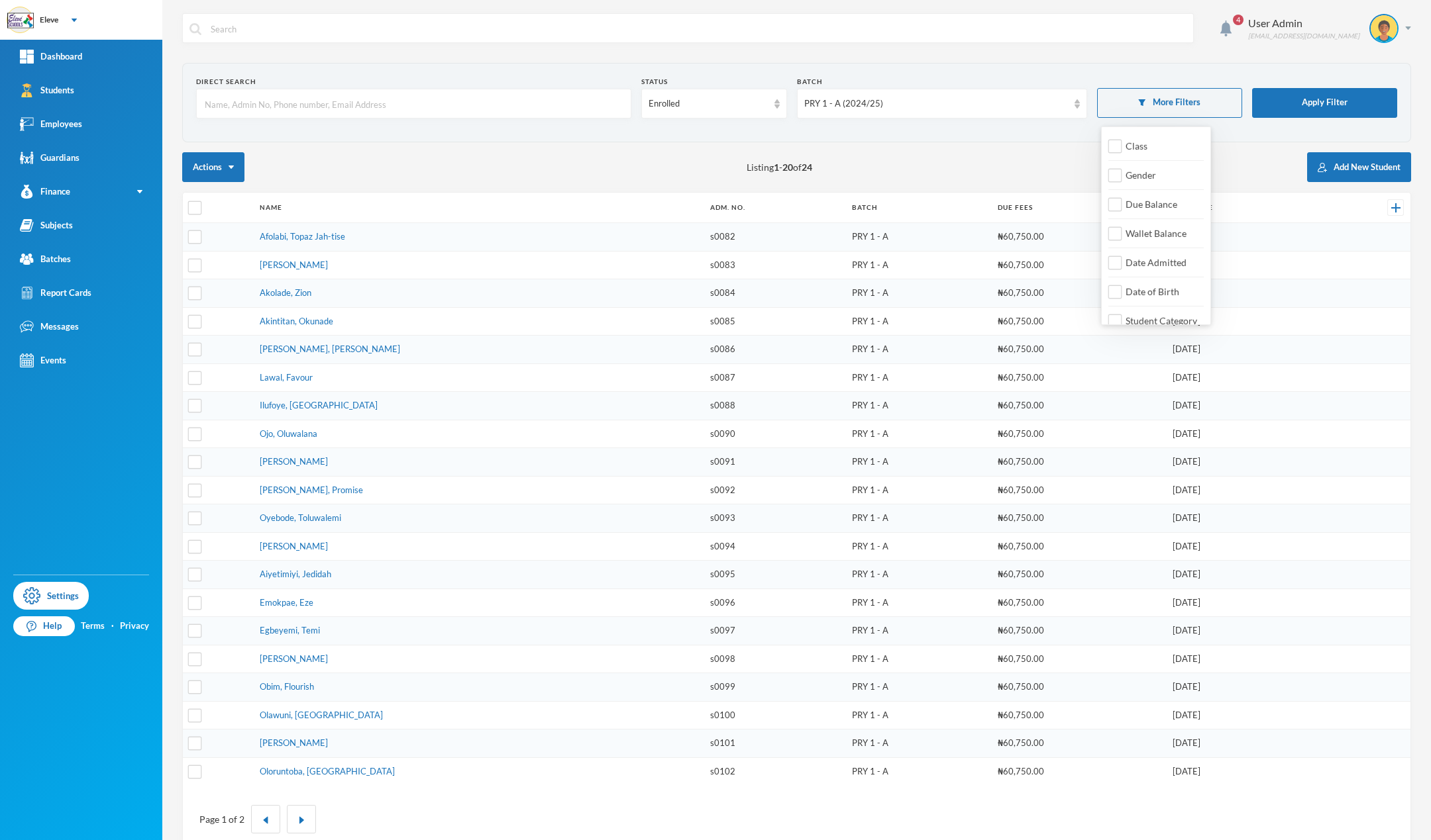
scroll to position [15, 0]
click at [820, 175] on div "Actions Listing 1 - 20 of 24 Add New Student" at bounding box center [797, 167] width 1229 height 30
click at [196, 211] on input "checkbox" at bounding box center [195, 208] width 14 height 14
checkbox input "true"
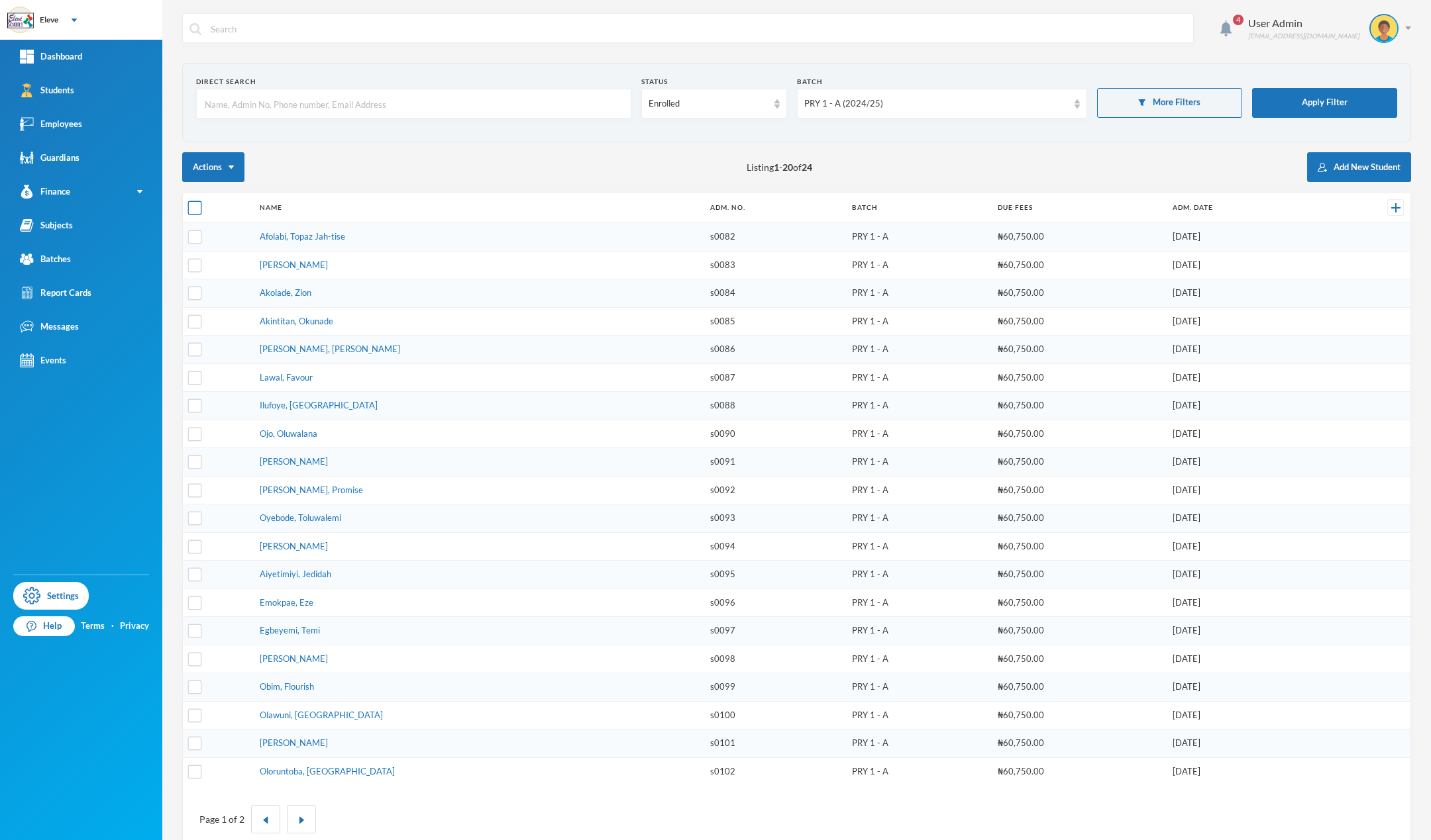
checkbox input "true"
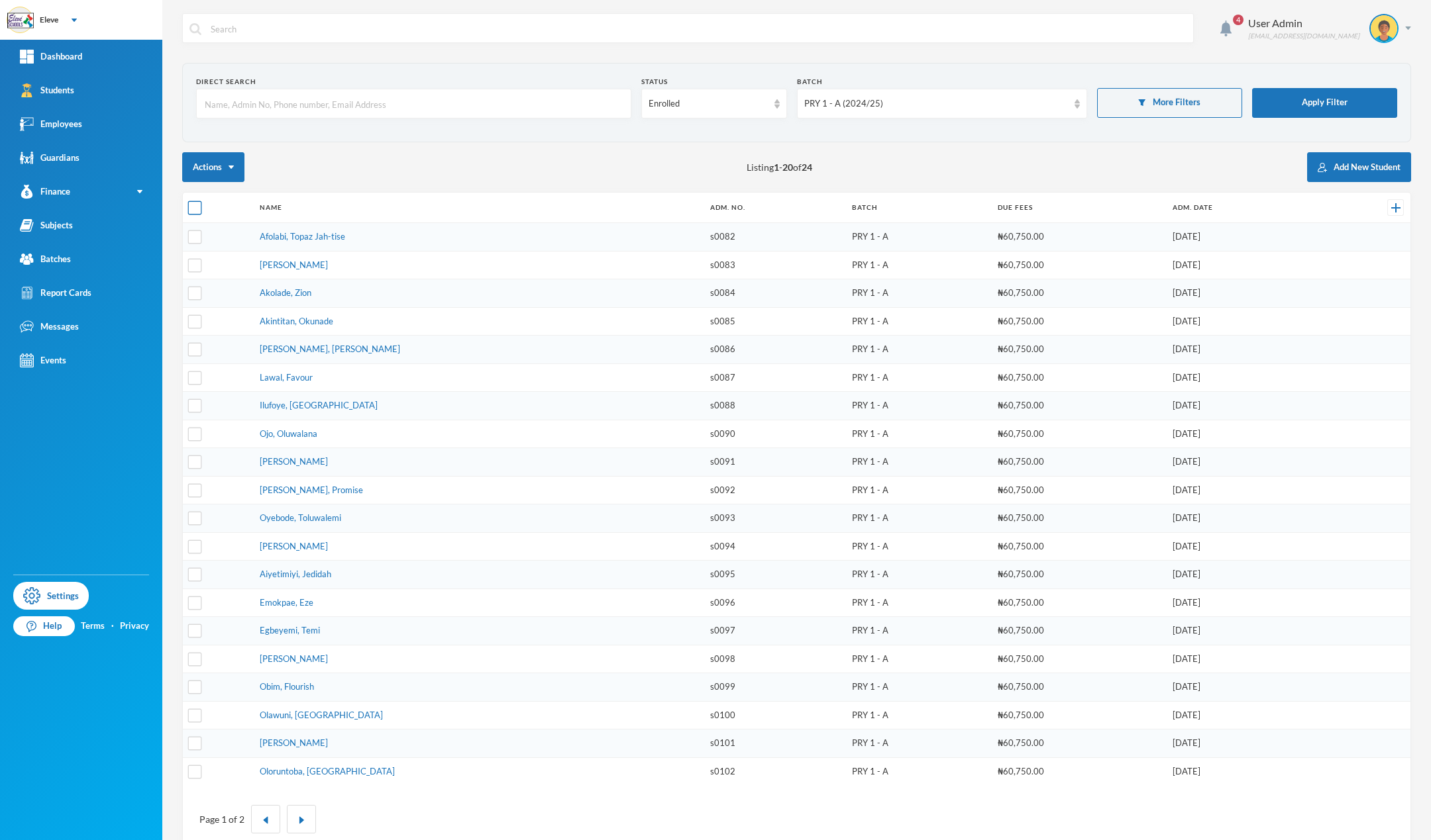
checkbox input "true"
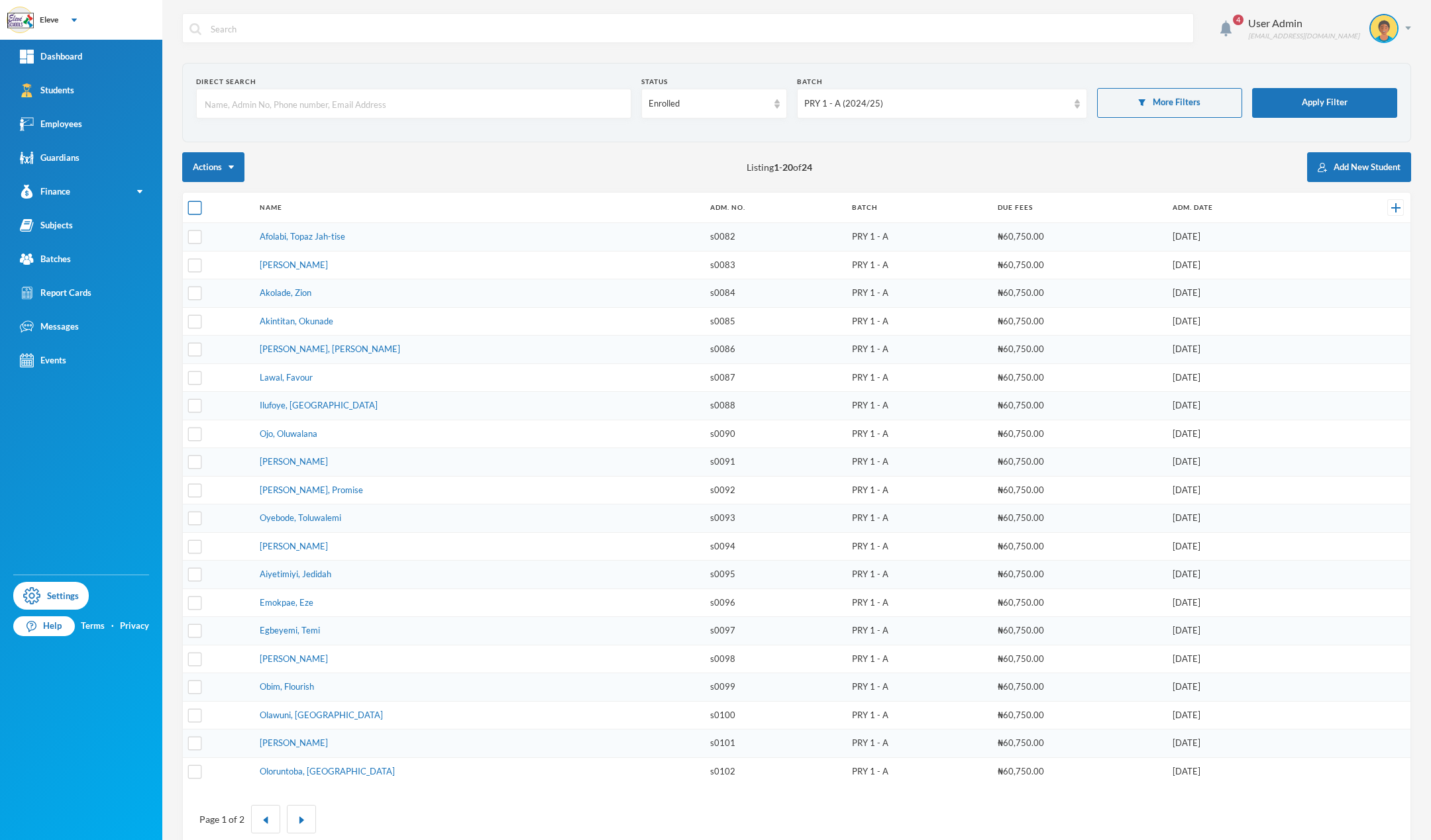
checkbox input "true"
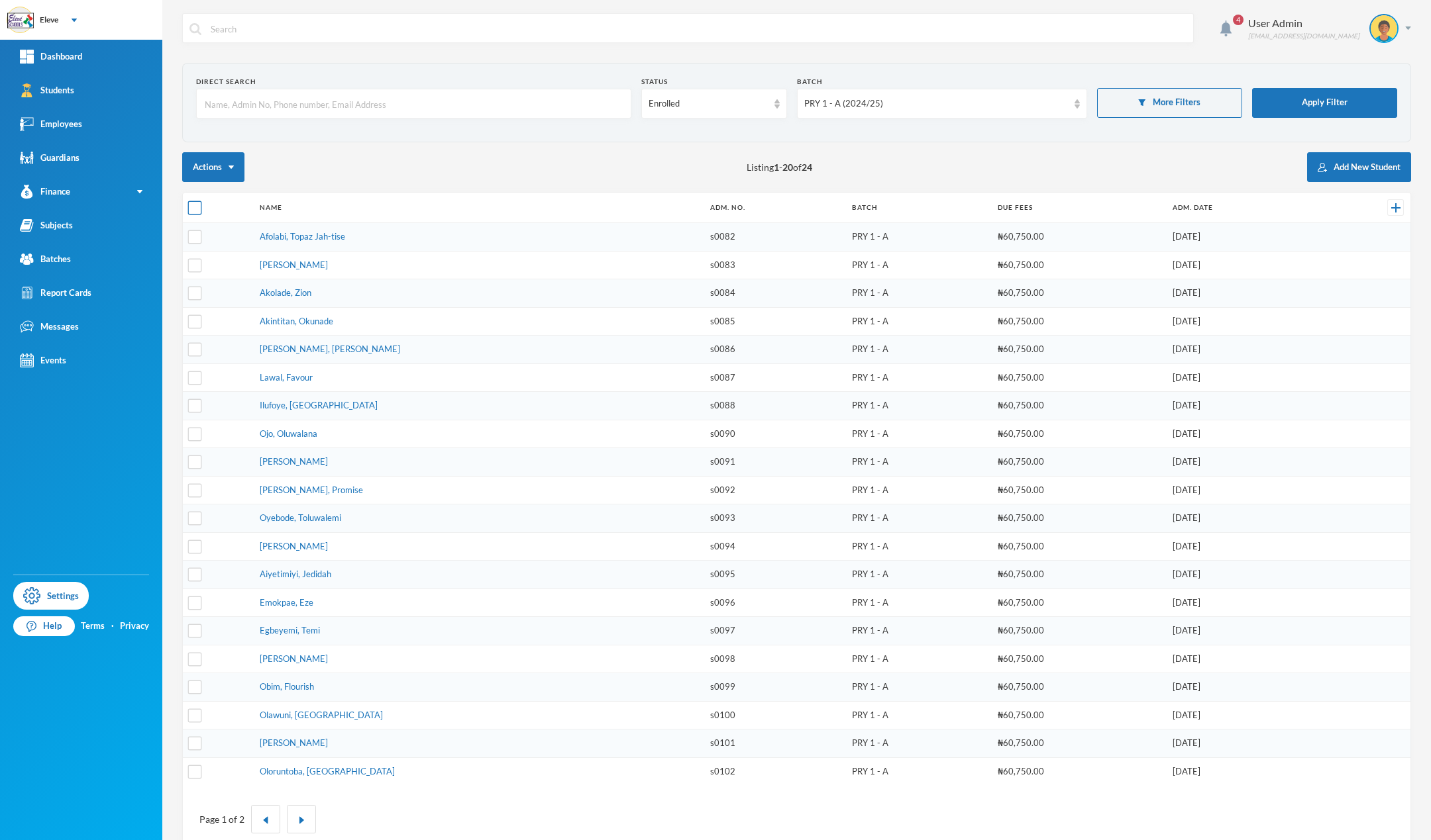
checkbox input "true"
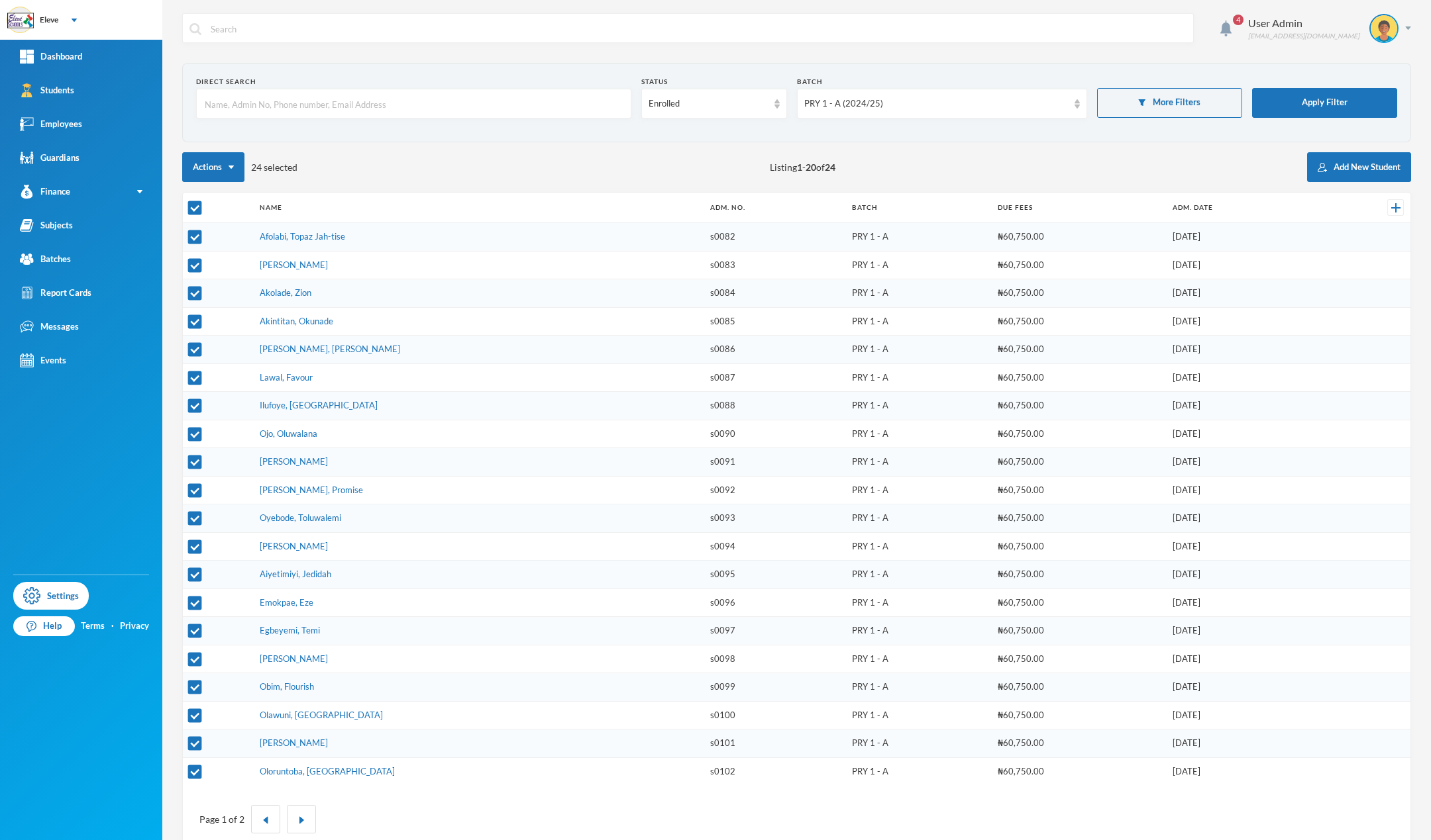
drag, startPoint x: 253, startPoint y: 168, endPoint x: 302, endPoint y: 165, distance: 49.1
click at [302, 165] on div "Actions 24 selected Listing 1 - 20 of 24 Add New Student" at bounding box center [797, 167] width 1229 height 30
click at [82, 196] on link "Finance" at bounding box center [81, 191] width 162 height 34
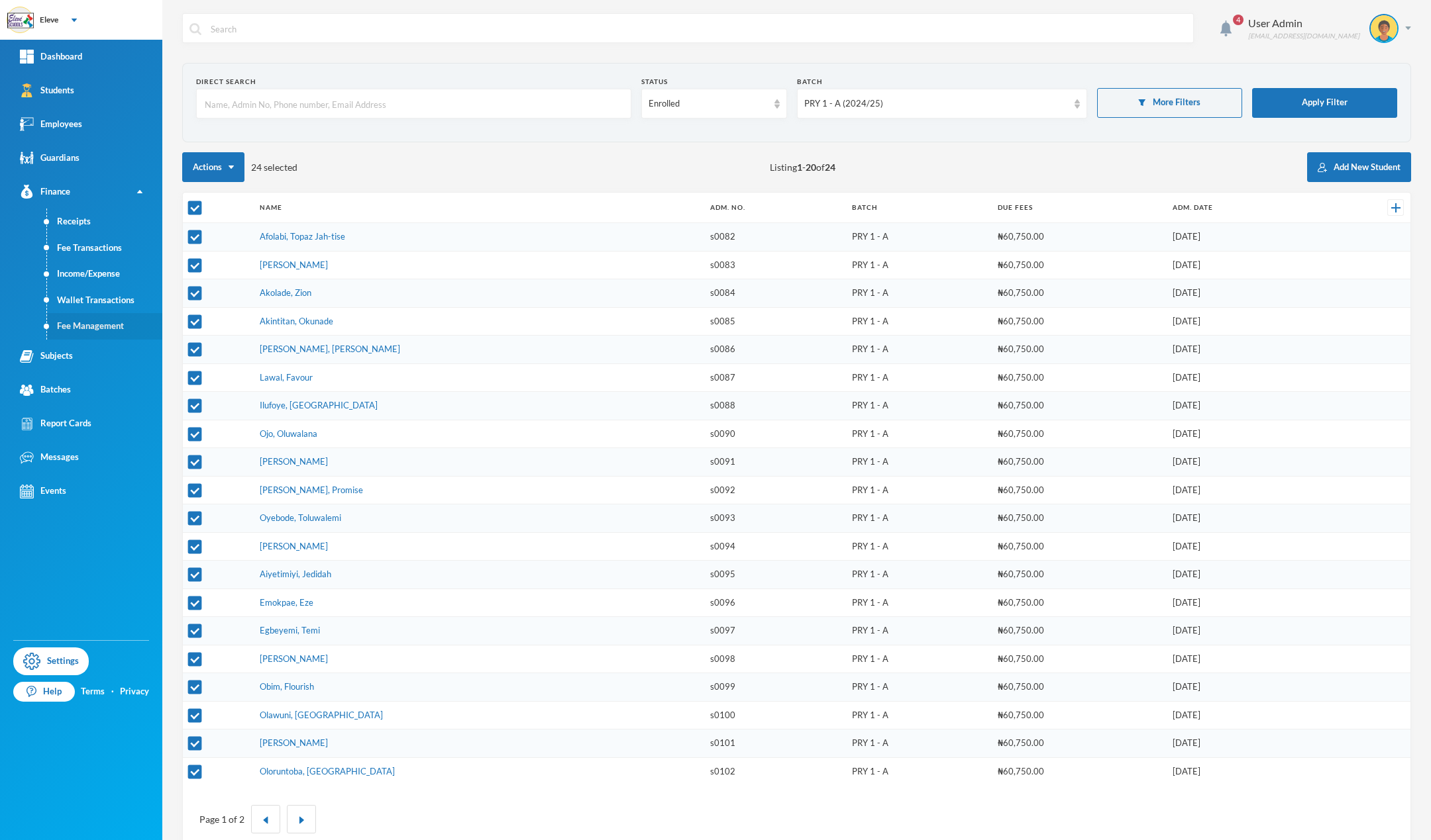
click at [87, 330] on link "Fee Management" at bounding box center [105, 326] width 115 height 26
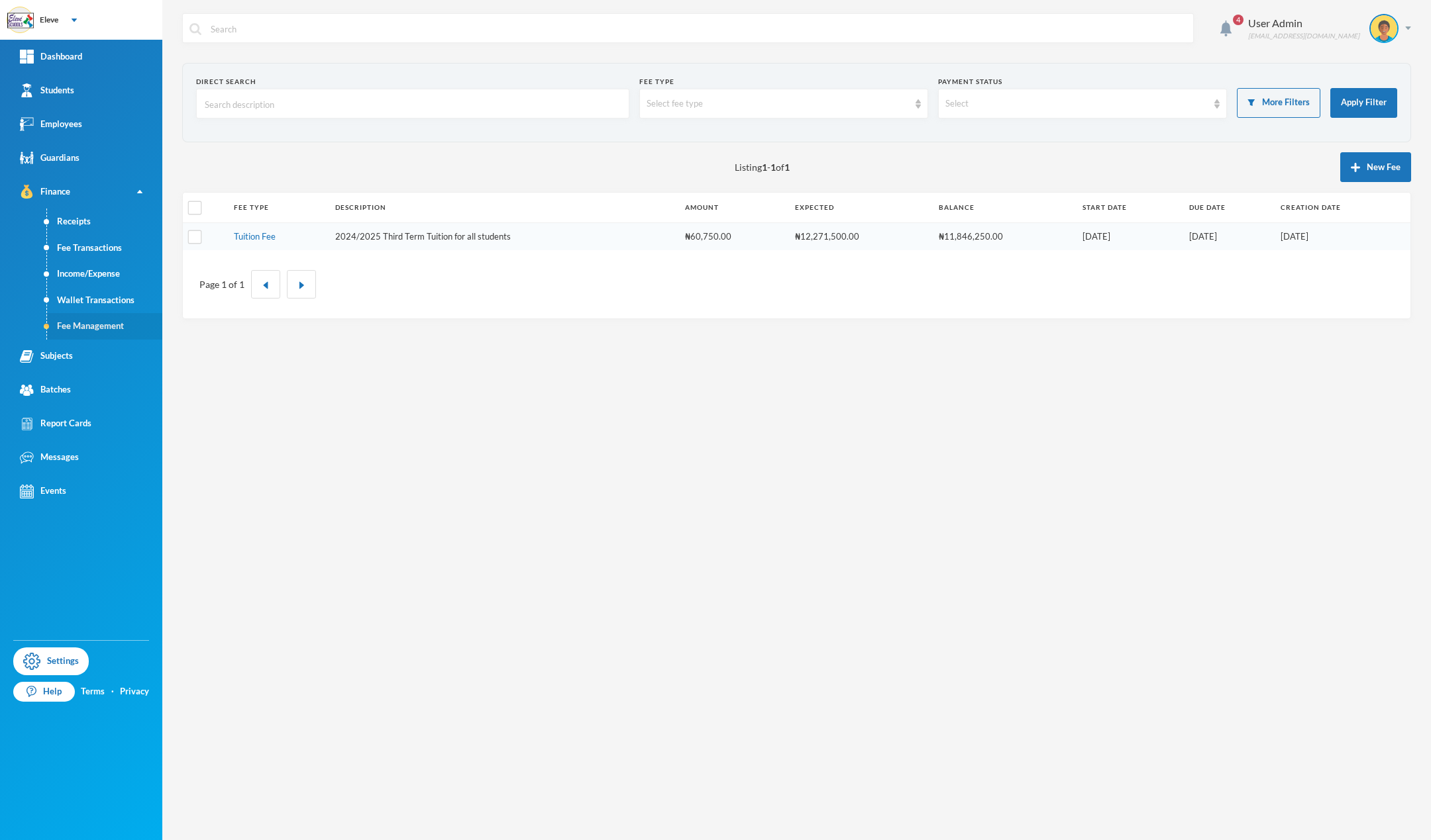
checkbox input "false"
click at [1371, 171] on button "New Fee" at bounding box center [1376, 167] width 71 height 30
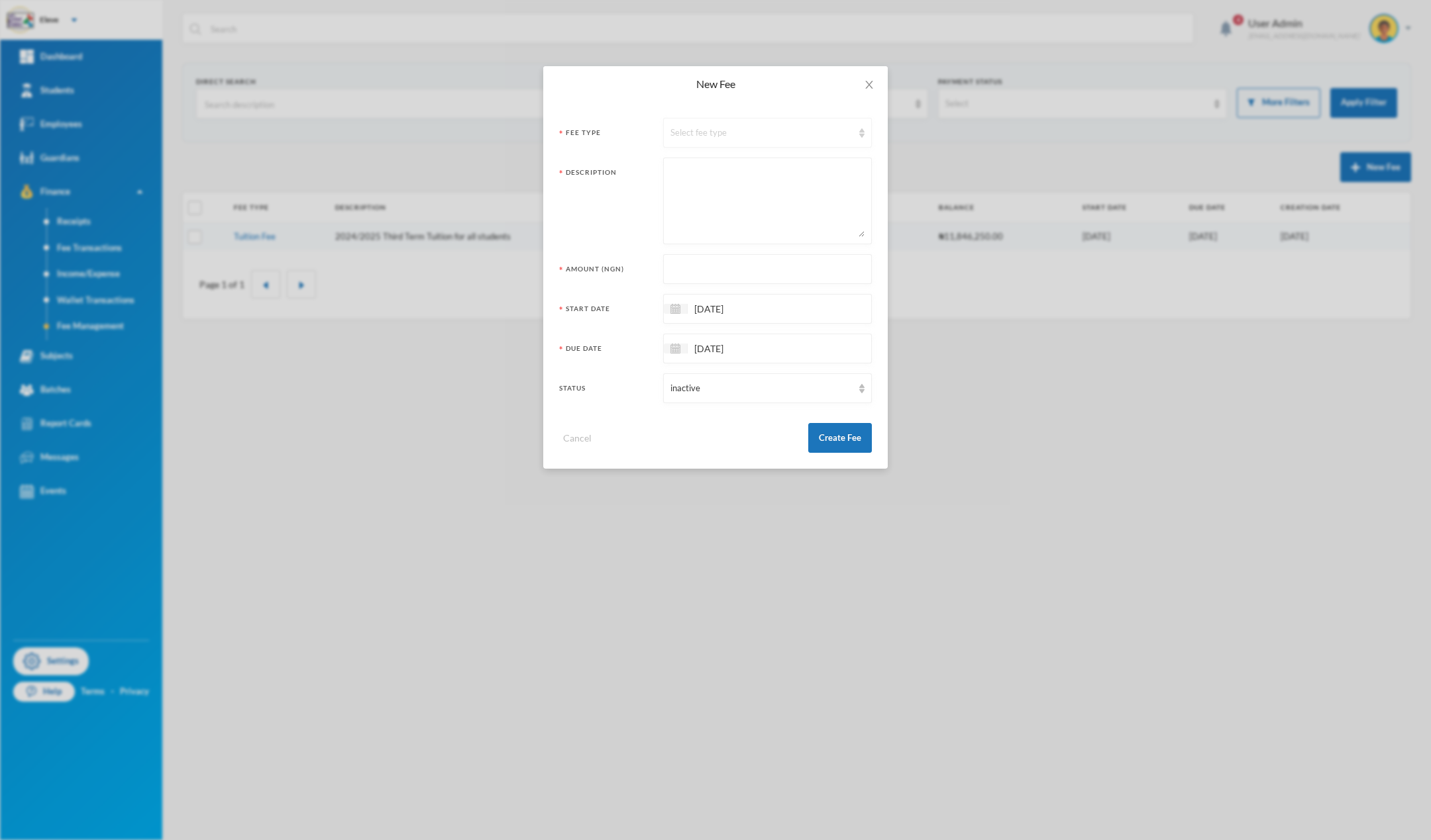
click at [727, 137] on div "Select fee type" at bounding box center [761, 132] width 182 height 13
click at [706, 168] on span "Tuition Fee" at bounding box center [693, 163] width 46 height 11
click at [871, 87] on icon "icon: close" at bounding box center [869, 85] width 10 height 10
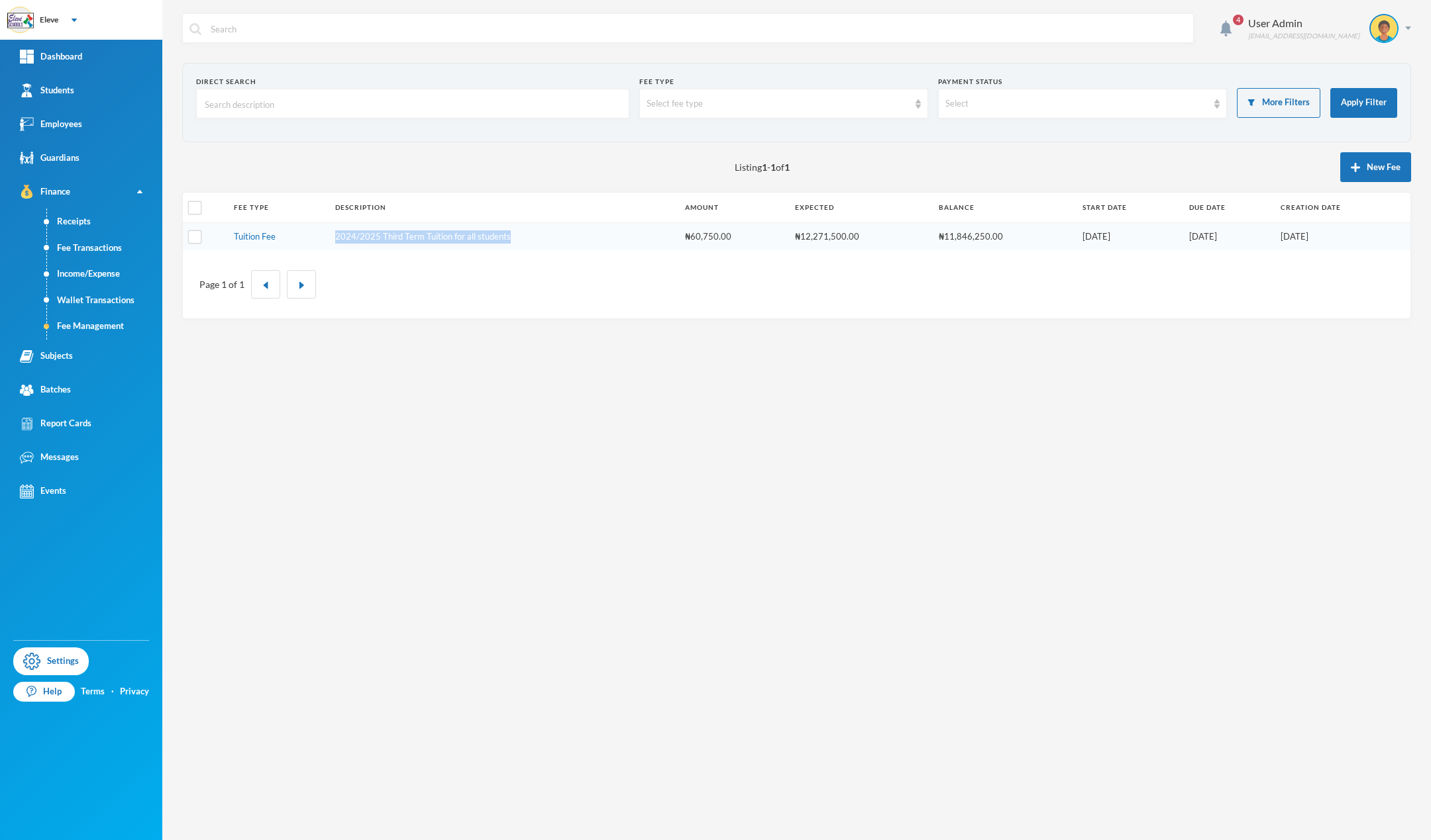
drag, startPoint x: 521, startPoint y: 238, endPoint x: 336, endPoint y: 238, distance: 185.0
click at [336, 238] on td "2024/2025 Third Term Tuition for all students" at bounding box center [503, 236] width 349 height 28
copy td "2024/2025 Third Term Tuition for all students"
click at [1381, 165] on button "New Fee" at bounding box center [1376, 167] width 71 height 30
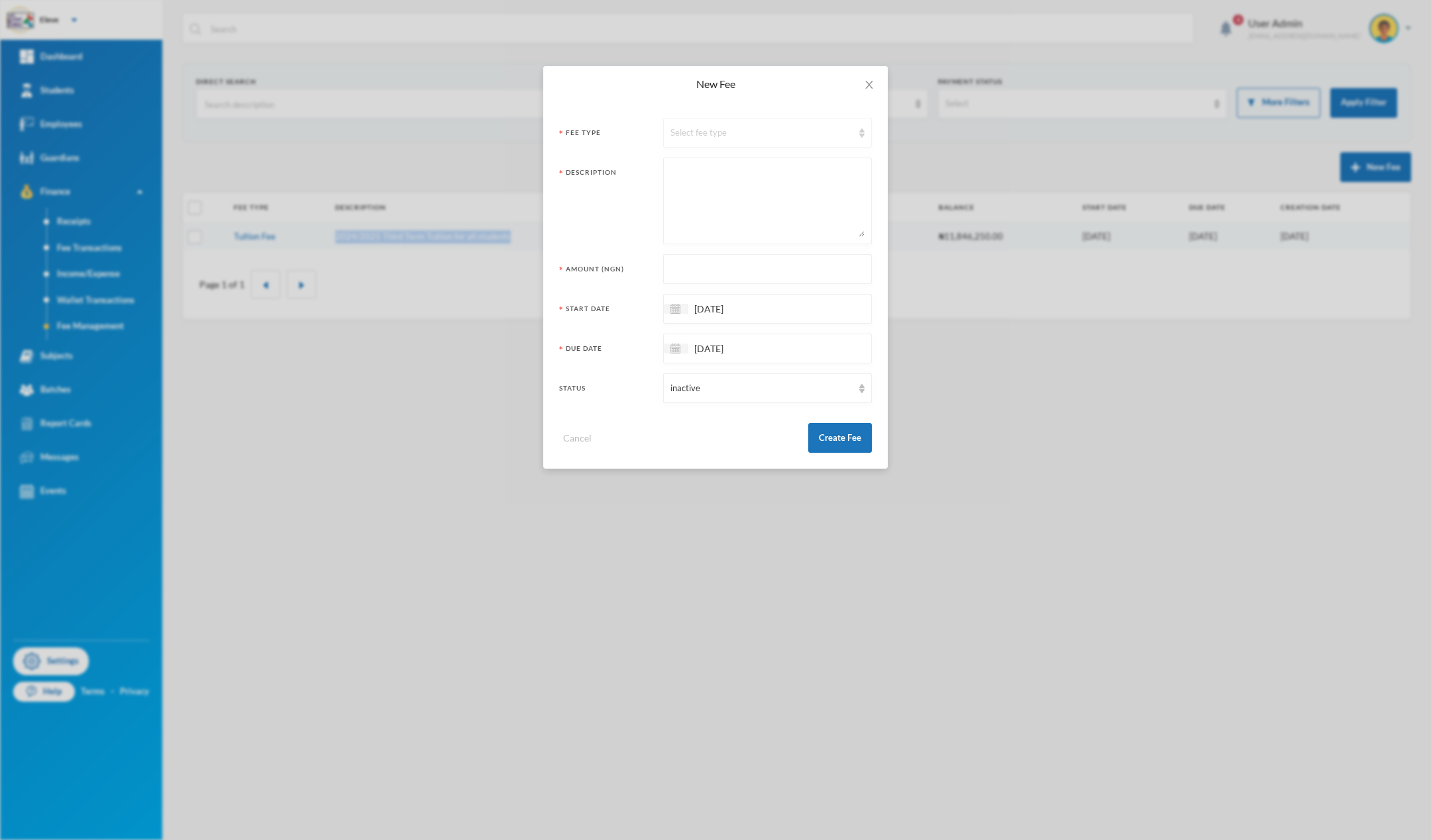
click at [682, 128] on div "Select fee type" at bounding box center [761, 132] width 182 height 13
click at [703, 170] on li "Tuition Fee" at bounding box center [766, 164] width 209 height 21
click at [697, 184] on textarea at bounding box center [767, 201] width 194 height 72
paste textarea "2024/2025 Third Term Tuition for all students"
click at [691, 172] on textarea "2024/2025 Third Term Tuition for all students" at bounding box center [767, 201] width 194 height 72
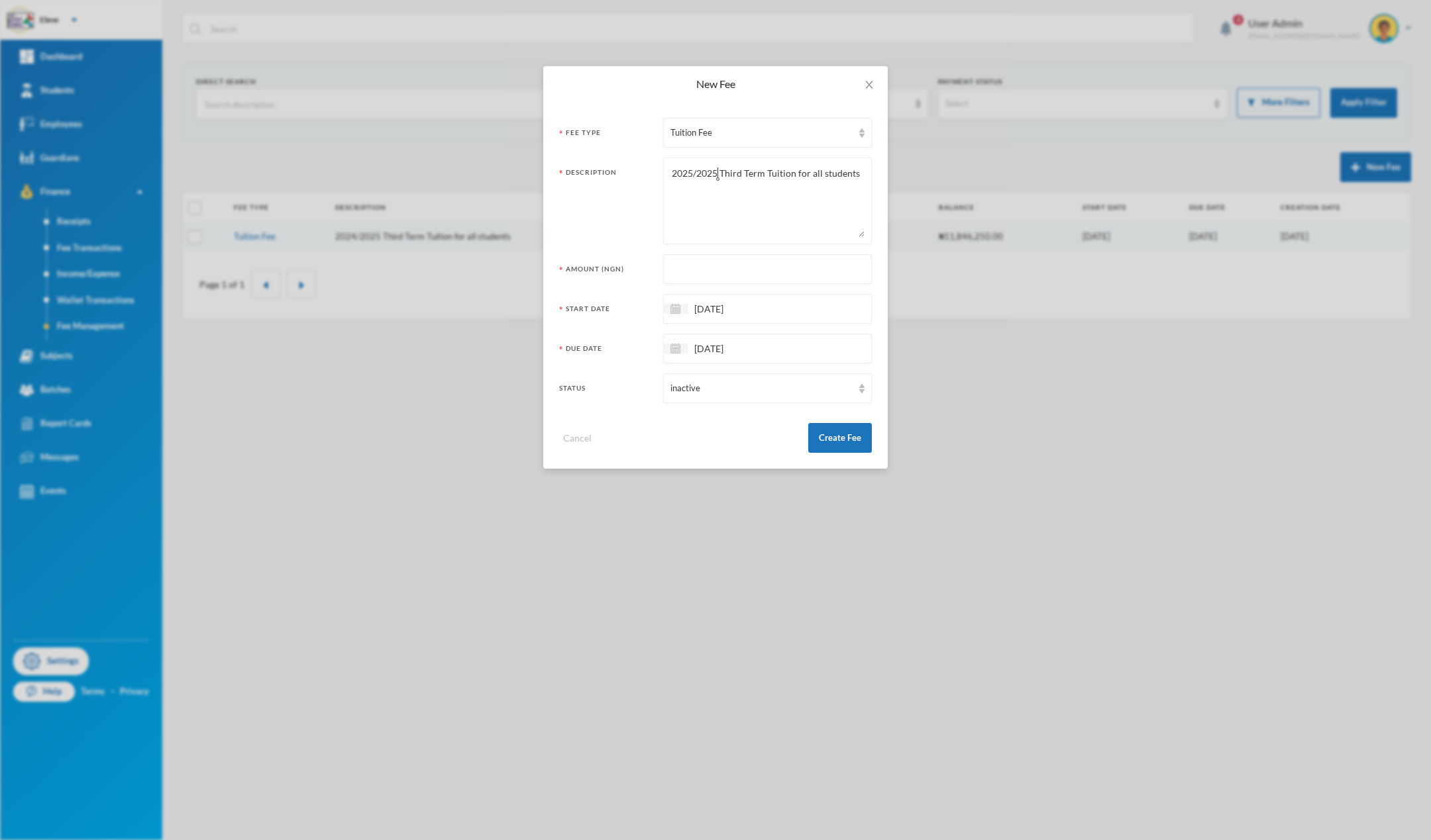
click at [716, 173] on textarea "2025/2025 Third Term Tuition for all students" at bounding box center [767, 201] width 194 height 72
type textarea "2025/2026 Third Term Tuition for all students"
click at [765, 305] on input "[DATE]" at bounding box center [743, 309] width 112 height 15
click at [786, 387] on div "1" at bounding box center [786, 388] width 20 height 21
type input "[DATE]"
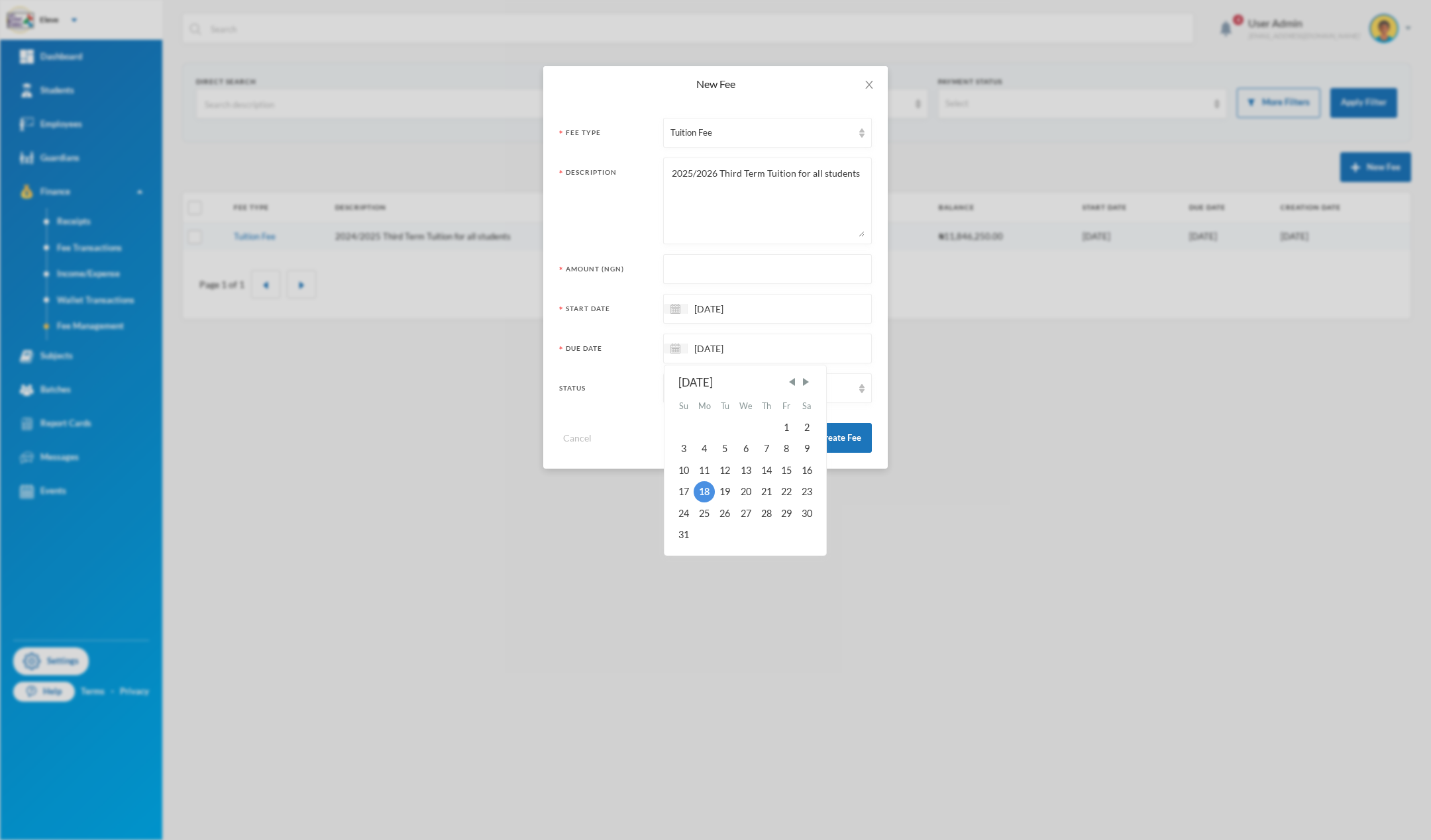
click at [736, 351] on input "[DATE]" at bounding box center [743, 349] width 112 height 15
click at [808, 379] on span "Next Month" at bounding box center [806, 382] width 12 height 12
click at [795, 380] on span "Previous Month" at bounding box center [791, 382] width 12 height 12
click at [804, 380] on span "Next Month" at bounding box center [806, 382] width 12 height 12
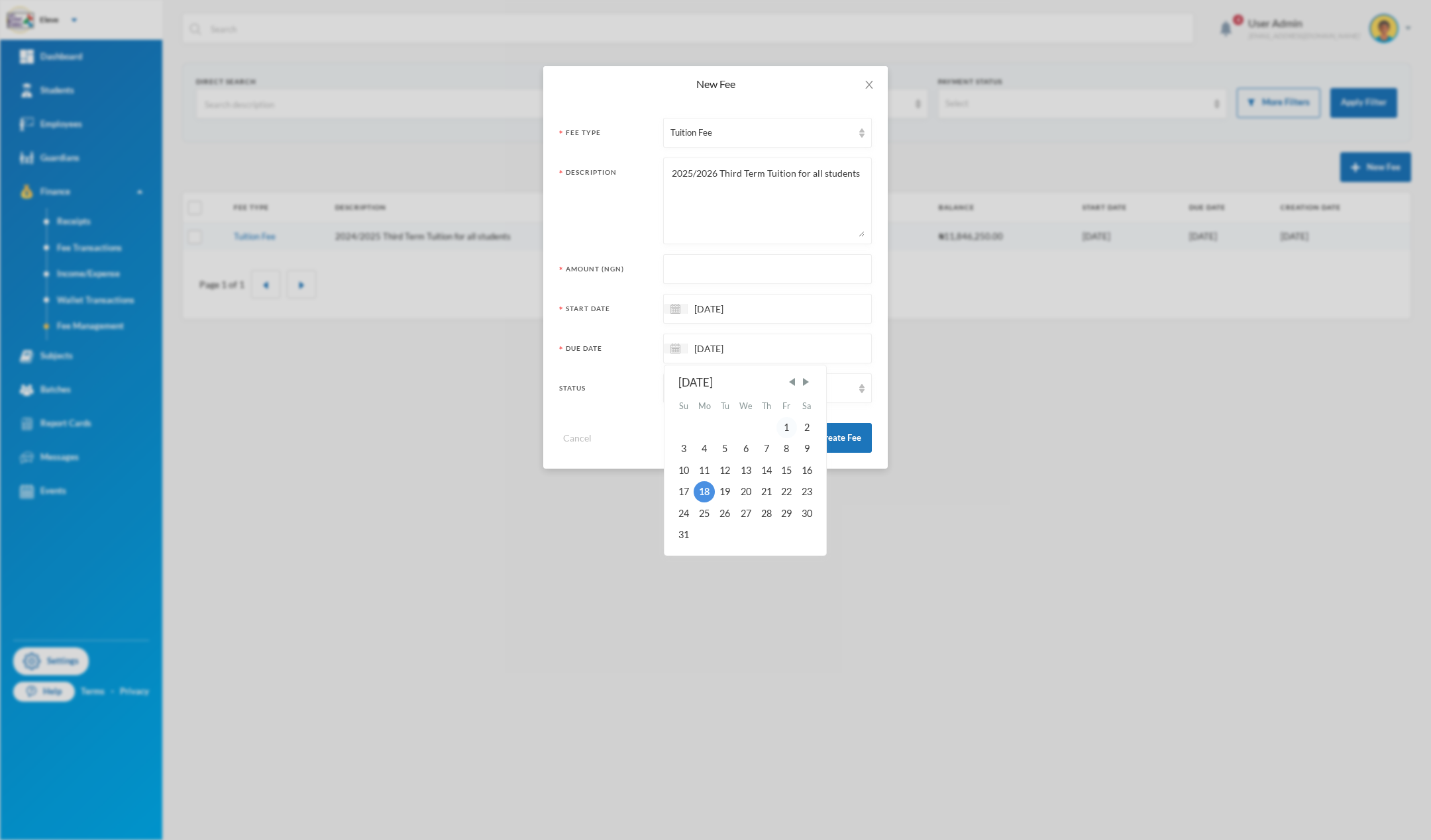
click at [788, 428] on div "1" at bounding box center [786, 428] width 20 height 21
type input "[DATE]"
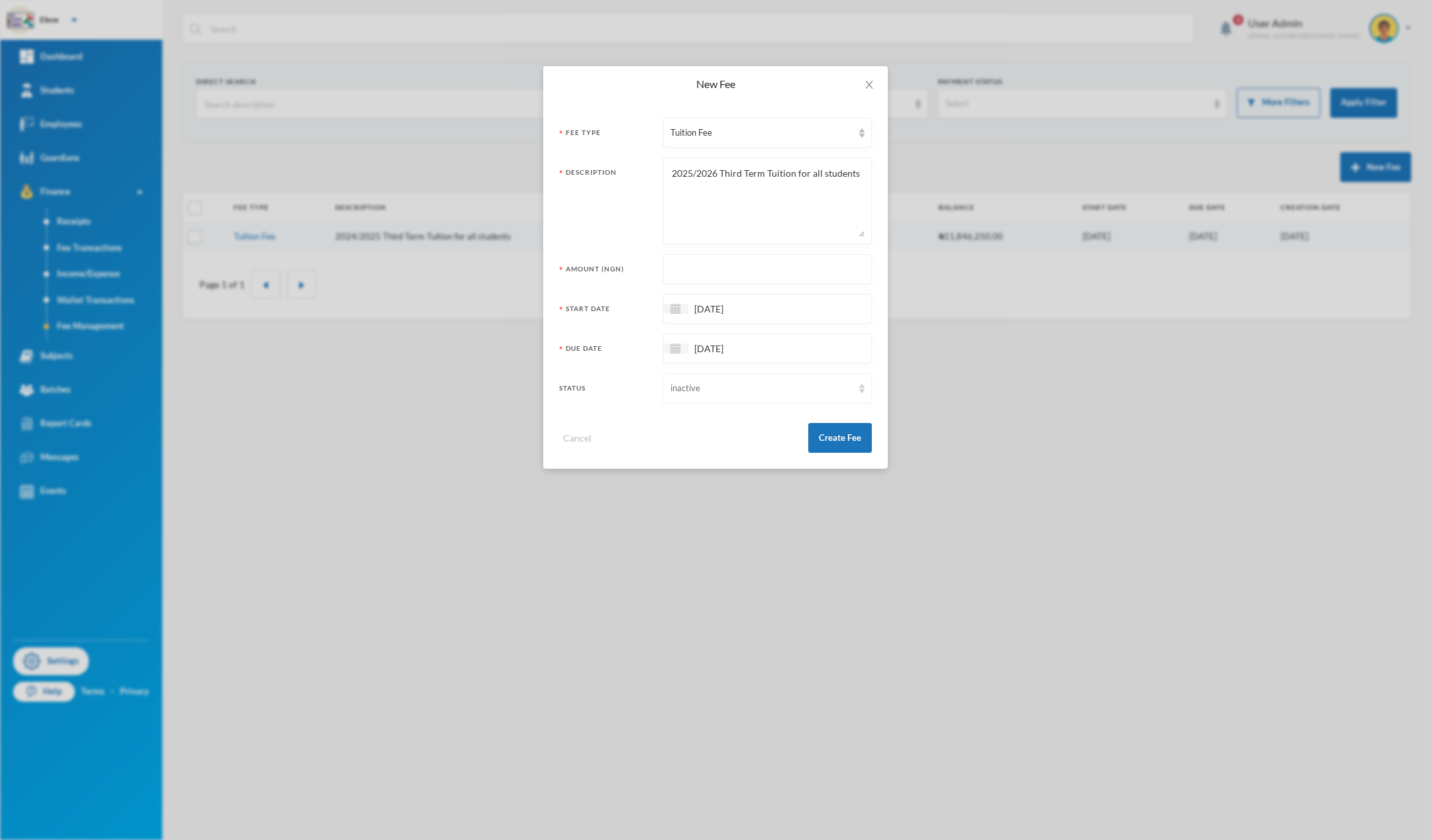
click at [713, 391] on div "inactive" at bounding box center [761, 388] width 182 height 13
click at [684, 444] on span "active" at bounding box center [682, 440] width 24 height 11
click at [729, 263] on input "text" at bounding box center [767, 270] width 194 height 30
type input "60750"
drag, startPoint x: 743, startPoint y: 172, endPoint x: 722, endPoint y: 173, distance: 21.0
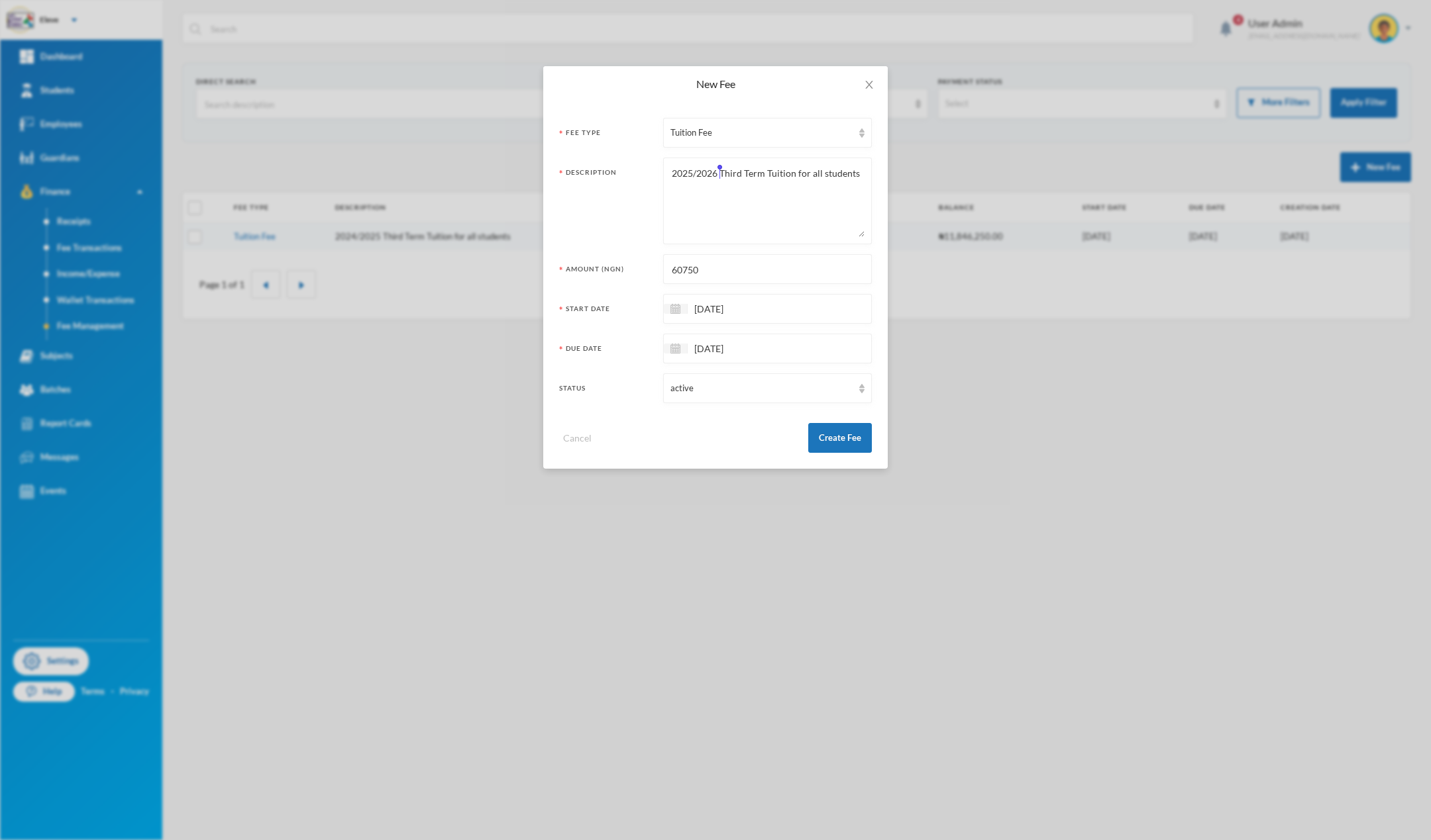
click at [722, 173] on textarea "2025/2026 Third Term Tuition for all students" at bounding box center [767, 201] width 194 height 72
paste textarea "2024/2025 Third Term Tuition for all students"
click at [723, 172] on textarea "2025/2026 TFist Term Tuition for all students" at bounding box center [767, 201] width 194 height 72
click at [721, 173] on textarea "2025/2026 TFist Term Tuition for all students" at bounding box center [767, 201] width 194 height 72
click at [731, 175] on textarea "2025/2026 Fist Term Tuition for all students" at bounding box center [767, 201] width 194 height 72
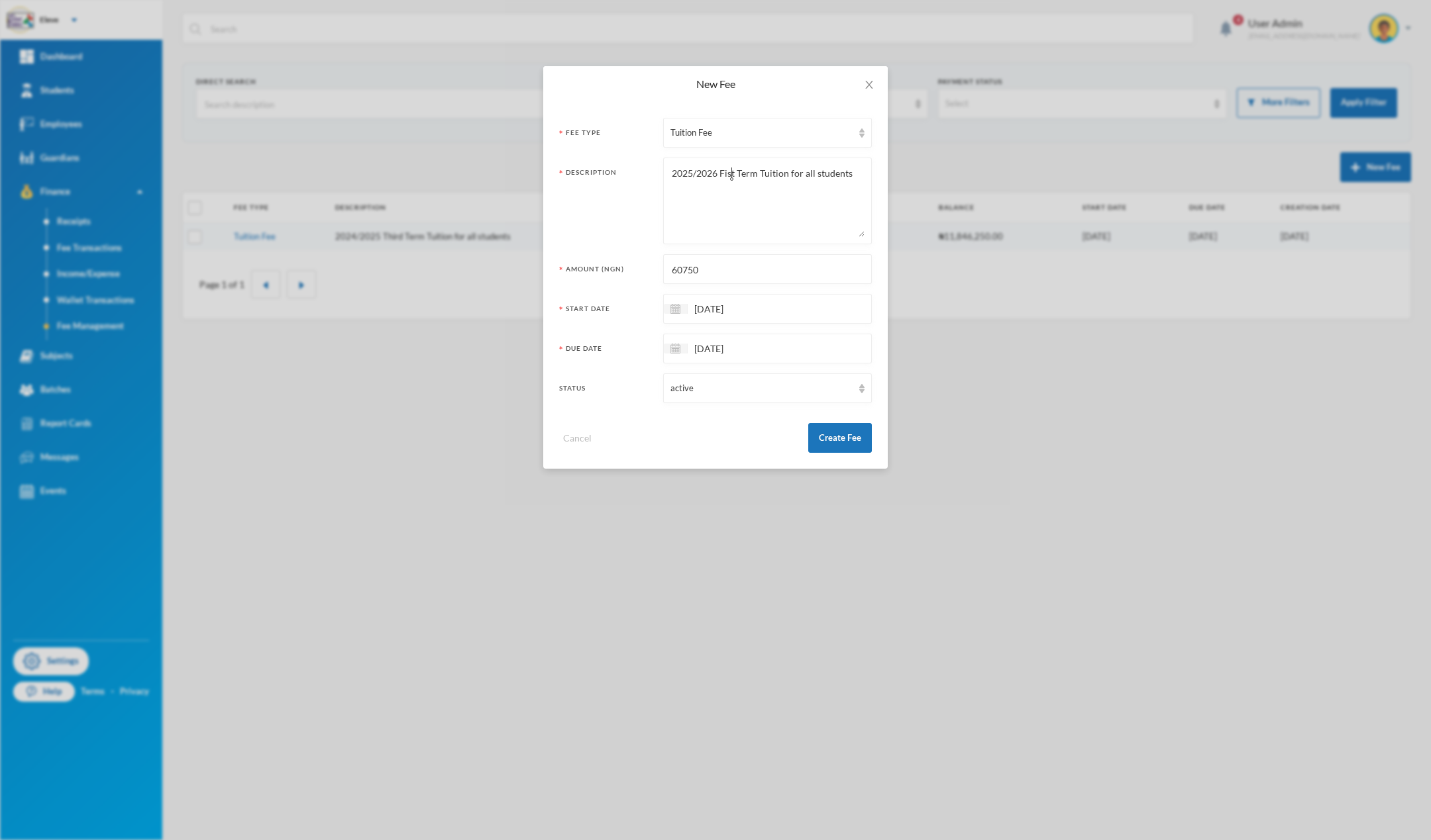
click at [729, 175] on textarea "2025/2026 Fist Term Tuition for all students" at bounding box center [767, 201] width 194 height 72
type textarea "2025/2026 Fist Term Tuition for all students"
click at [837, 434] on button "Create Fee" at bounding box center [840, 438] width 64 height 30
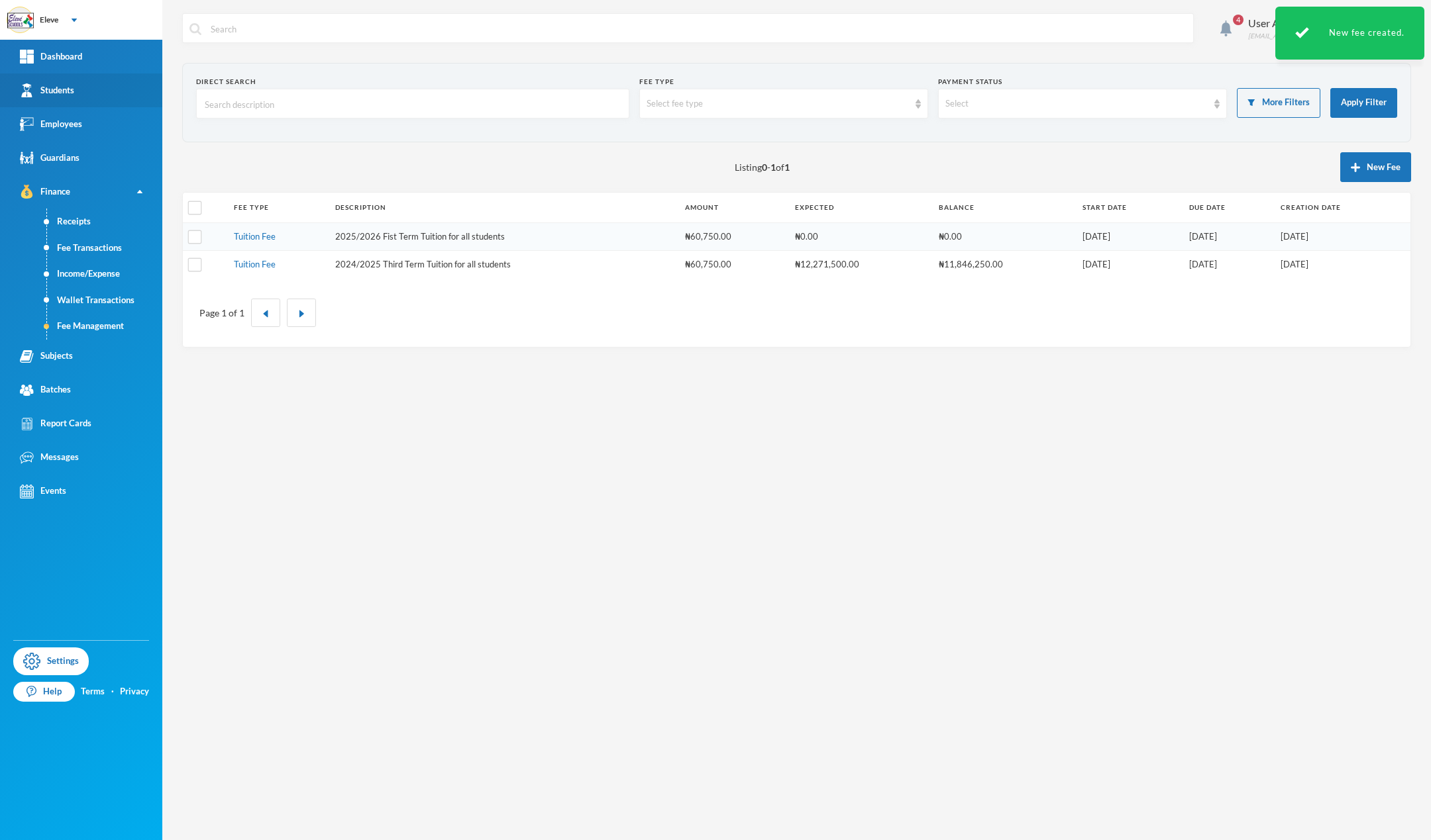
click at [73, 100] on link "Students" at bounding box center [81, 90] width 162 height 34
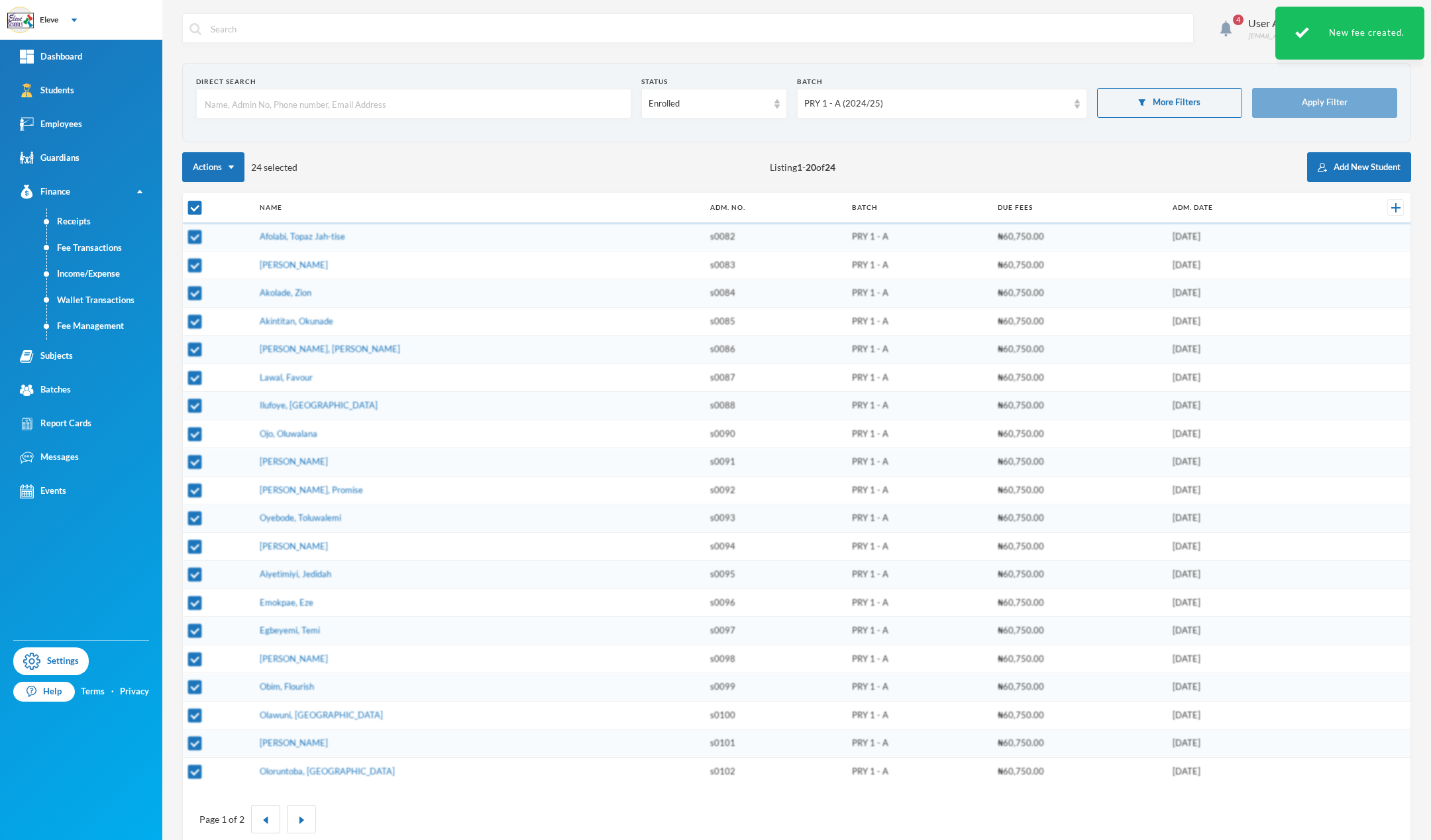
click at [54, 95] on div "Students" at bounding box center [47, 90] width 54 height 14
click at [930, 106] on div "PRY 1 - A (2024/25)" at bounding box center [936, 103] width 263 height 13
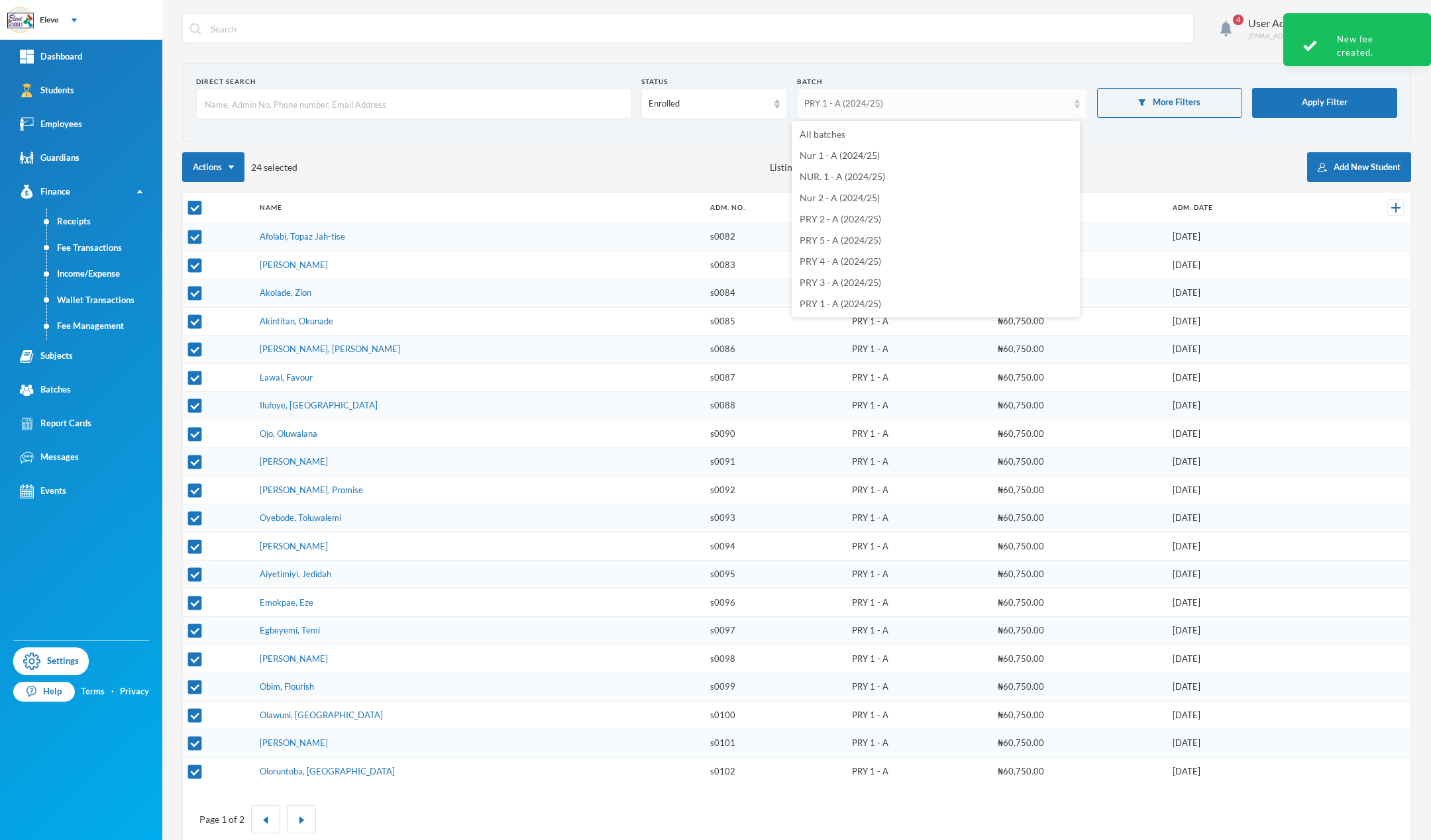
click at [900, 107] on div "PRY 1 - A (2024/25)" at bounding box center [936, 103] width 263 height 13
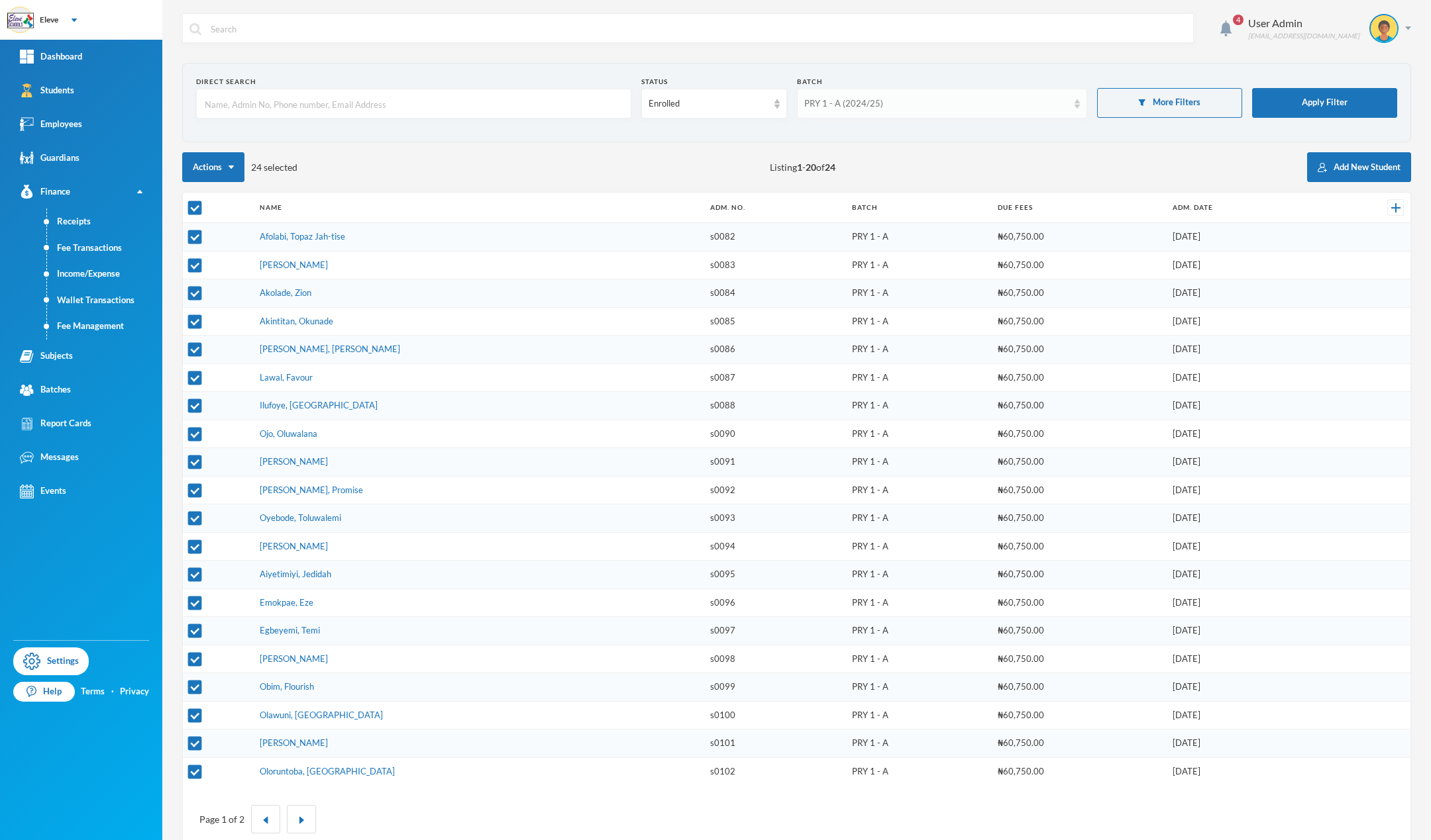
click at [900, 107] on div "PRY 1 - A (2024/25)" at bounding box center [936, 103] width 263 height 13
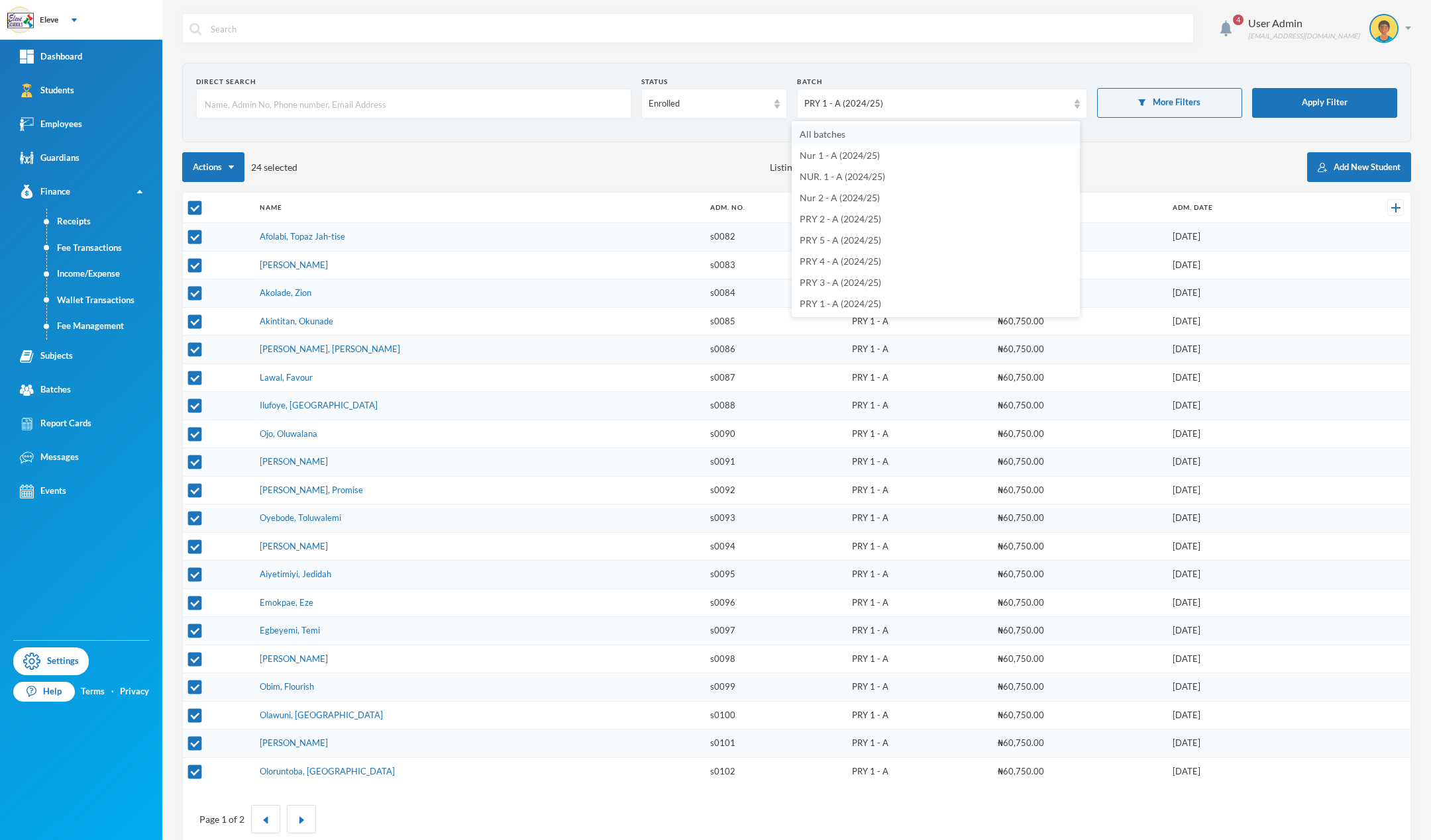
click at [844, 132] on span "All batches" at bounding box center [822, 134] width 46 height 11
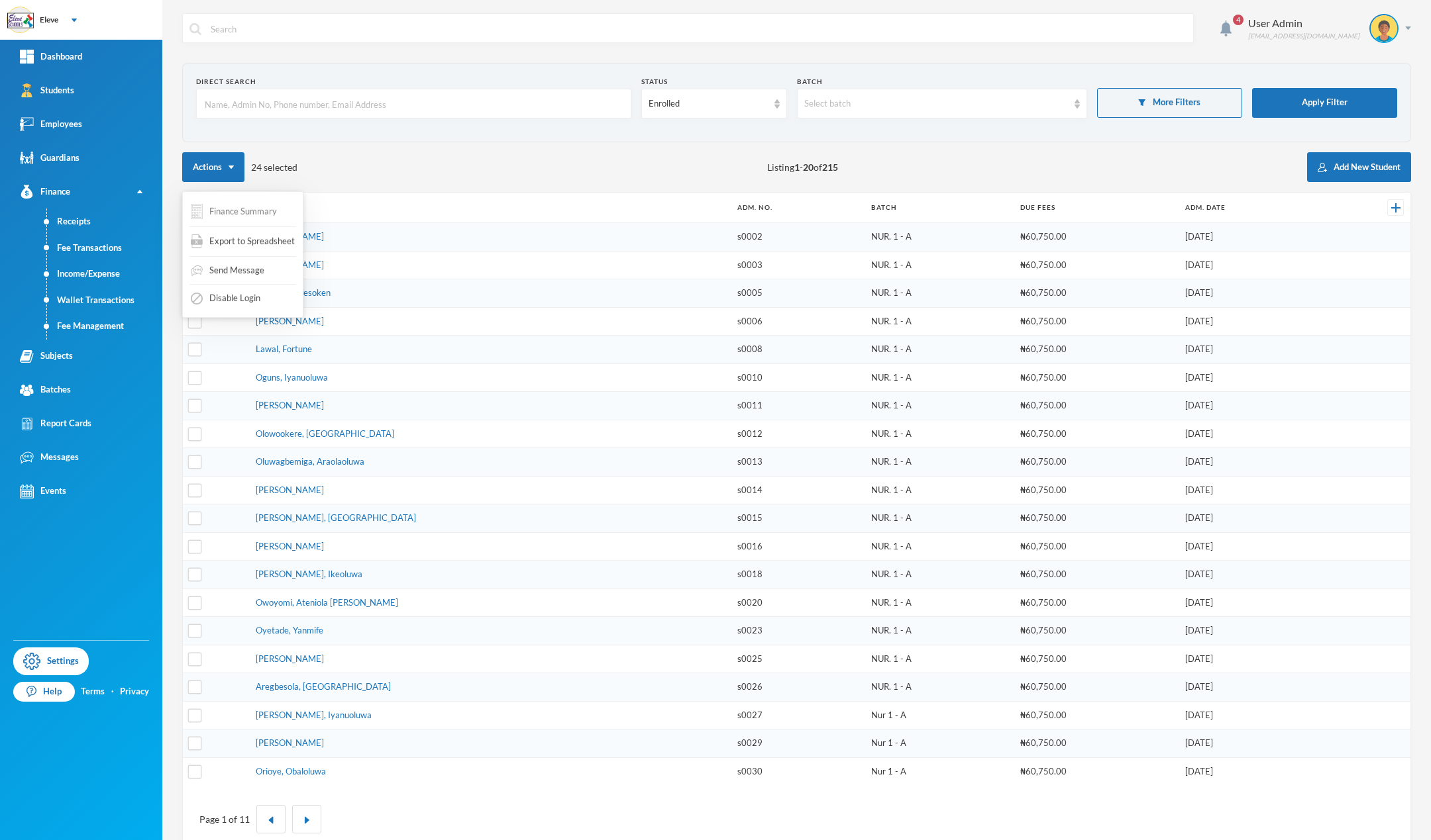
click at [200, 211] on img "button" at bounding box center [196, 211] width 12 height 15
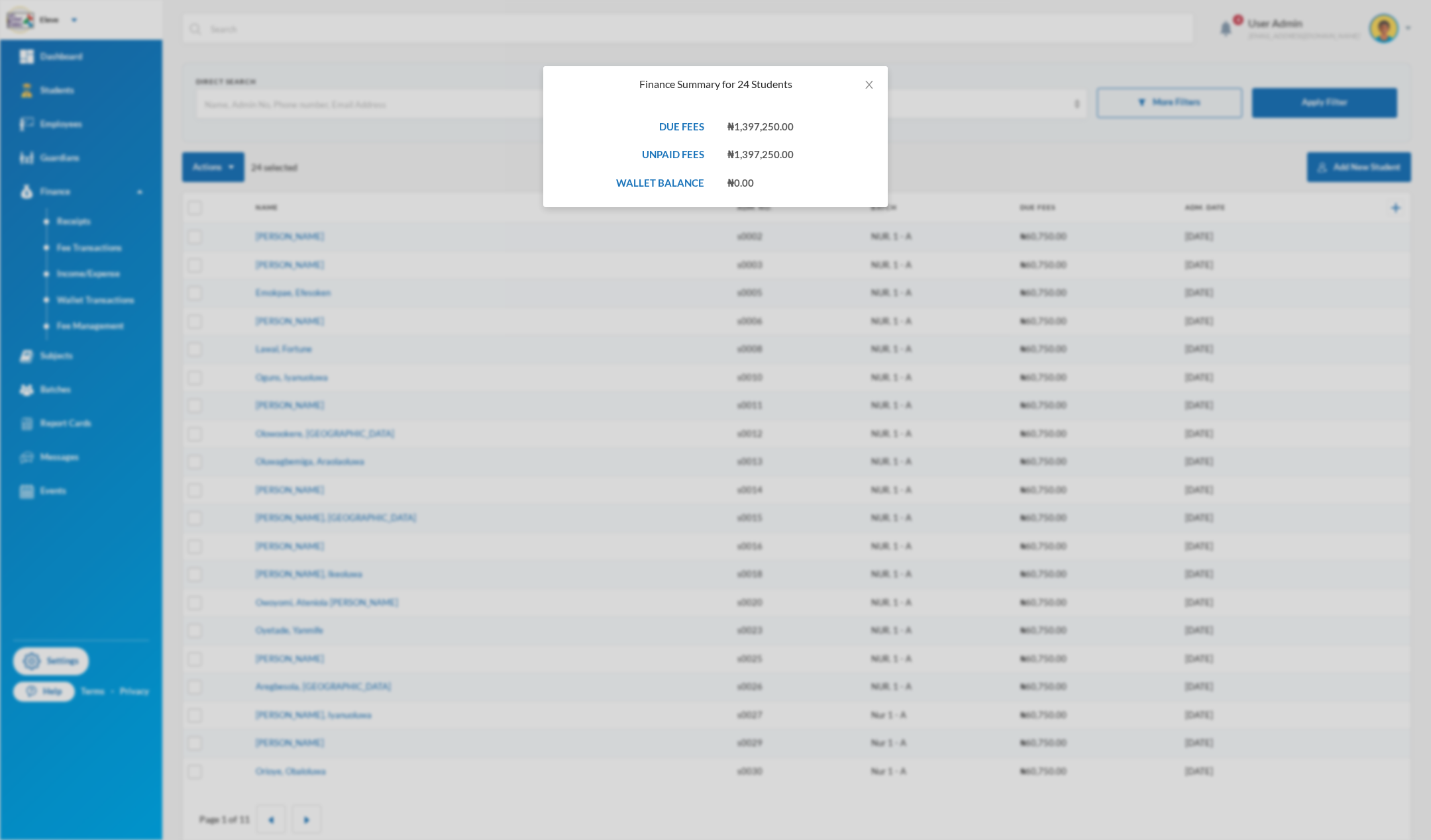
click at [363, 168] on div "Finance Summary for 24 Students DUE FEES ₦1,397,250.00 UNPAID FEES ₦1,397,250.0…" at bounding box center [716, 420] width 1431 height 840
click at [869, 79] on span "Close" at bounding box center [869, 85] width 37 height 37
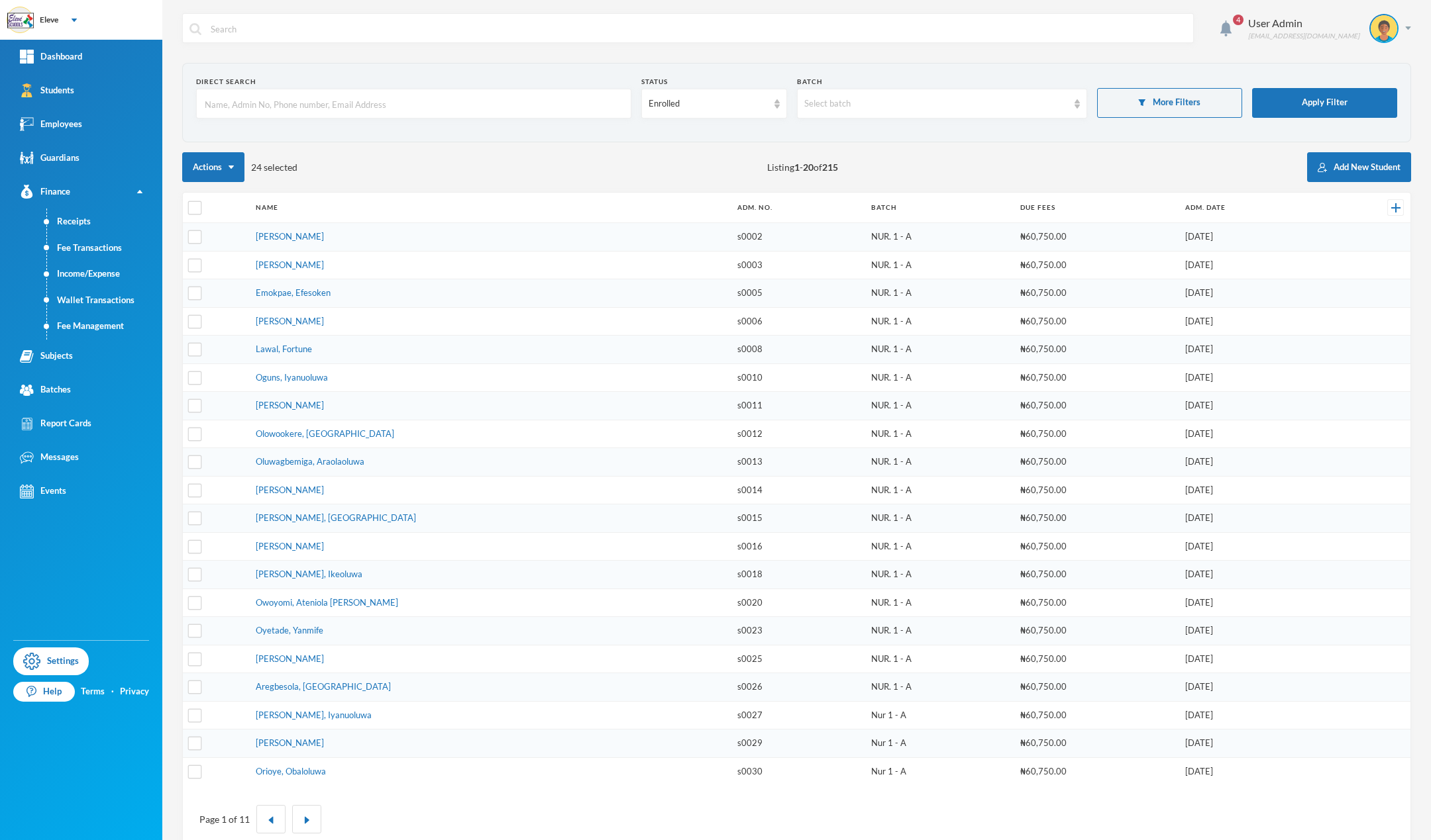
click at [331, 165] on div "Actions 24 selected Listing 1 - 20 of 215 Add New Student" at bounding box center [797, 167] width 1229 height 30
click at [387, 175] on div "Actions 24 selected Listing 1 - 20 of 215 Add New Student" at bounding box center [797, 167] width 1229 height 30
click at [193, 206] on input "checkbox" at bounding box center [195, 208] width 14 height 14
checkbox input "true"
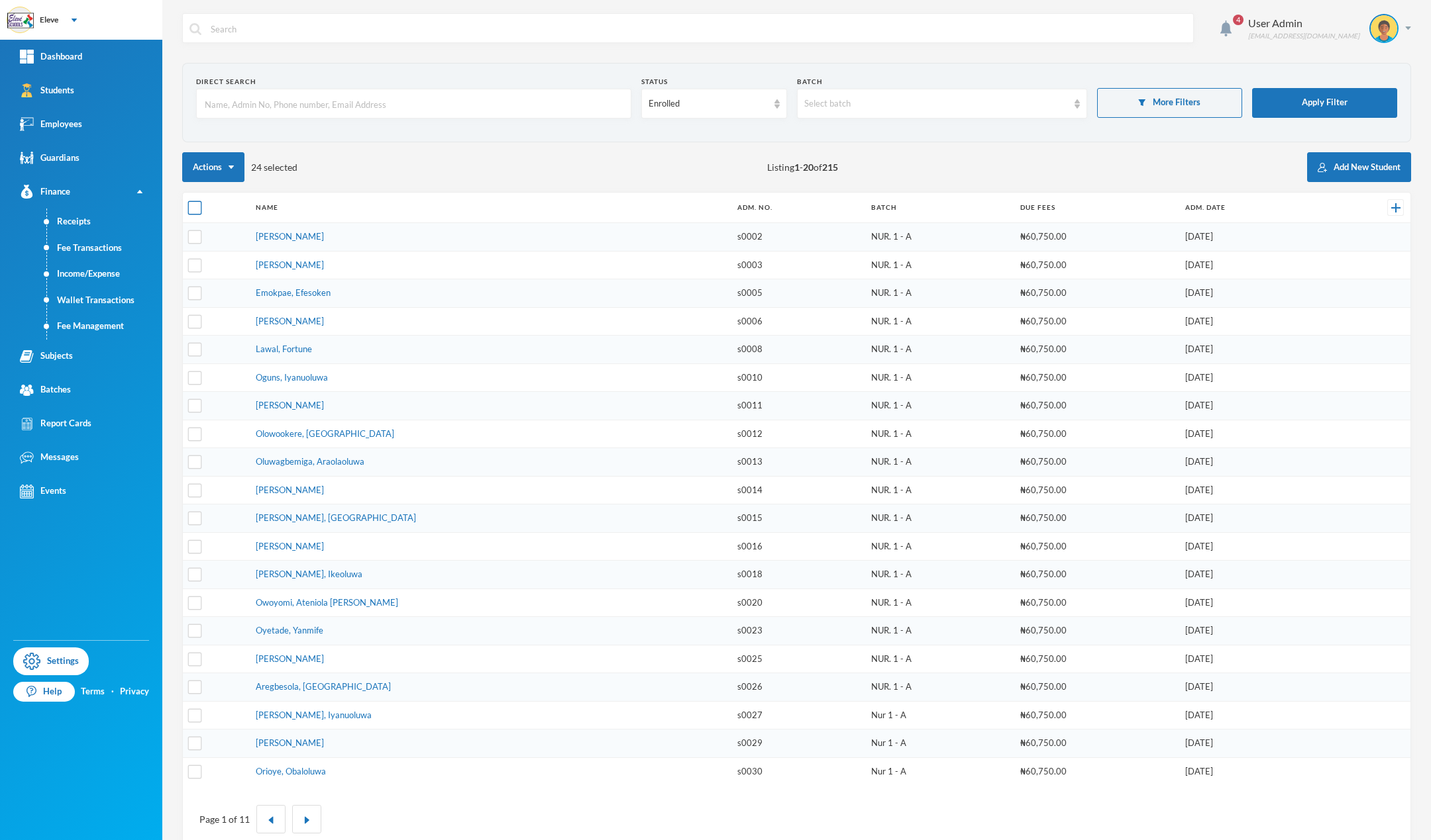
checkbox input "true"
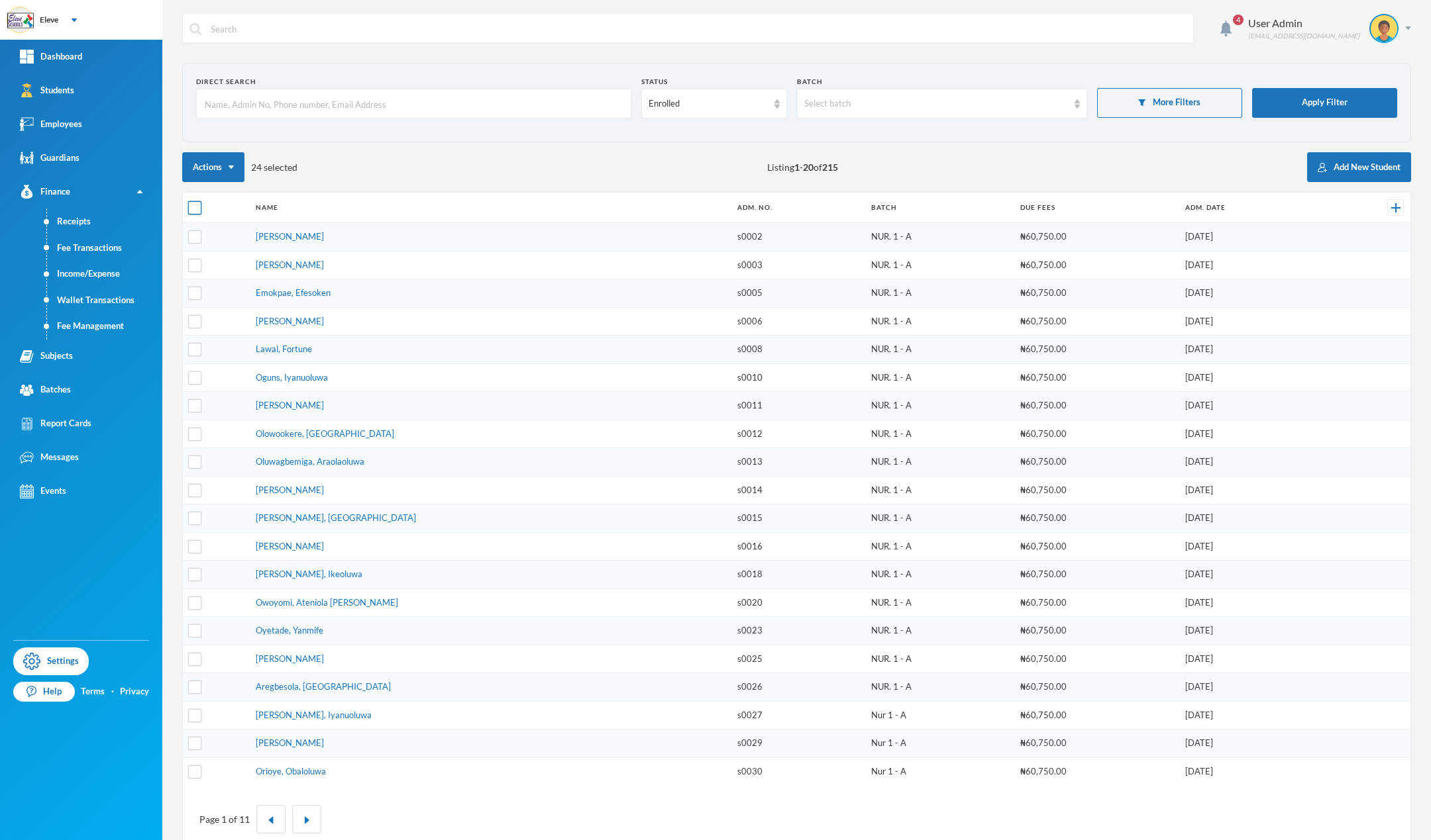
checkbox input "true"
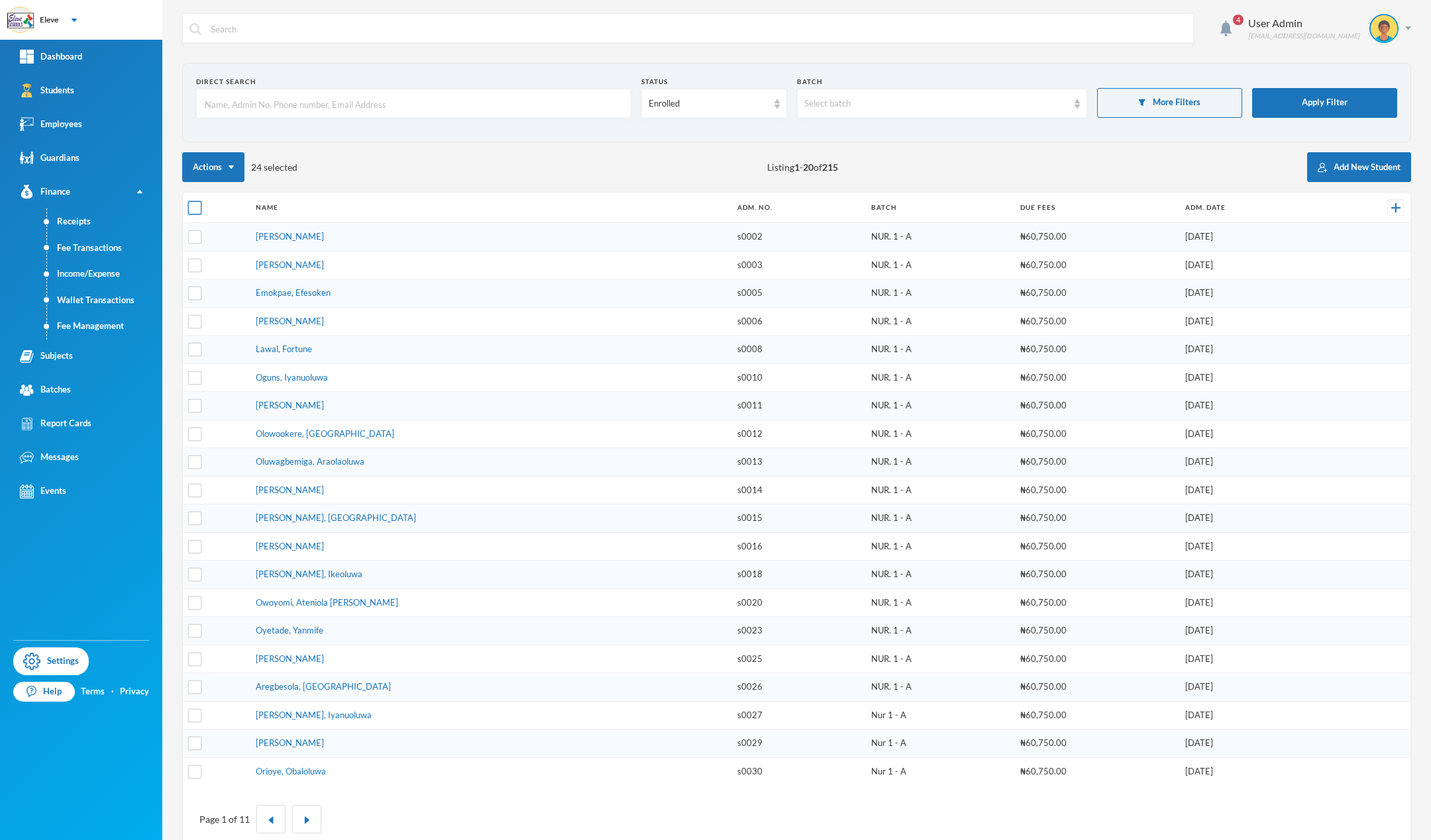
checkbox input "true"
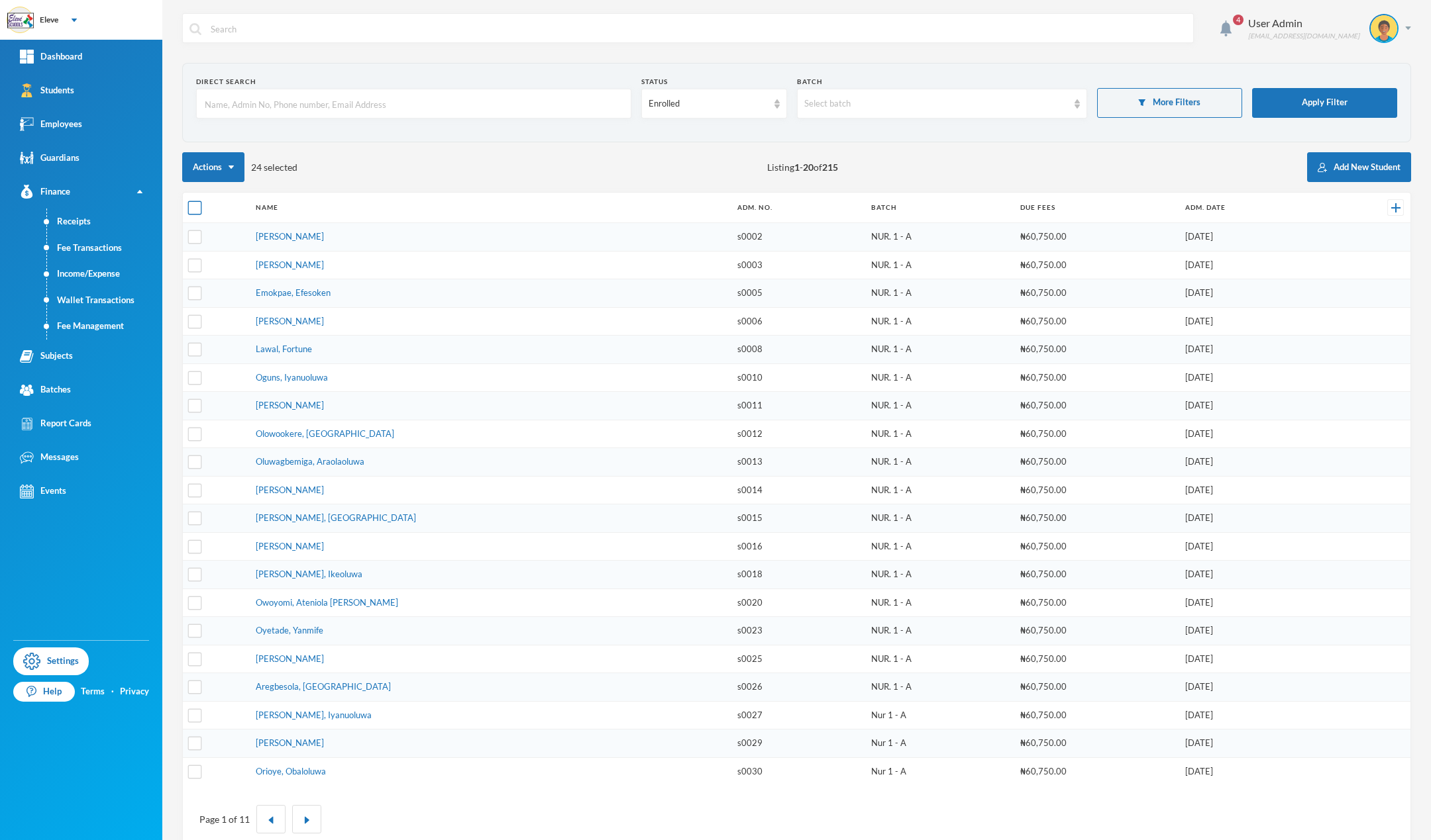
checkbox input "true"
click at [351, 170] on div "Actions 215 selected Listing 1 - 20 of 215 Add New Student" at bounding box center [797, 167] width 1229 height 30
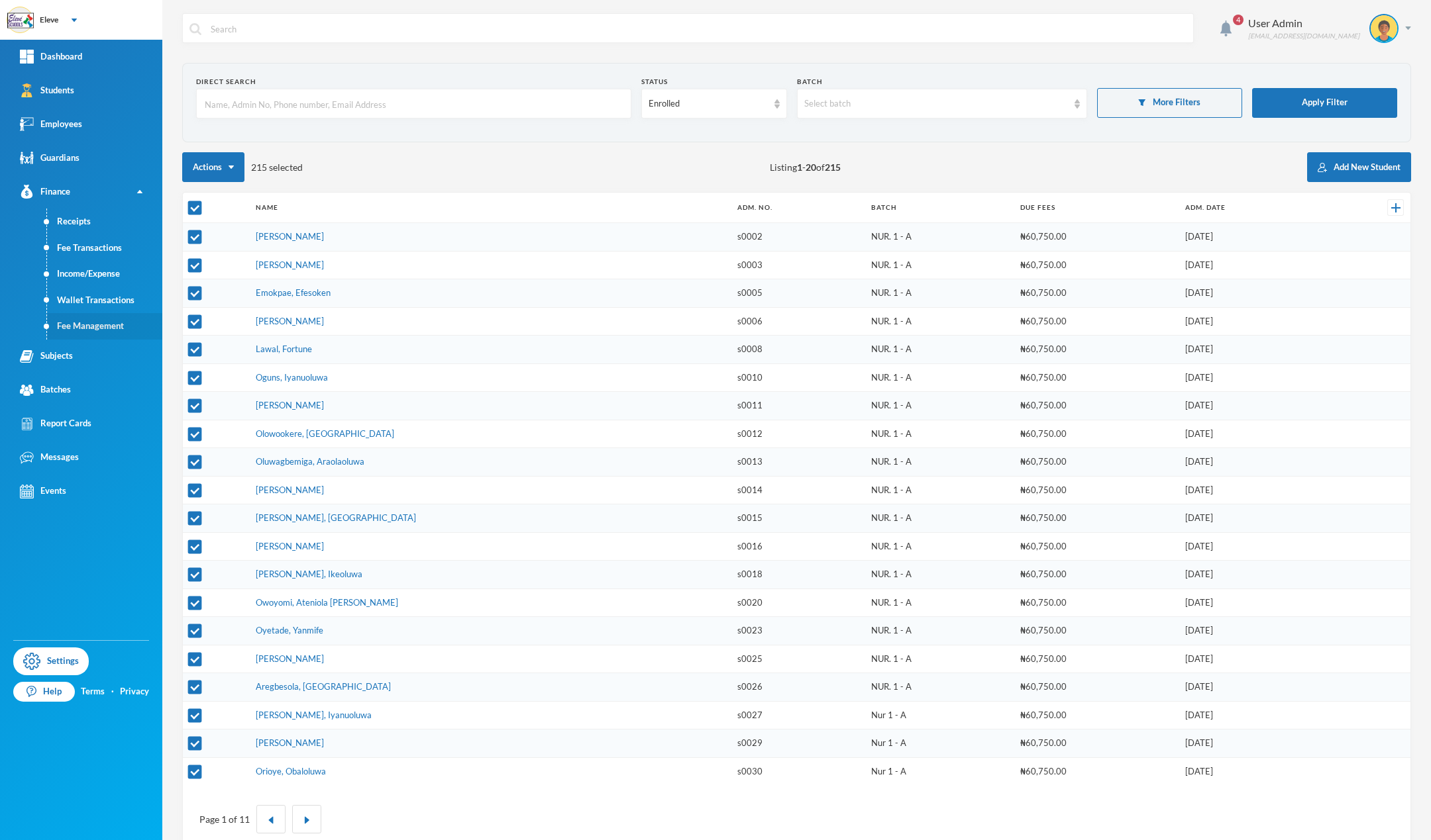
click at [100, 331] on link "Fee Management" at bounding box center [105, 326] width 115 height 26
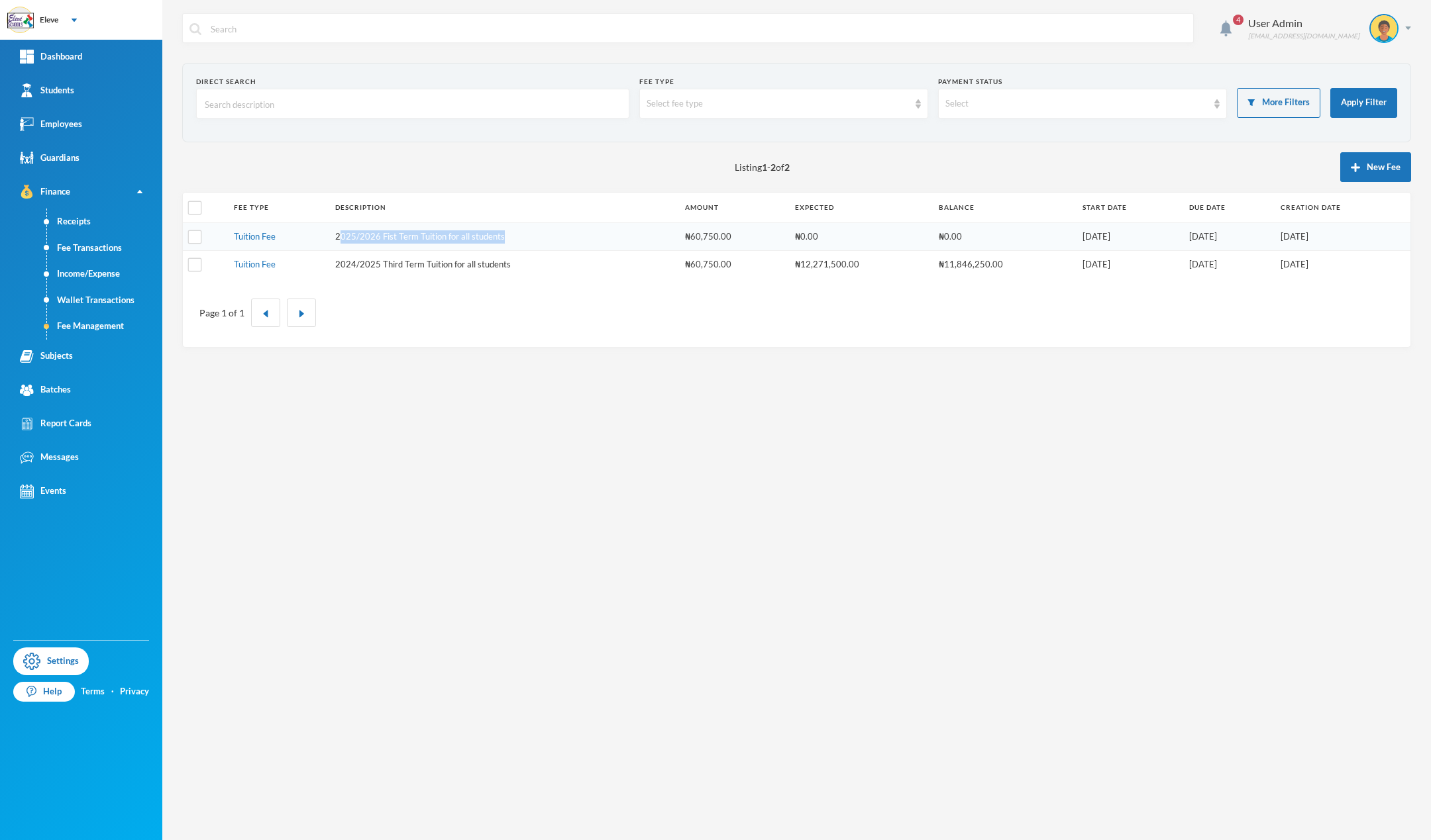
drag, startPoint x: 508, startPoint y: 233, endPoint x: 340, endPoint y: 242, distance: 168.2
click at [340, 242] on td "2025/2026 Fist Term Tuition for all students" at bounding box center [503, 236] width 349 height 28
drag, startPoint x: 802, startPoint y: 238, endPoint x: 984, endPoint y: 234, distance: 182.0
click at [984, 234] on tr "Tuition Fee 2025/2026 Fist Term Tuition for all students ₦60,750.00 ₦0.00 ₦0.00…" at bounding box center [797, 236] width 1227 height 28
click at [258, 236] on link "Tuition Fee" at bounding box center [254, 236] width 42 height 10
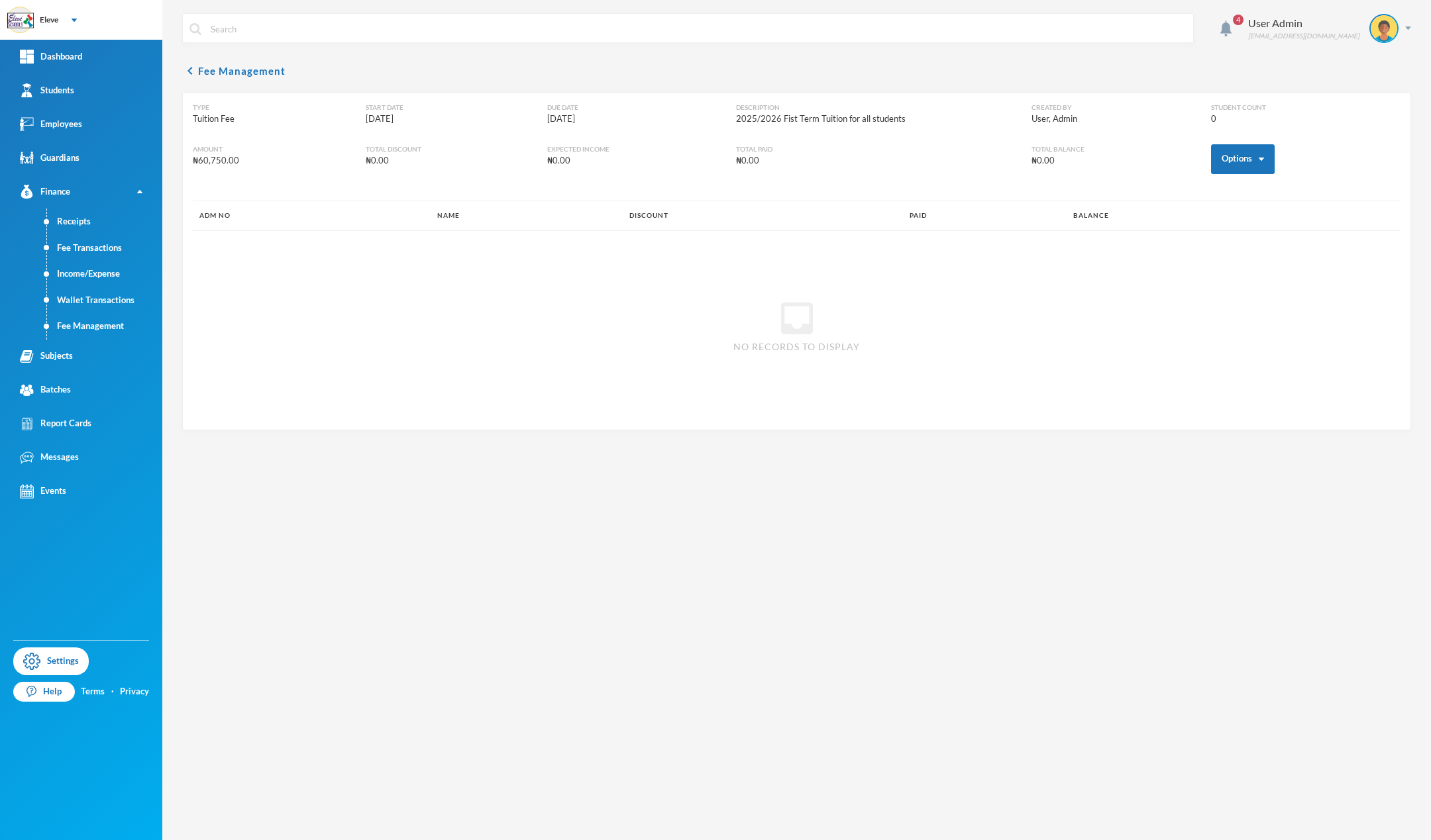
drag, startPoint x: 1262, startPoint y: 108, endPoint x: 1206, endPoint y: 121, distance: 57.5
click at [1206, 121] on div "Type Tuition Fee Start Date [DATE] Due Date [DATE] Description 2025/2026 Fist T…" at bounding box center [797, 151] width 1208 height 98
click at [1230, 164] on button "Options" at bounding box center [1243, 159] width 64 height 30
click at [1226, 220] on button "Assign to ( 215 ) selected students" at bounding box center [1203, 217] width 130 height 24
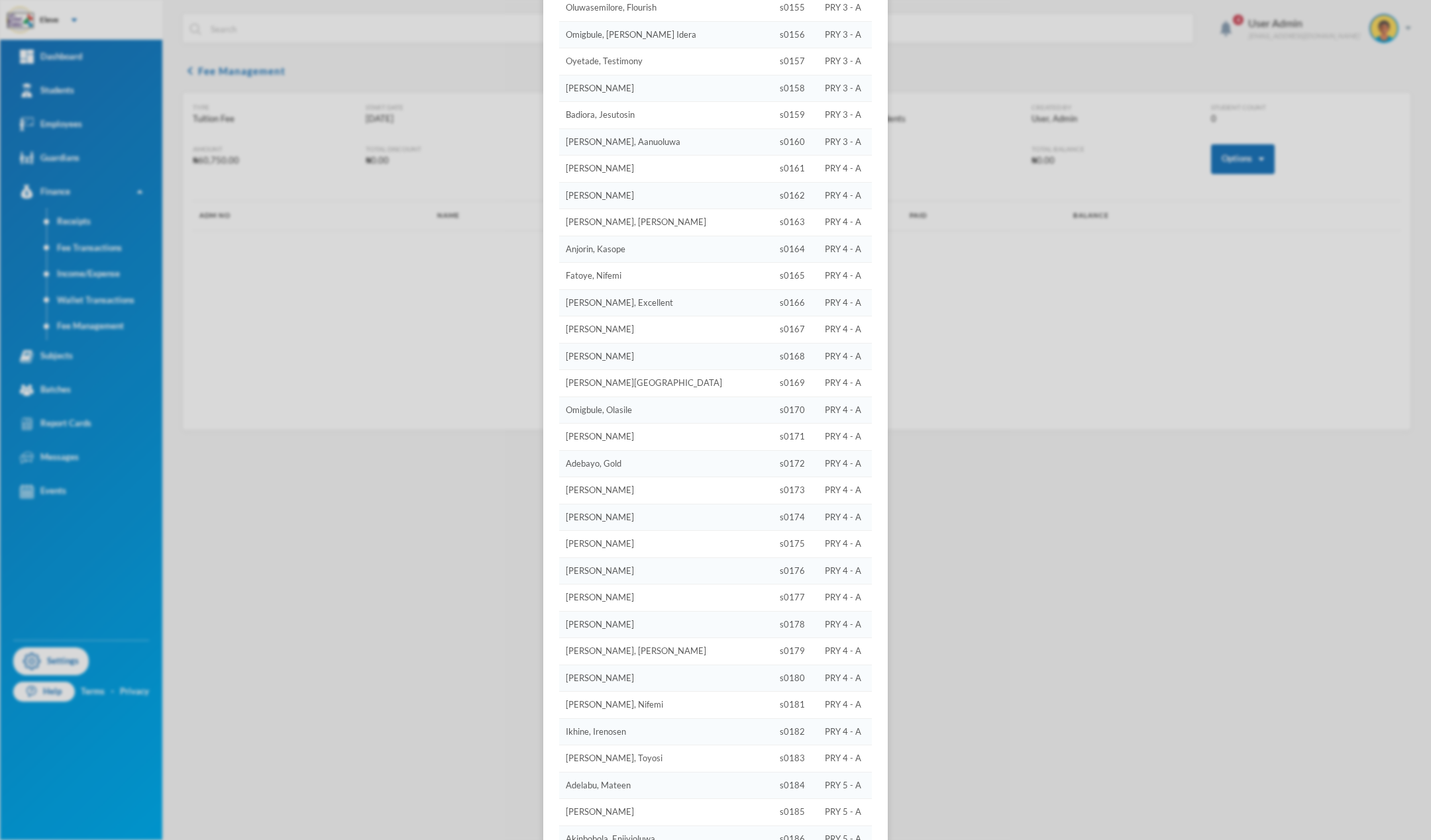
scroll to position [5208, 0]
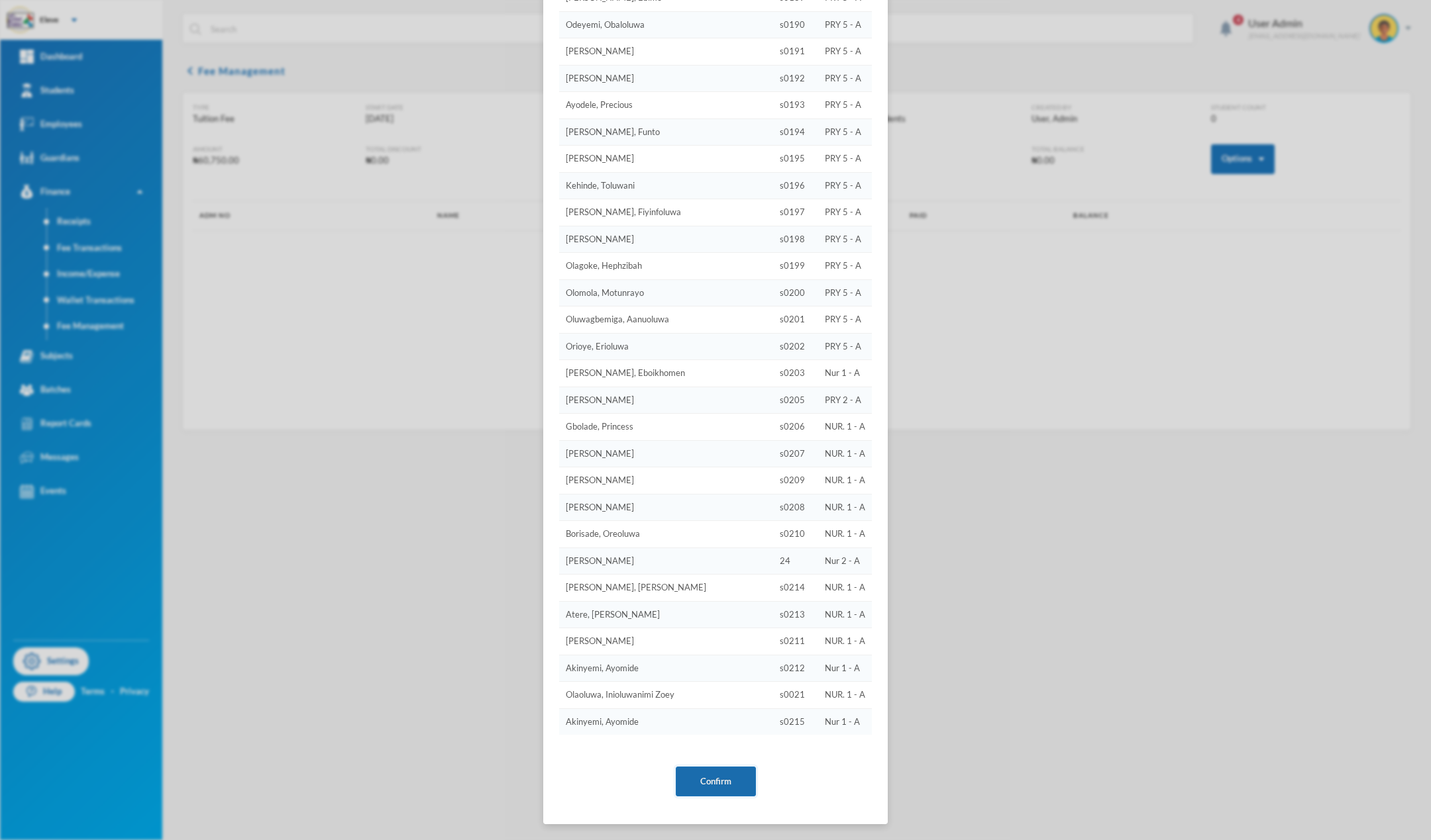
click at [704, 789] on button "Confirm" at bounding box center [716, 781] width 80 height 30
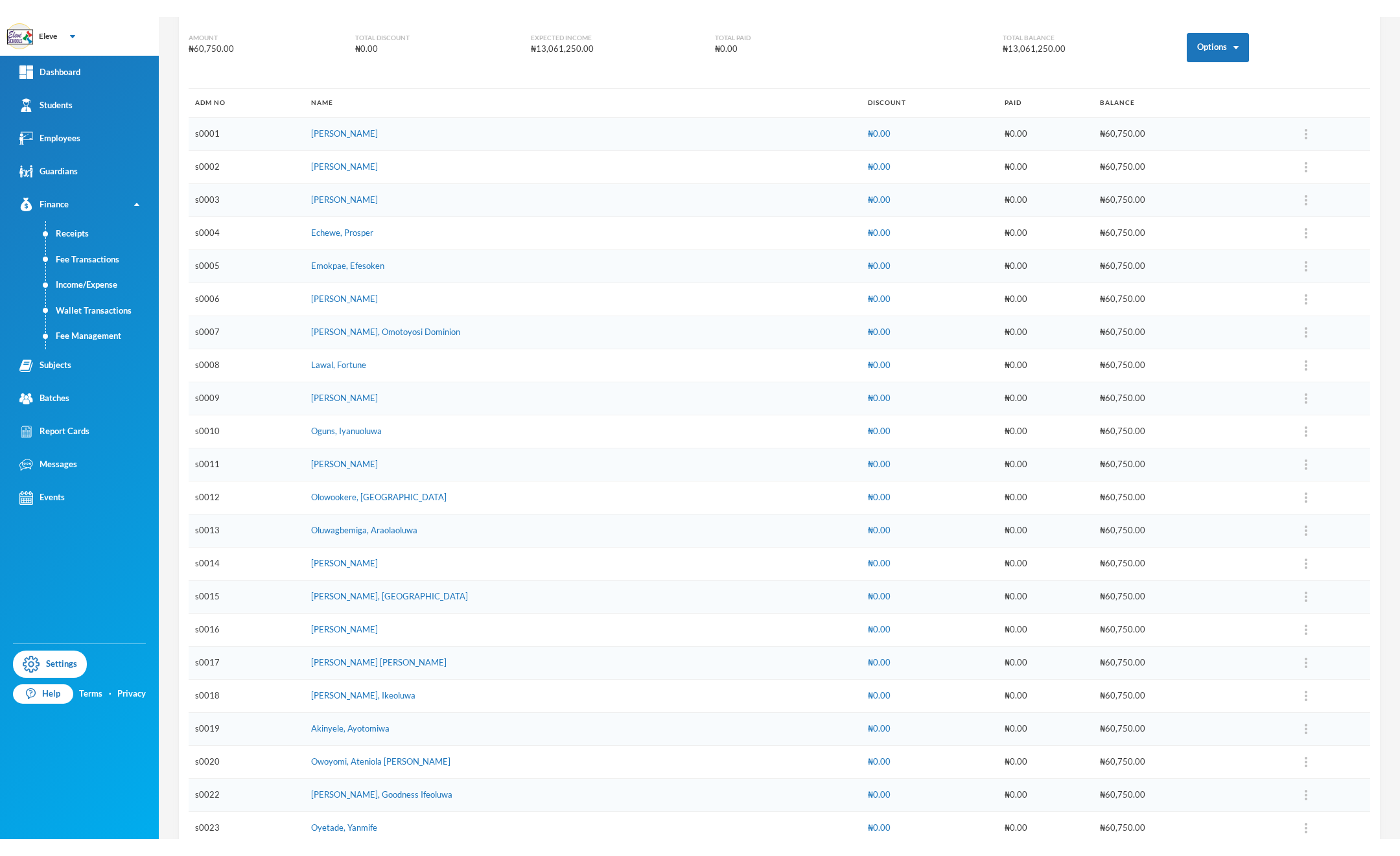
scroll to position [0, 0]
